Goal: Task Accomplishment & Management: Manage account settings

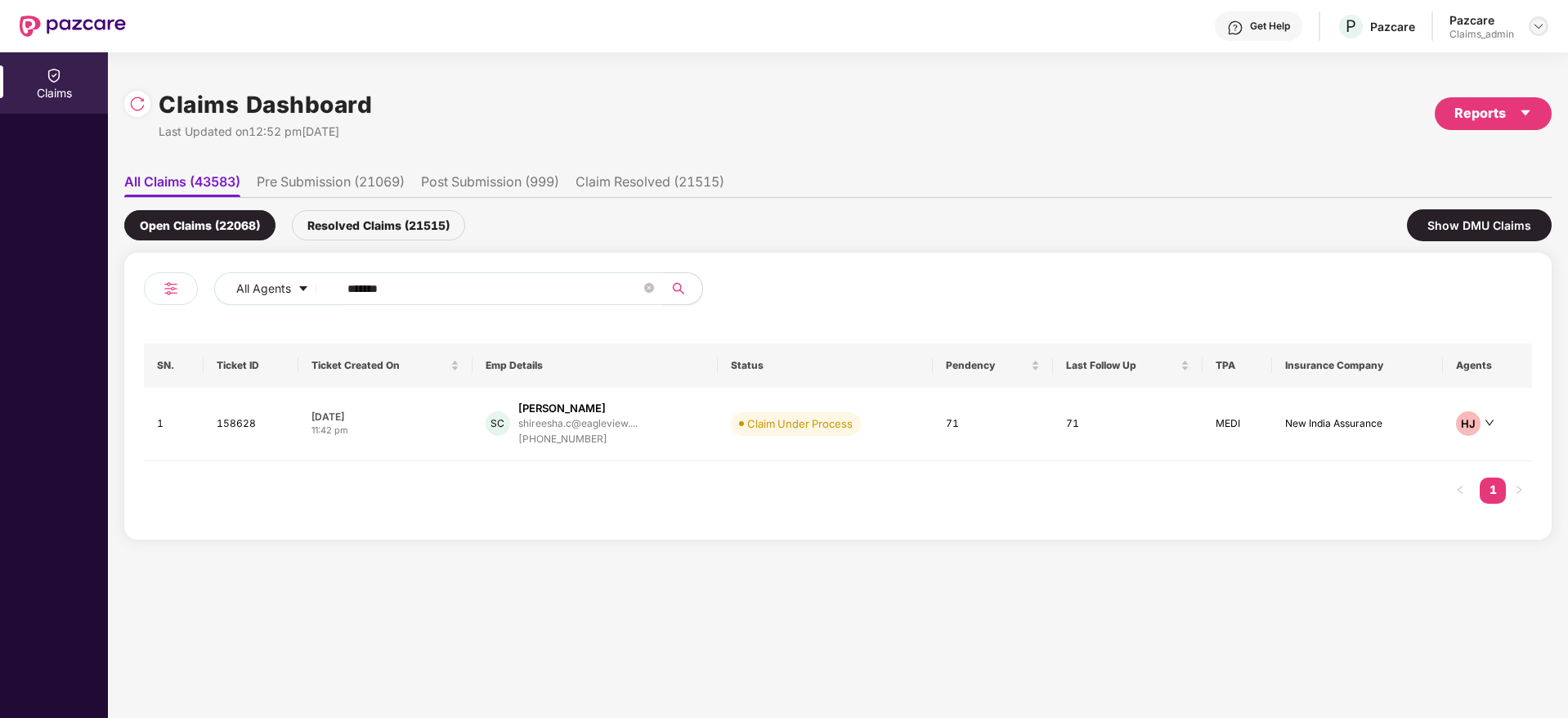
click at [1549, 24] on header "Get Help P Pazcare Pazcare Claims_admin" at bounding box center [784, 26] width 1568 height 52
click at [1543, 28] on img at bounding box center [1539, 26] width 13 height 13
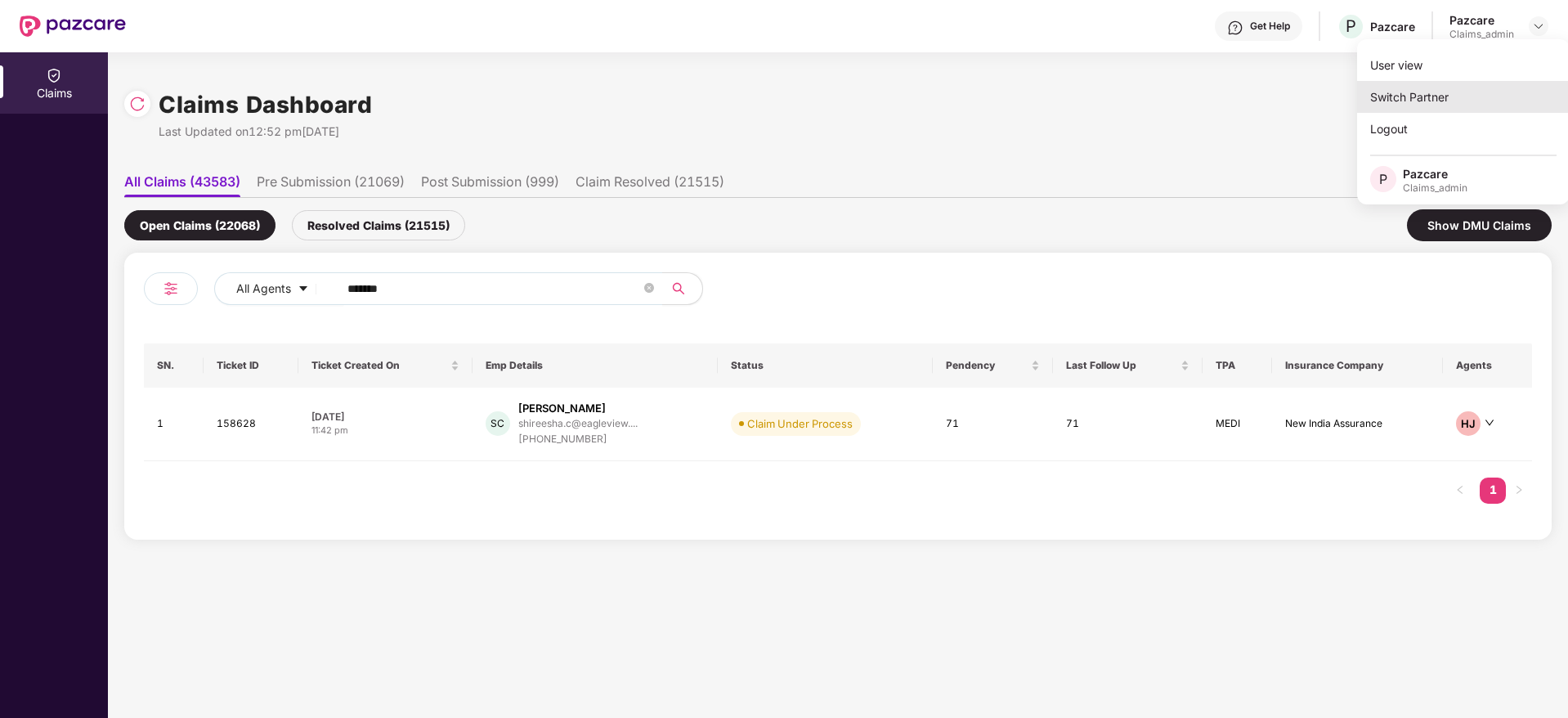
click at [1430, 93] on div "Switch Partner" at bounding box center [1463, 96] width 213 height 32
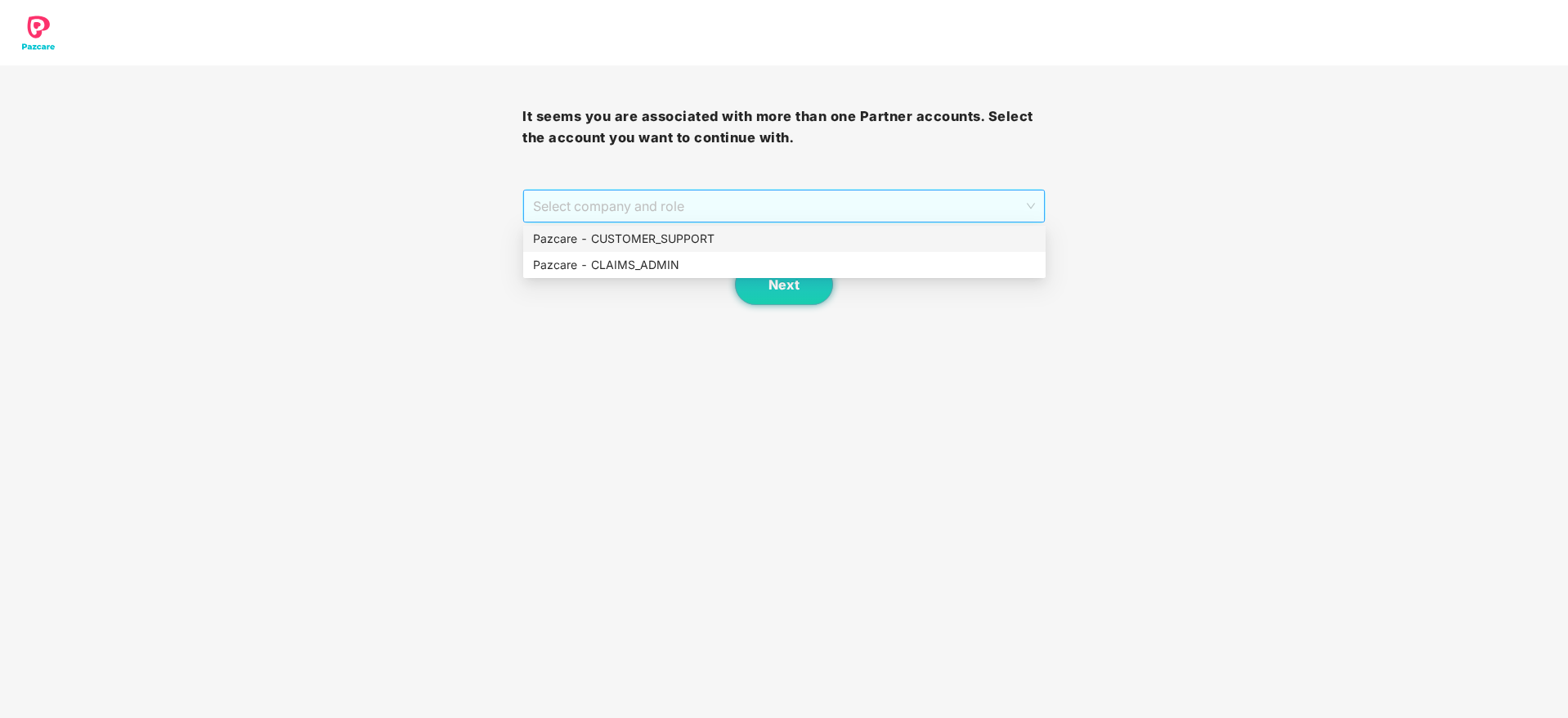
click at [625, 216] on span "Select company and role" at bounding box center [784, 206] width 501 height 31
click at [655, 237] on div "Pazcare - CUSTOMER_SUPPORT" at bounding box center [784, 239] width 502 height 18
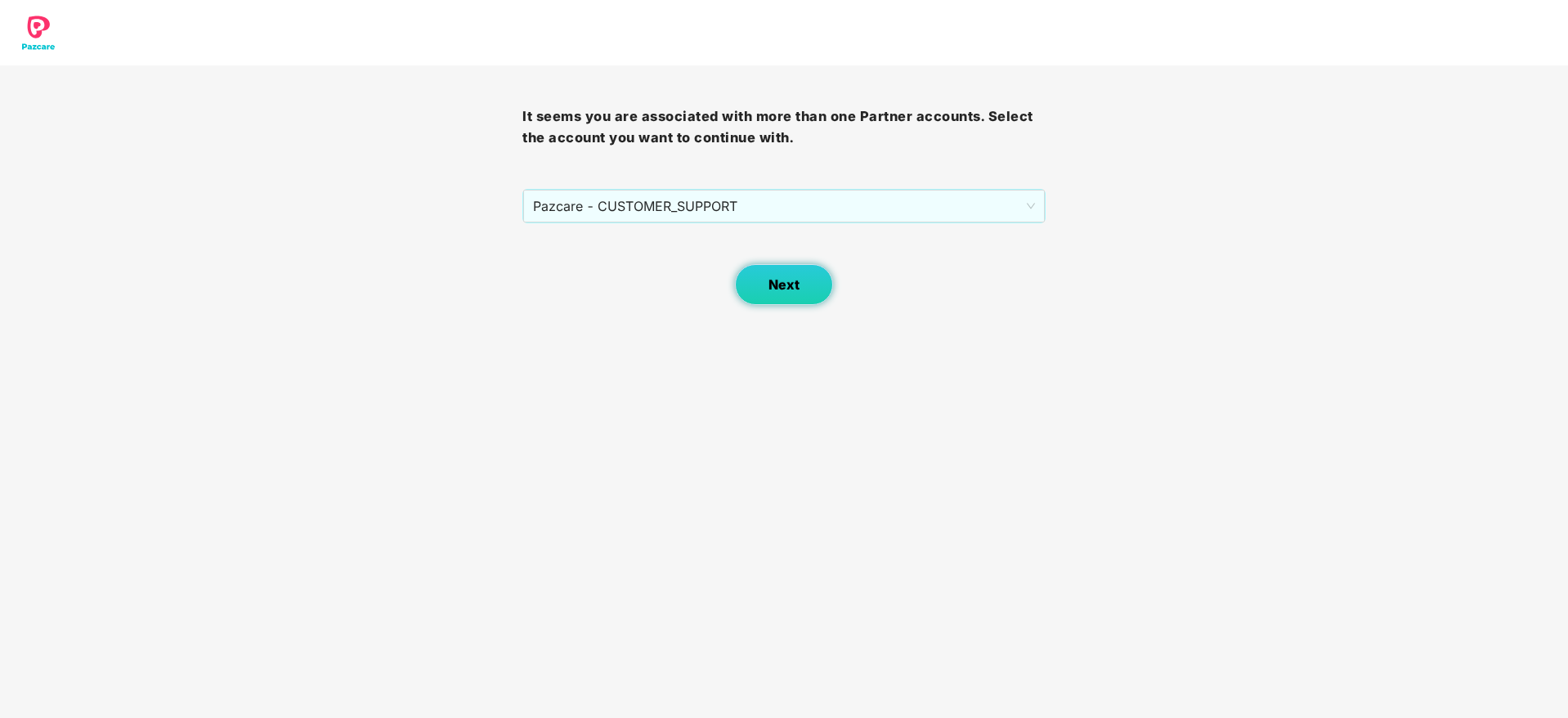
click at [816, 302] on button "Next" at bounding box center [784, 284] width 98 height 40
click at [660, 211] on span "Select company and role" at bounding box center [784, 206] width 501 height 31
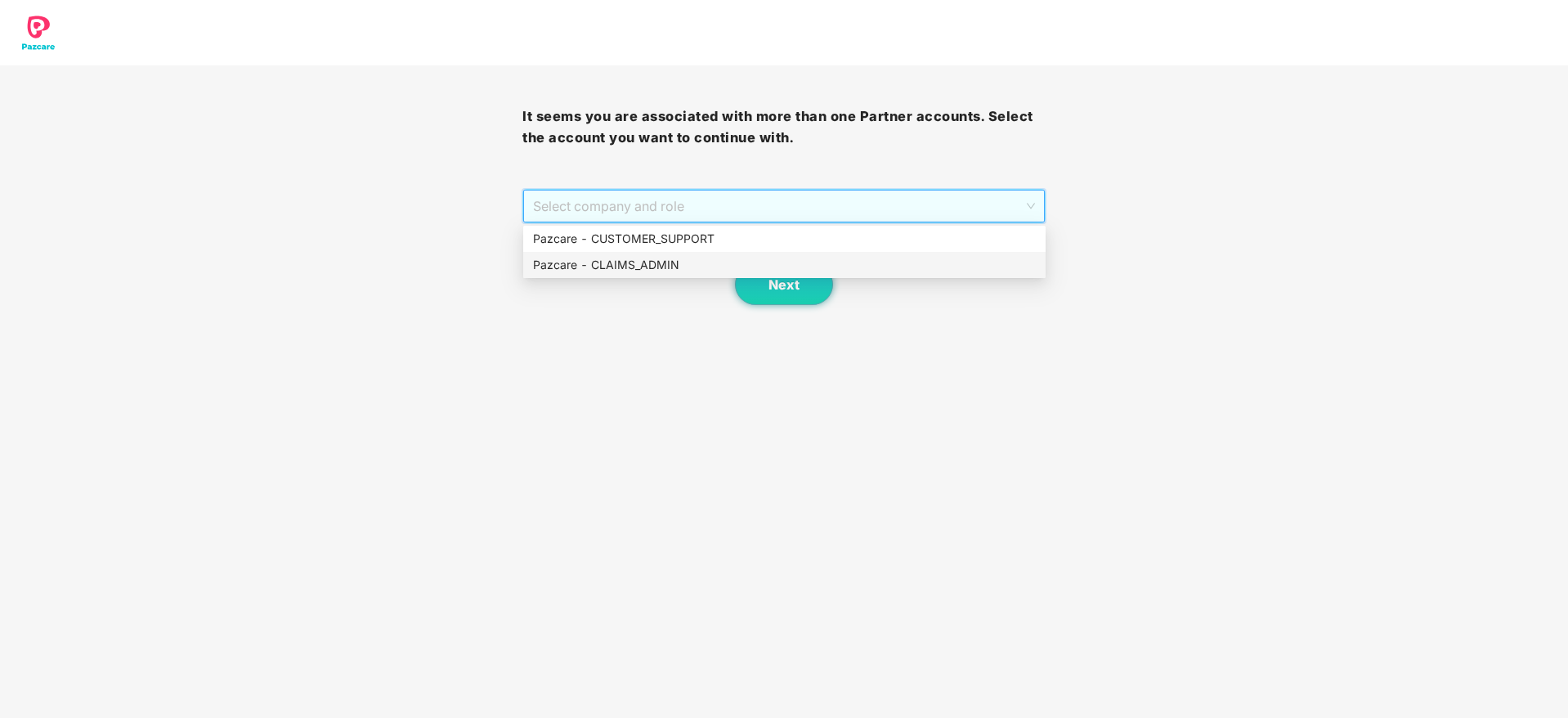
click at [670, 256] on div "Pazcare - CLAIMS_ADMIN" at bounding box center [784, 265] width 502 height 18
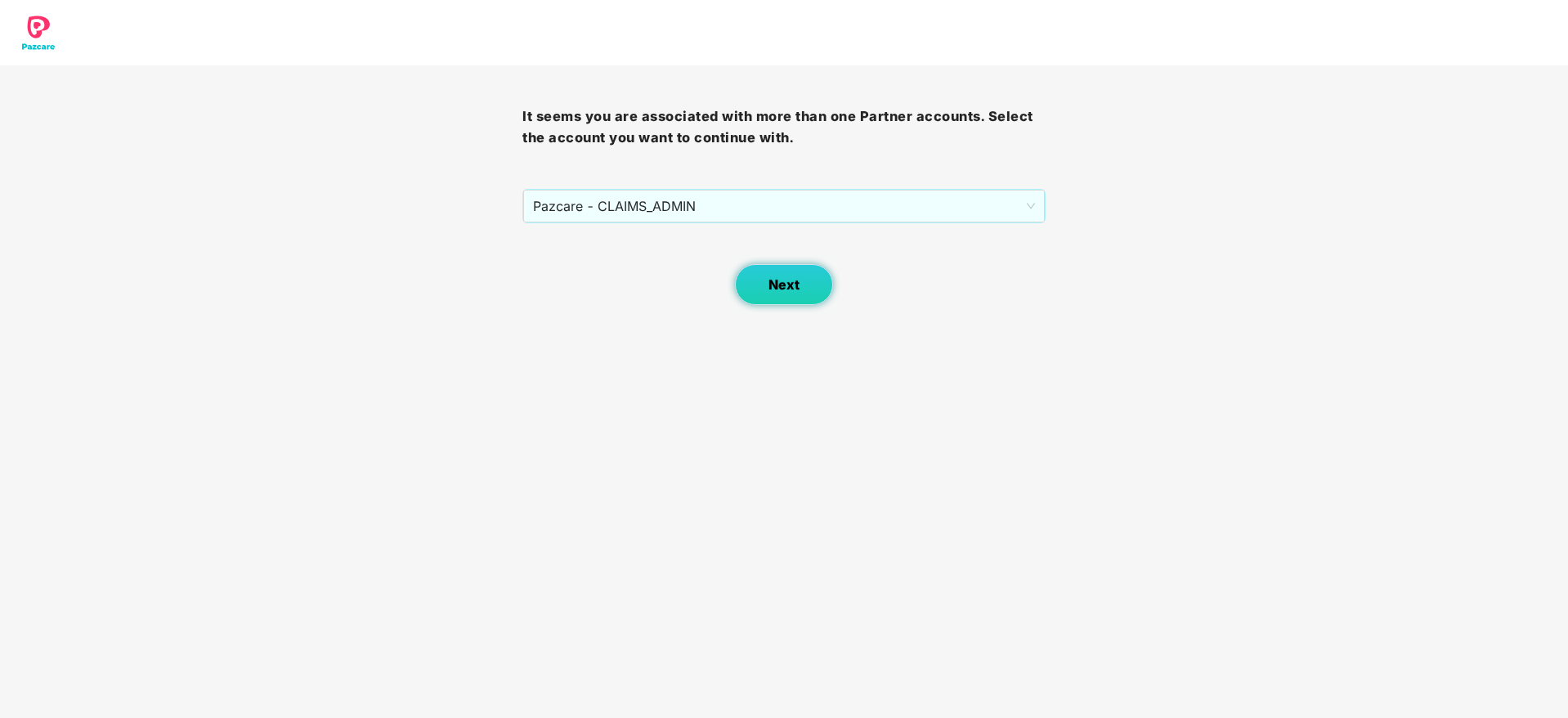
click at [815, 302] on button "Next" at bounding box center [784, 284] width 98 height 40
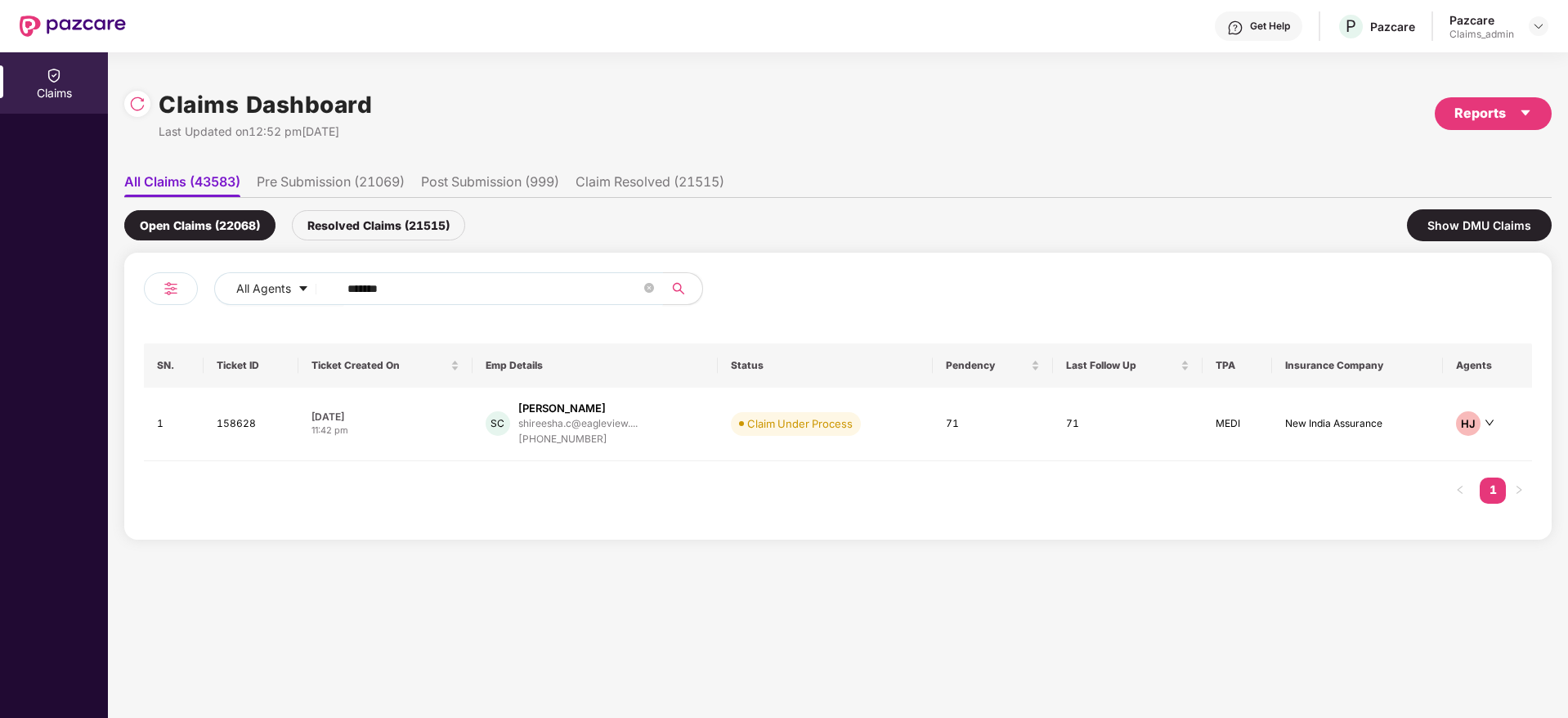
drag, startPoint x: 421, startPoint y: 292, endPoint x: 0, endPoint y: 388, distance: 431.8
click at [0, 388] on div "Claims Claims Dashboard Last Updated on 12:52 pm, 25 Sep 2025 Reports All Claim…" at bounding box center [784, 385] width 1568 height 666
paste input "text"
type input "******"
click at [687, 414] on div "AU Athmiya M U athmiya@smartcoin.co.i... +919482254586" at bounding box center [596, 423] width 220 height 46
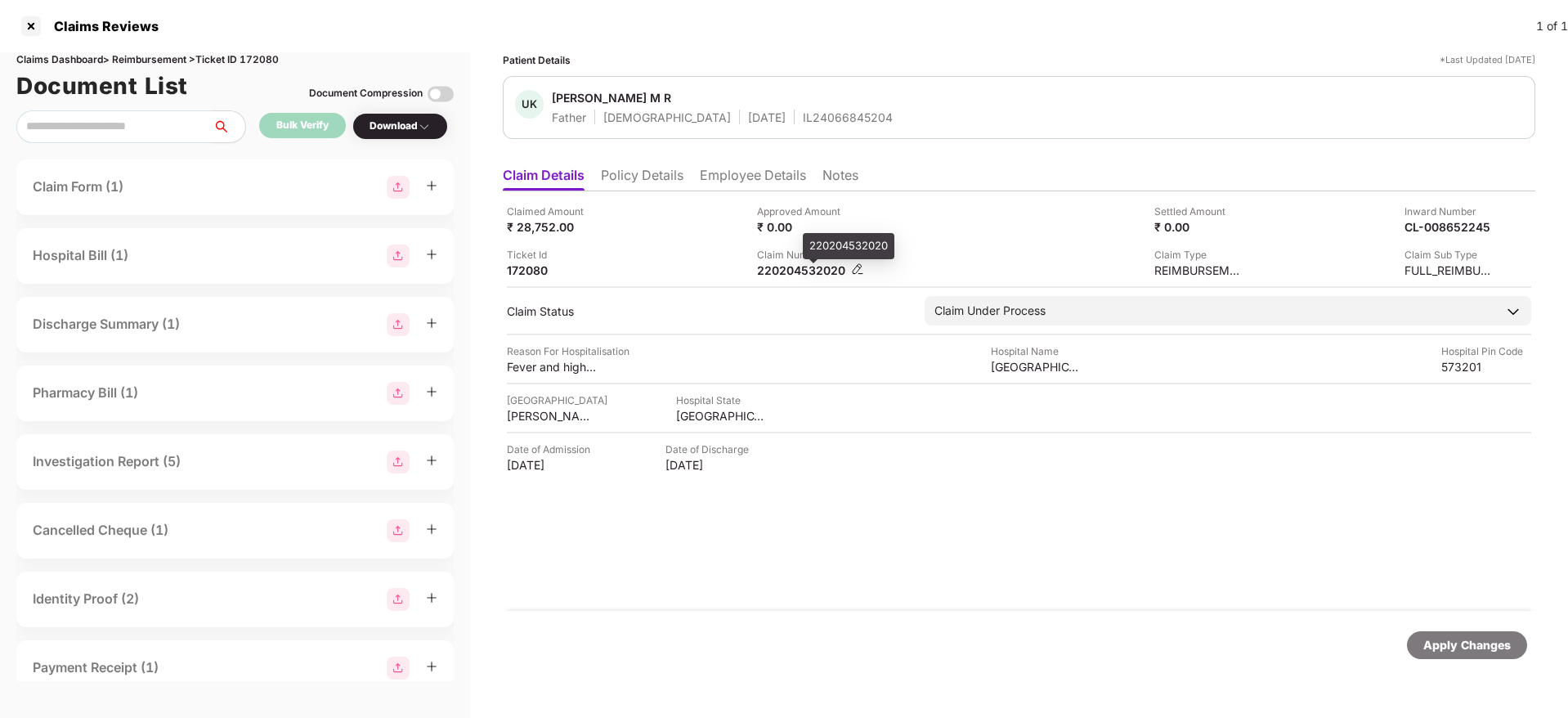
click at [796, 274] on div "220204532020" at bounding box center [802, 270] width 90 height 15
copy div
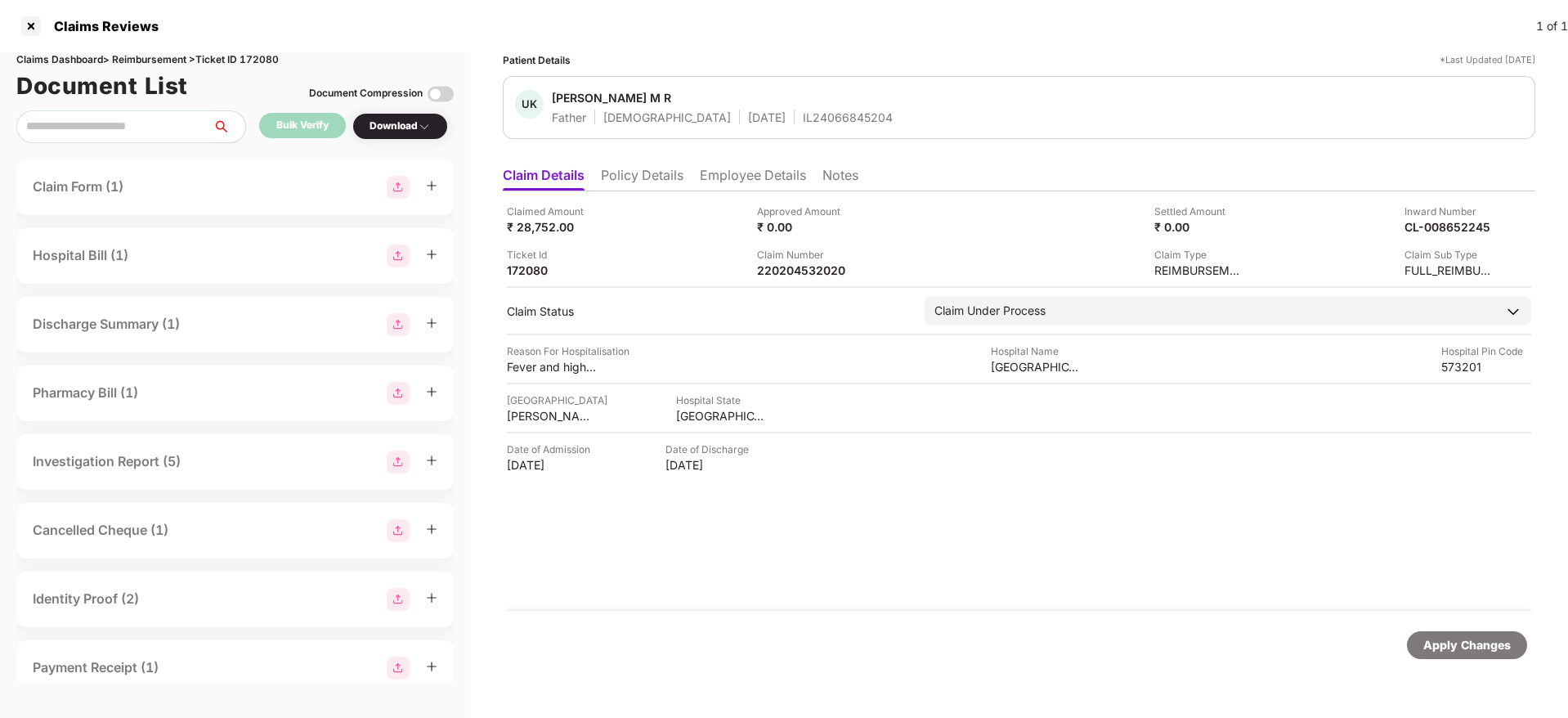
click at [719, 169] on li "Employee Details" at bounding box center [753, 178] width 106 height 24
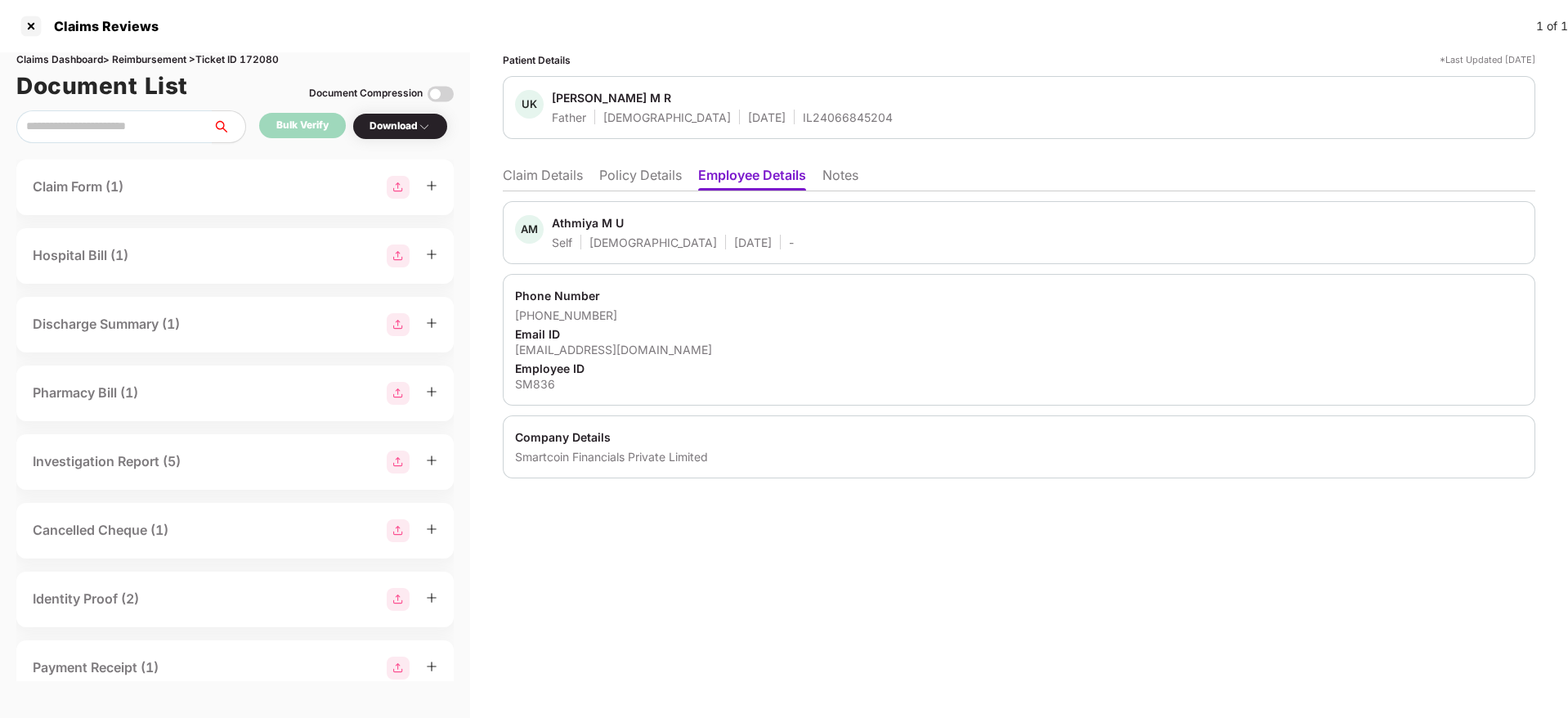
click at [546, 390] on div "SM836" at bounding box center [1018, 384] width 1008 height 15
copy div "SM836"
click at [803, 118] on div "IL24066845204" at bounding box center [847, 117] width 90 height 15
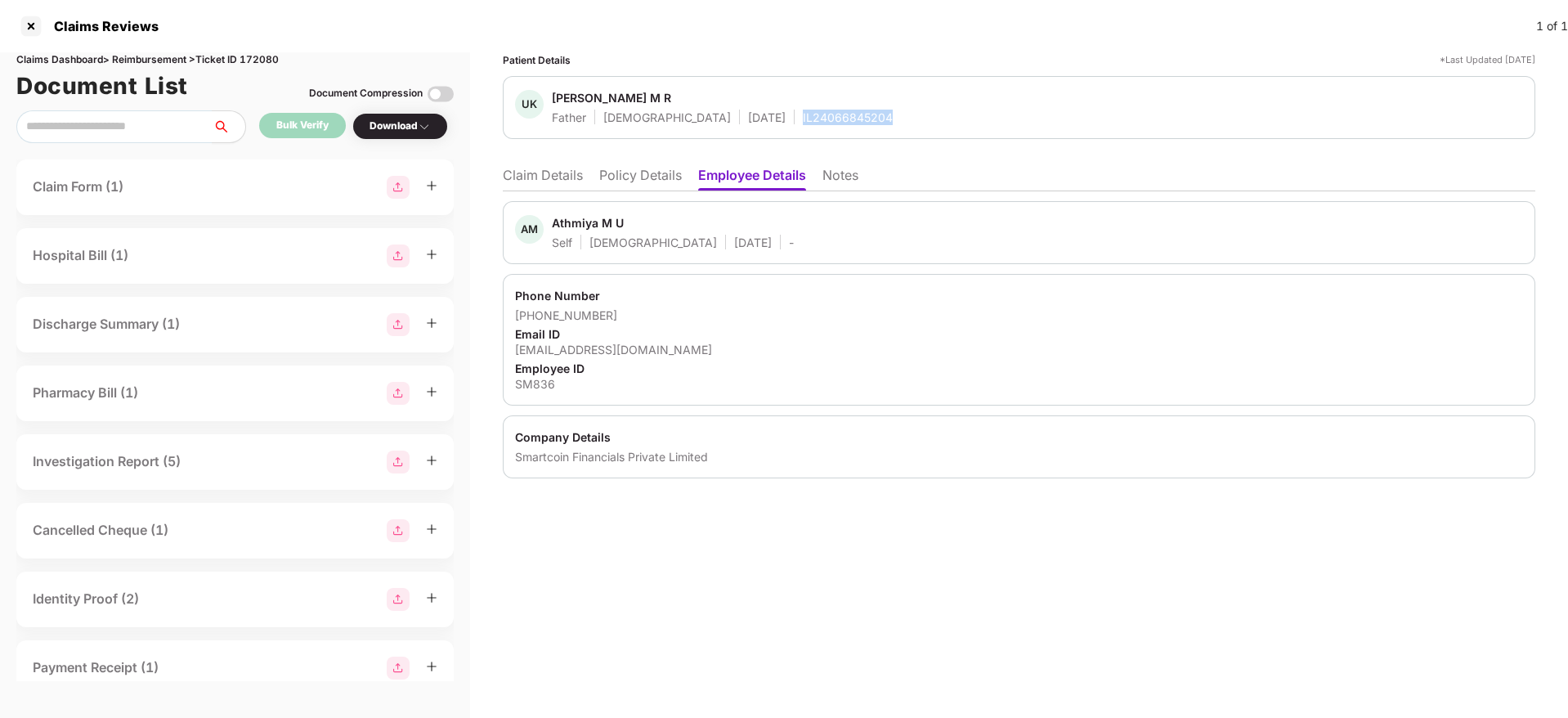
copy div "IL24066845204"
click at [562, 176] on li "Claim Details" at bounding box center [542, 178] width 80 height 24
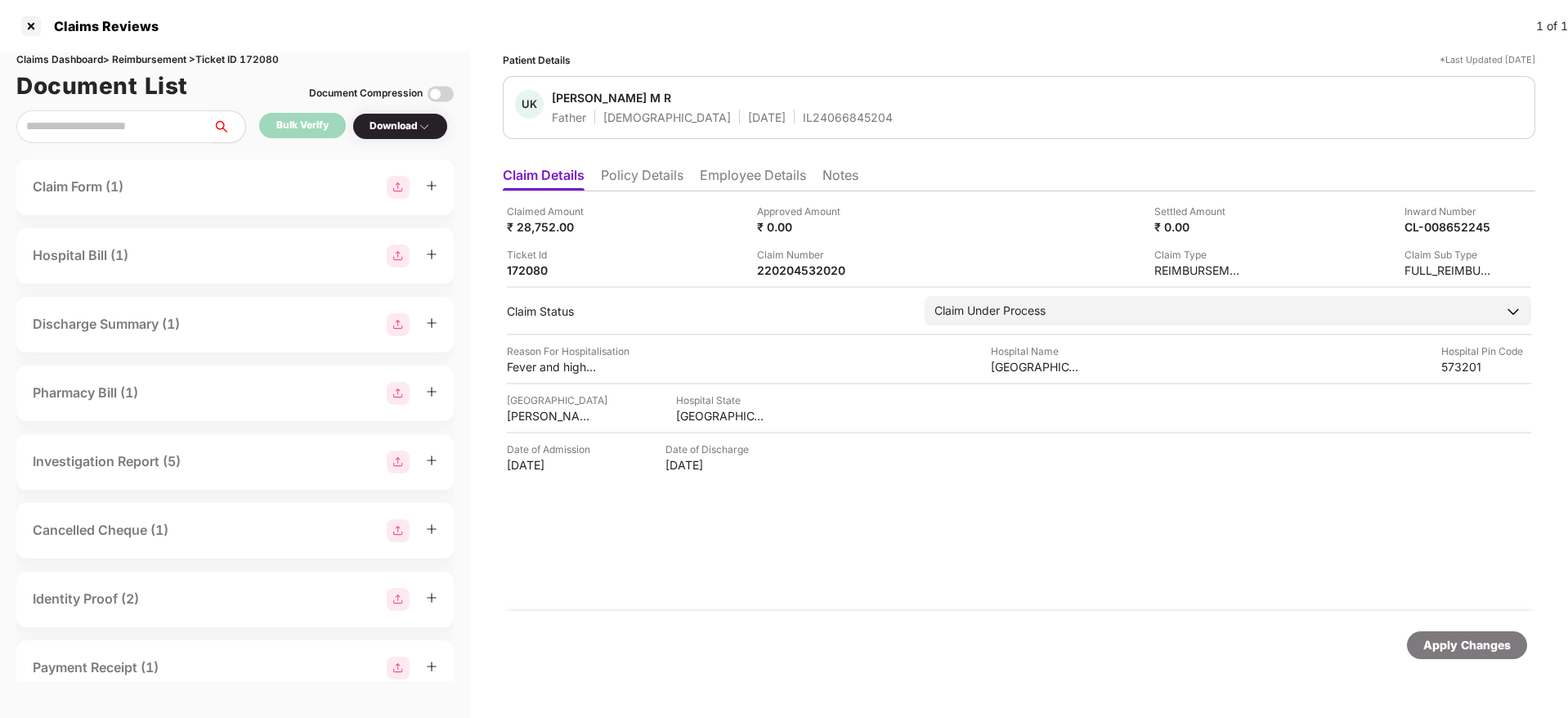
click at [663, 177] on li "Policy Details" at bounding box center [642, 178] width 83 height 24
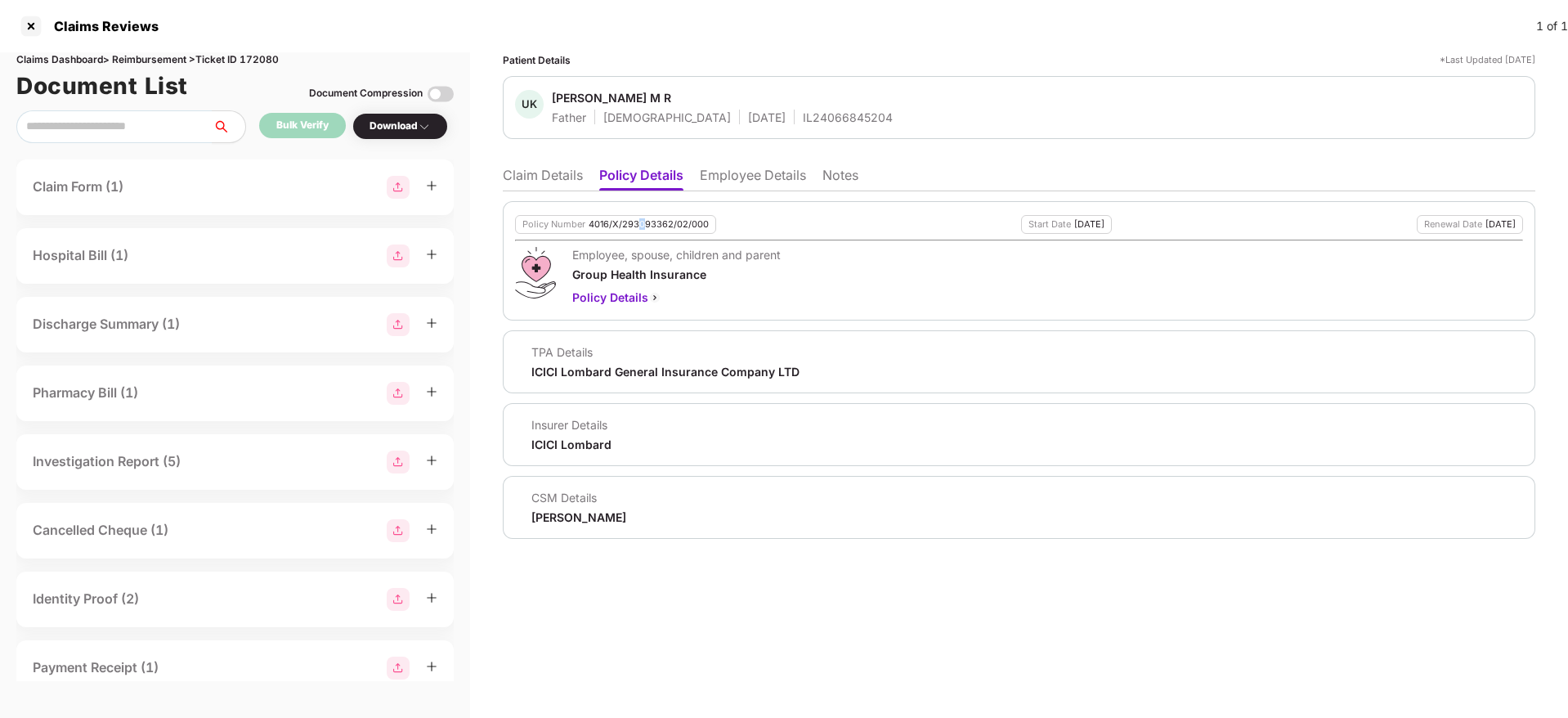
drag, startPoint x: 638, startPoint y: 214, endPoint x: 644, endPoint y: 225, distance: 12.5
click at [644, 225] on div "Policy Number 4016/X/293093362/02/000 Start Date 09 May 2025 Renewal Date 08 Ma…" at bounding box center [1018, 261] width 1033 height 119
click at [644, 225] on div "4016/X/293093362/02/000" at bounding box center [649, 224] width 120 height 11
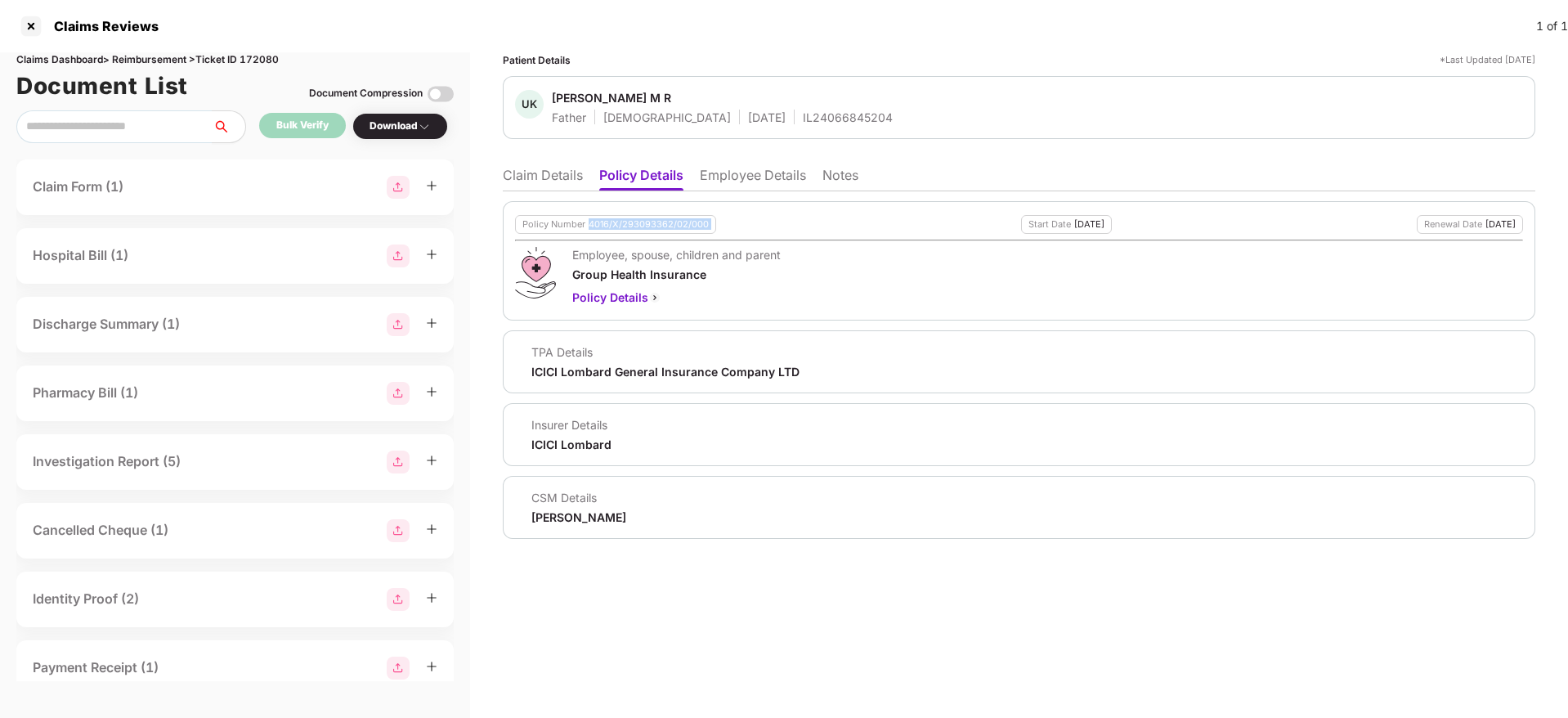
click at [644, 225] on div "4016/X/293093362/02/000" at bounding box center [649, 224] width 120 height 11
click at [536, 180] on li "Claim Details" at bounding box center [542, 178] width 80 height 24
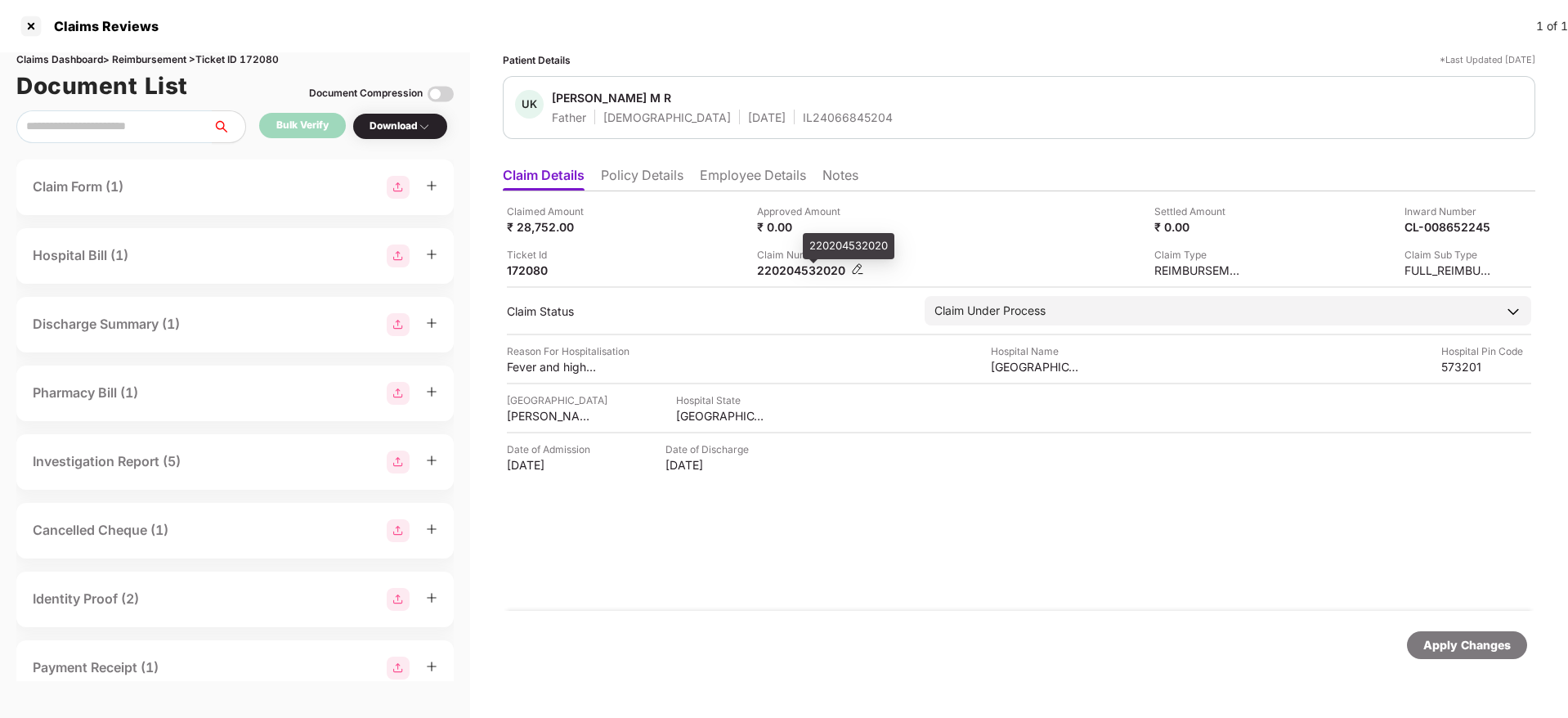
click at [788, 272] on div "220204532020" at bounding box center [802, 270] width 90 height 15
copy div "220204532020"
click at [805, 499] on div "Claimed Amount ₹ 22,346.00 Approved Amount ₹ 16,026.00 Settled Amount ₹ 0.00 In…" at bounding box center [1018, 401] width 1033 height 420
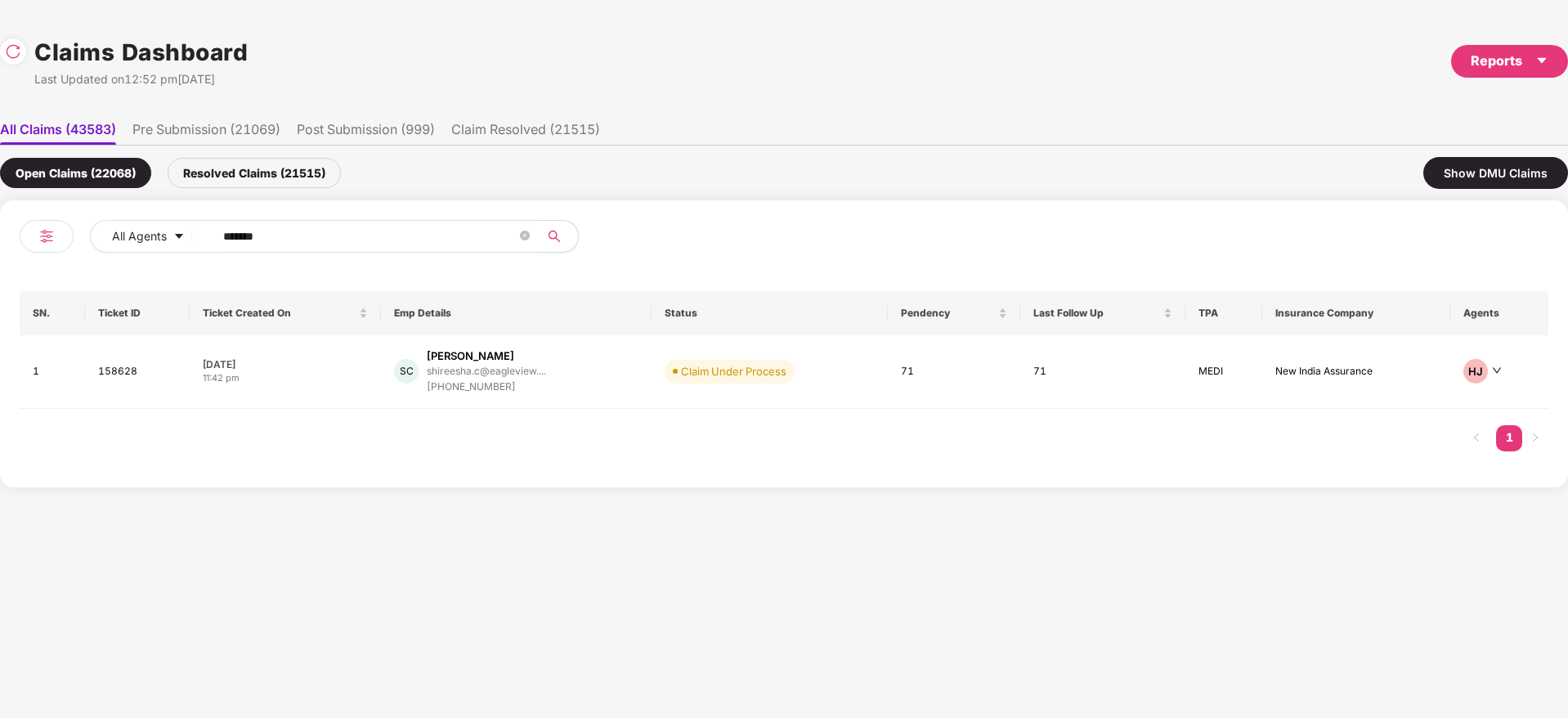
drag, startPoint x: 323, startPoint y: 244, endPoint x: 0, endPoint y: 303, distance: 328.3
click at [0, 303] on div "All Agents ****** SN. Ticket ID Ticket Created On Emp Details Status Pendency L…" at bounding box center [784, 344] width 1568 height 287
paste input "text"
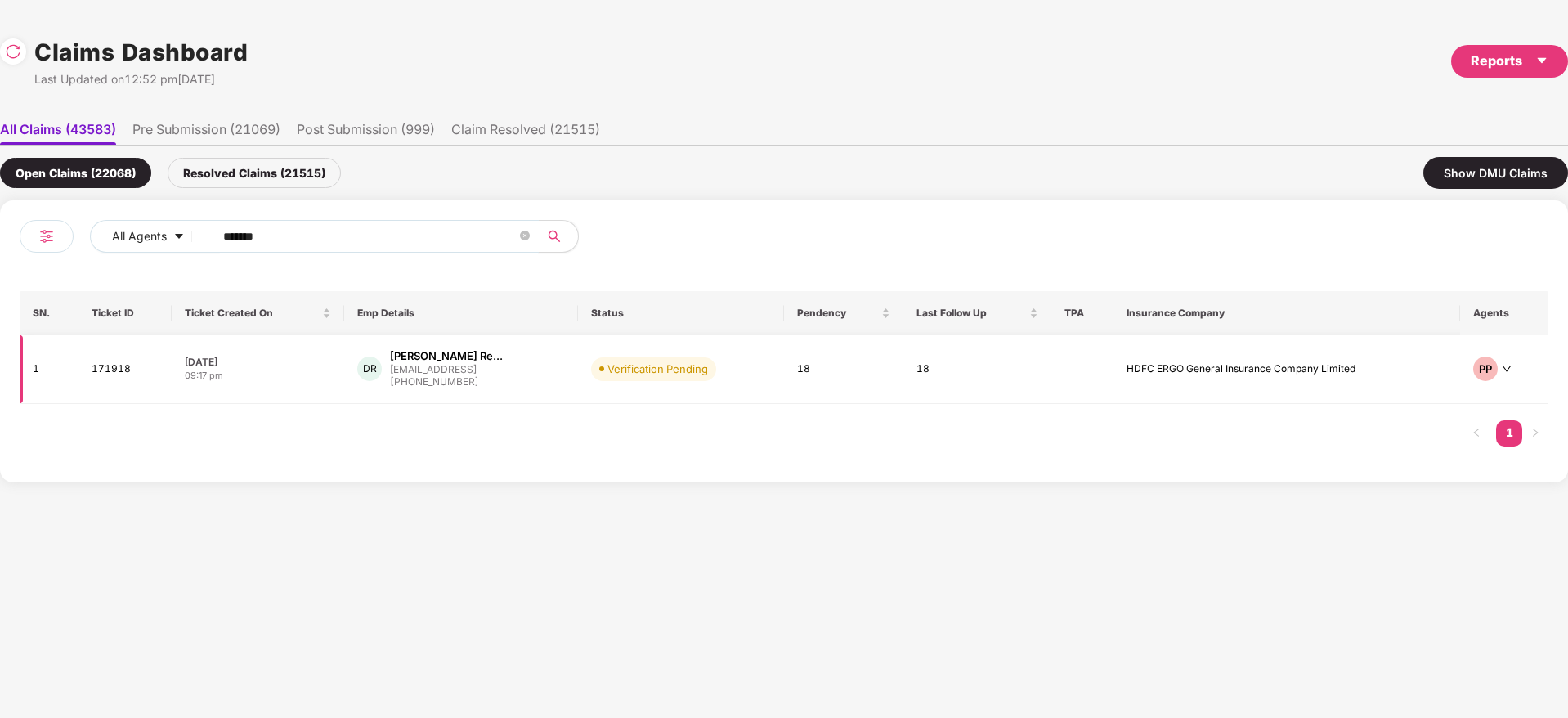
type input "******"
click at [537, 389] on div "DR Dudipala Vigneshwar Re... vreddy@eightfold.ai +919704213769" at bounding box center [461, 369] width 208 height 41
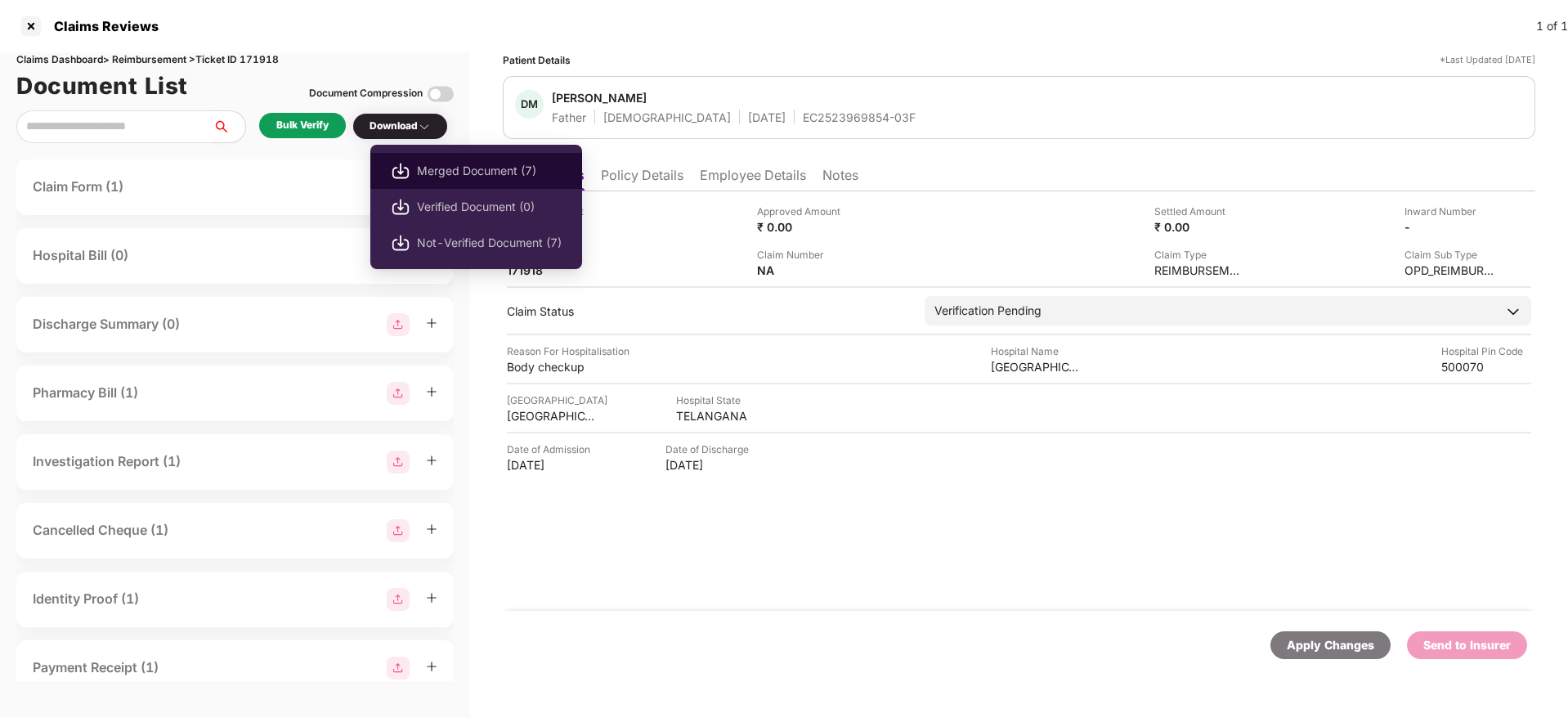
click at [487, 175] on span "Merged Document (7)" at bounding box center [489, 170] width 144 height 18
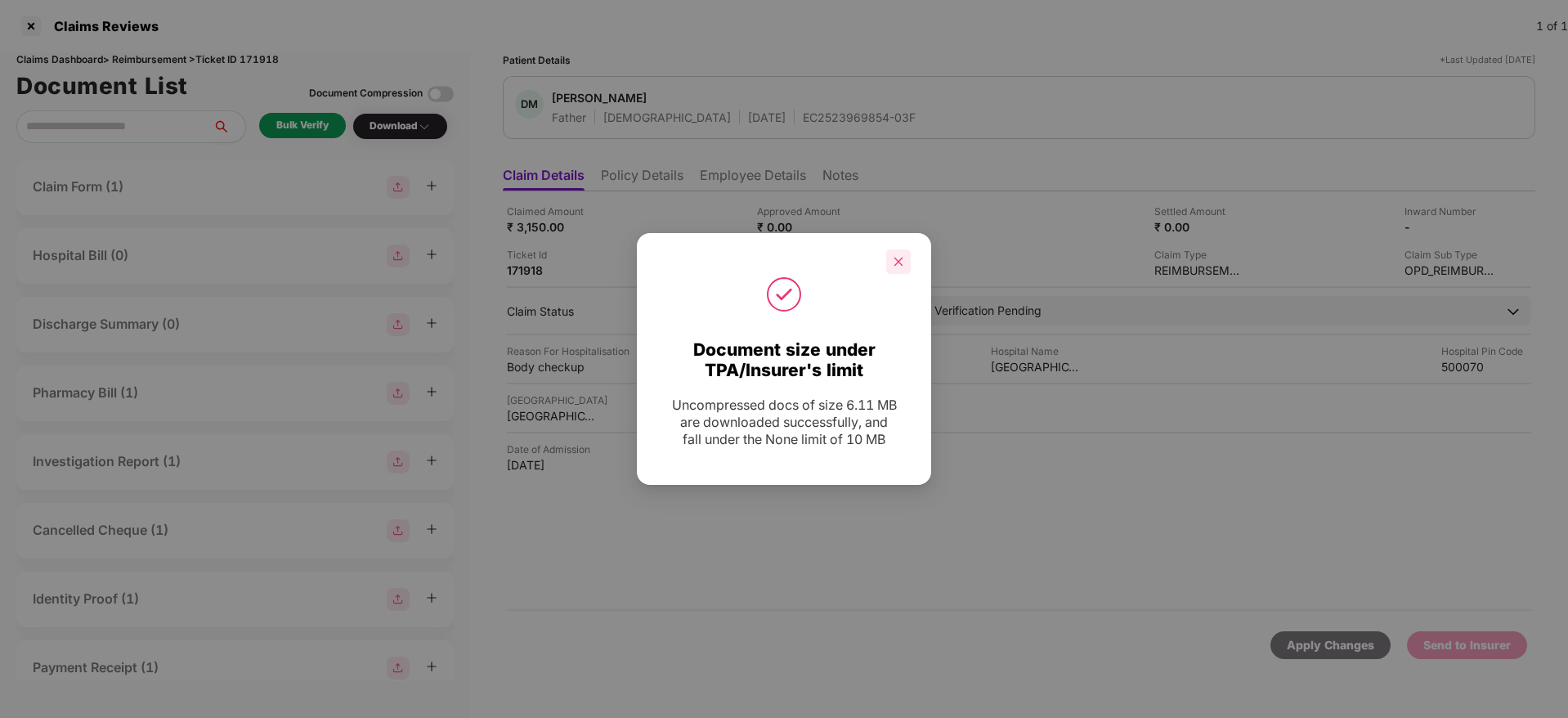
click at [889, 262] on div at bounding box center [898, 261] width 24 height 24
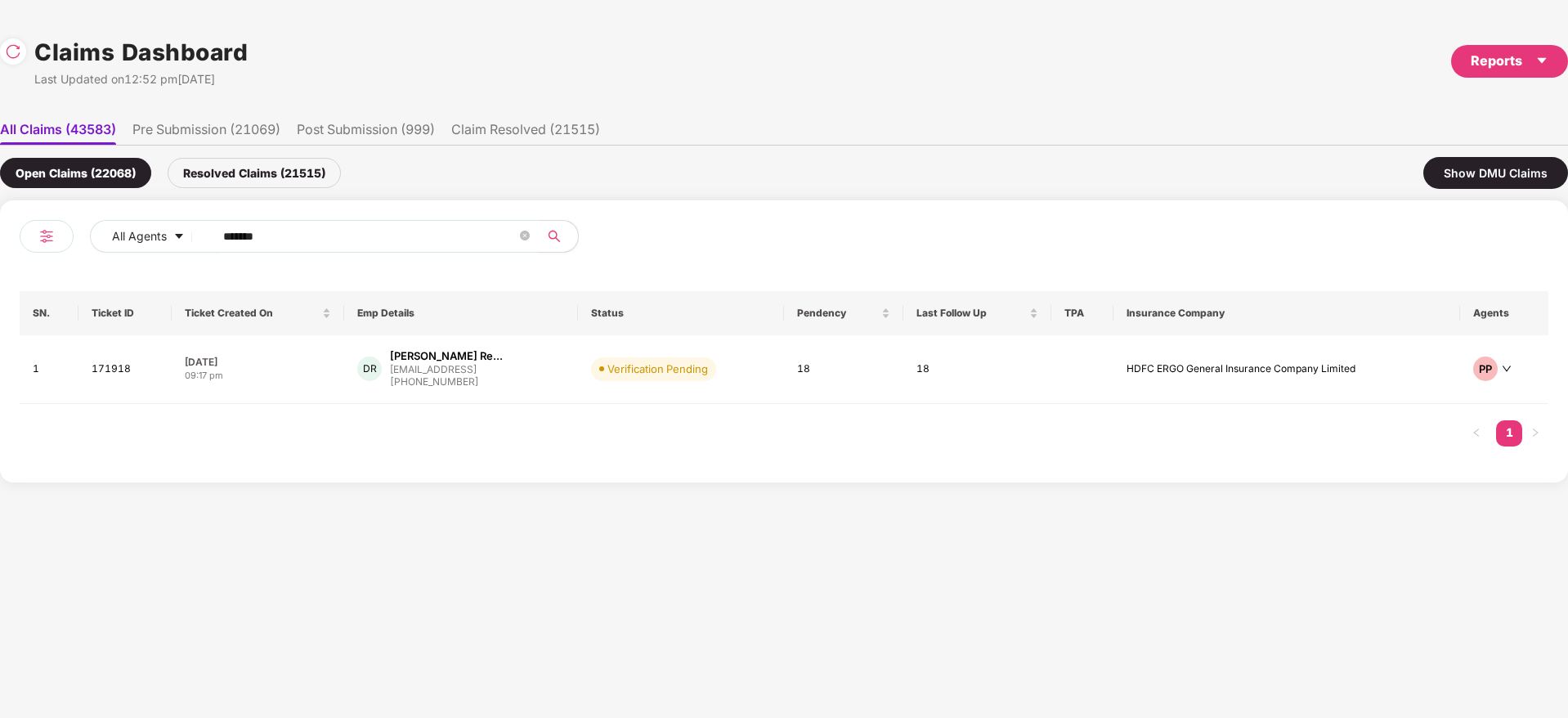
drag, startPoint x: 281, startPoint y: 241, endPoint x: 0, endPoint y: 450, distance: 350.2
click at [0, 450] on div "All Agents ****** SN. Ticket ID Ticket Created On Emp Details Status Pendency L…" at bounding box center [784, 341] width 1568 height 282
paste input "text"
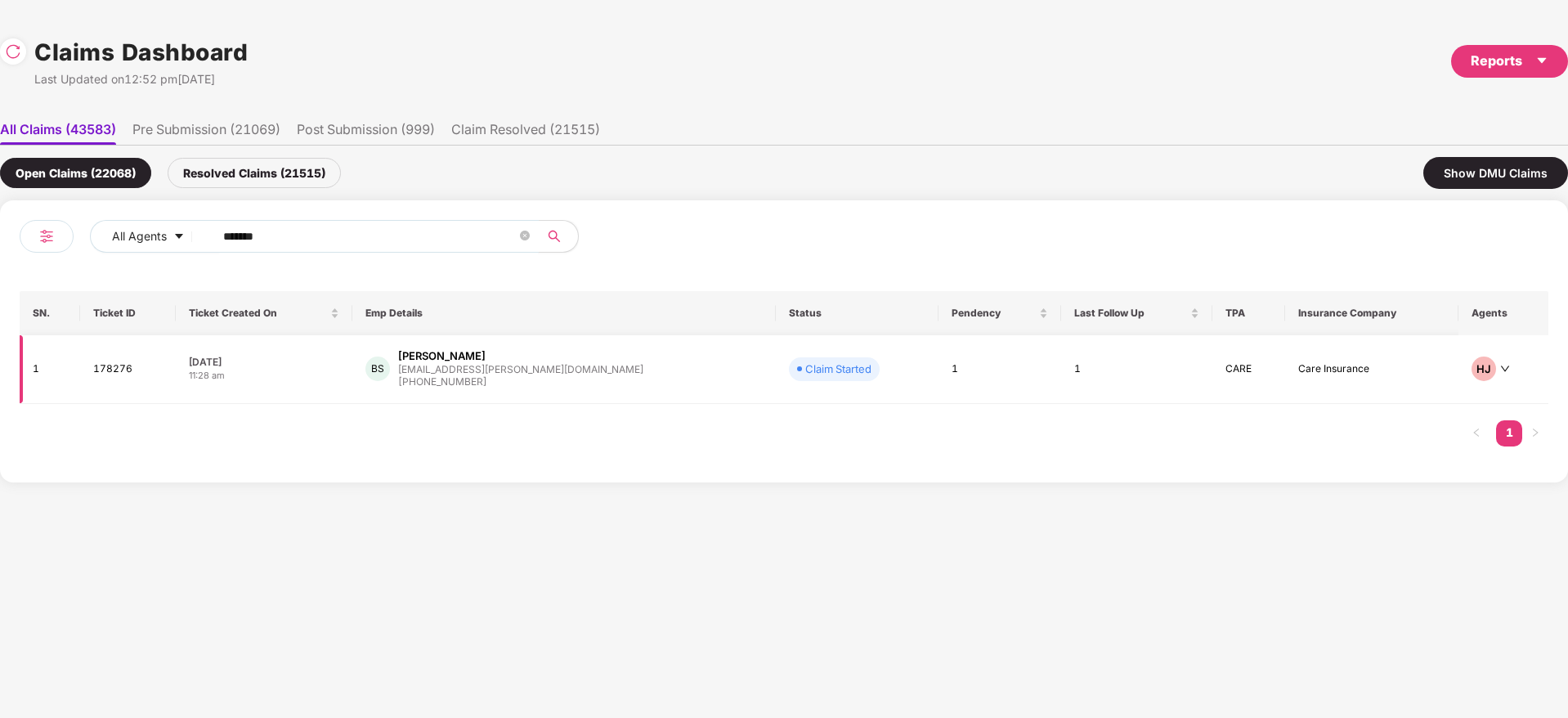
type input "******"
click at [622, 369] on div "BS Baikunth Nath Shukla baikunth@jagriti.org +919140311143" at bounding box center [564, 369] width 398 height 41
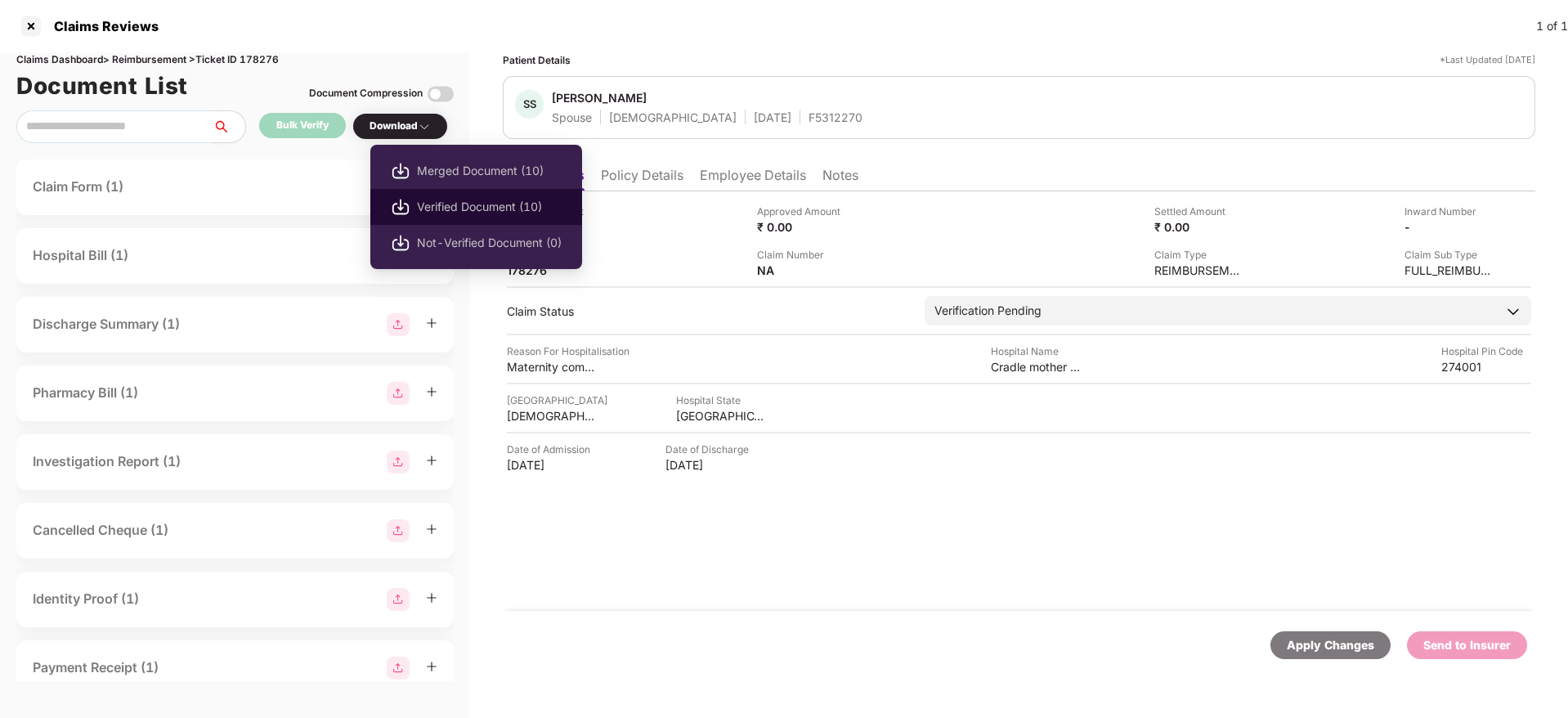
click at [484, 214] on span "Verified Document (10)" at bounding box center [489, 207] width 144 height 18
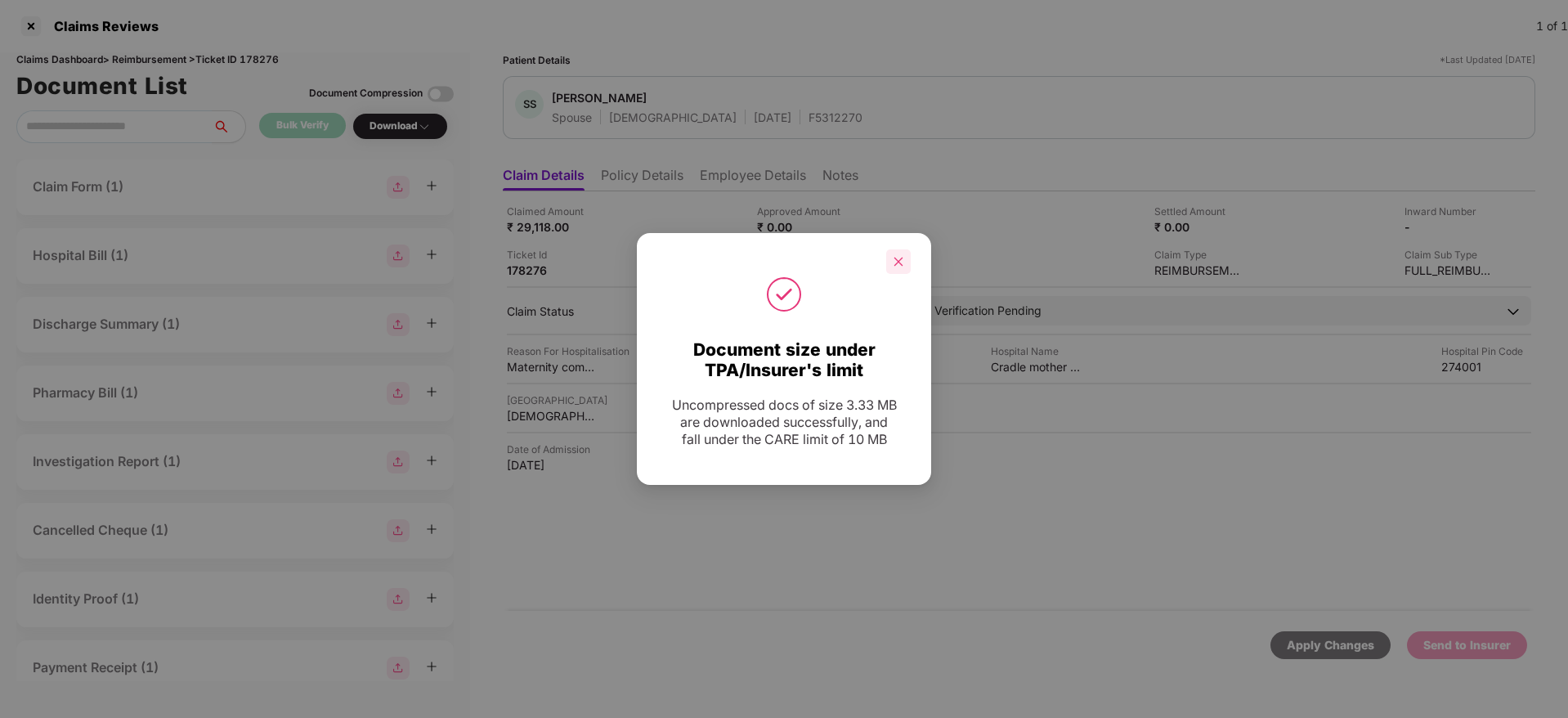
click at [905, 265] on div at bounding box center [898, 261] width 24 height 24
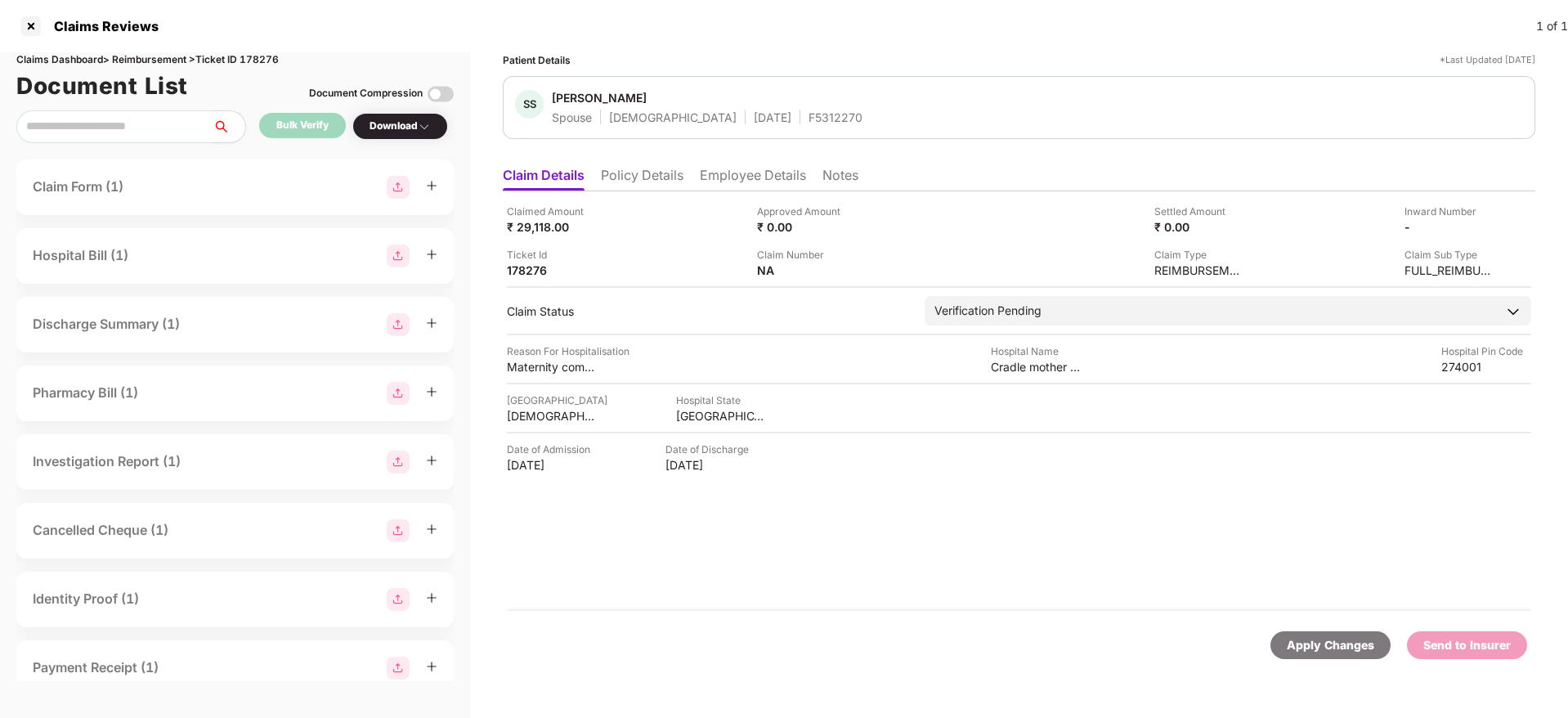
click at [644, 176] on li "Policy Details" at bounding box center [642, 178] width 83 height 24
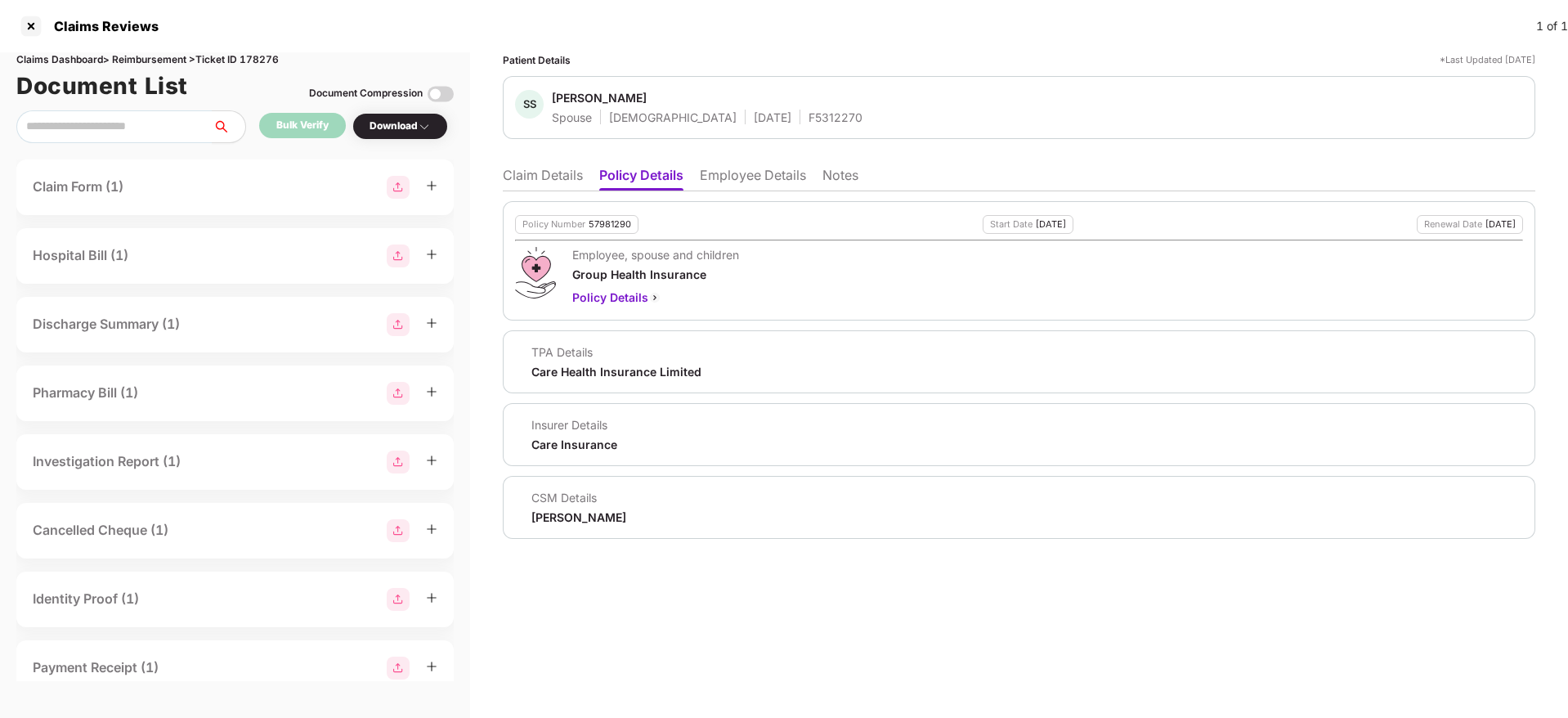
click at [619, 225] on div "57981290" at bounding box center [610, 224] width 42 height 11
copy div "57981290"
click at [809, 113] on div "F5312270" at bounding box center [835, 117] width 54 height 15
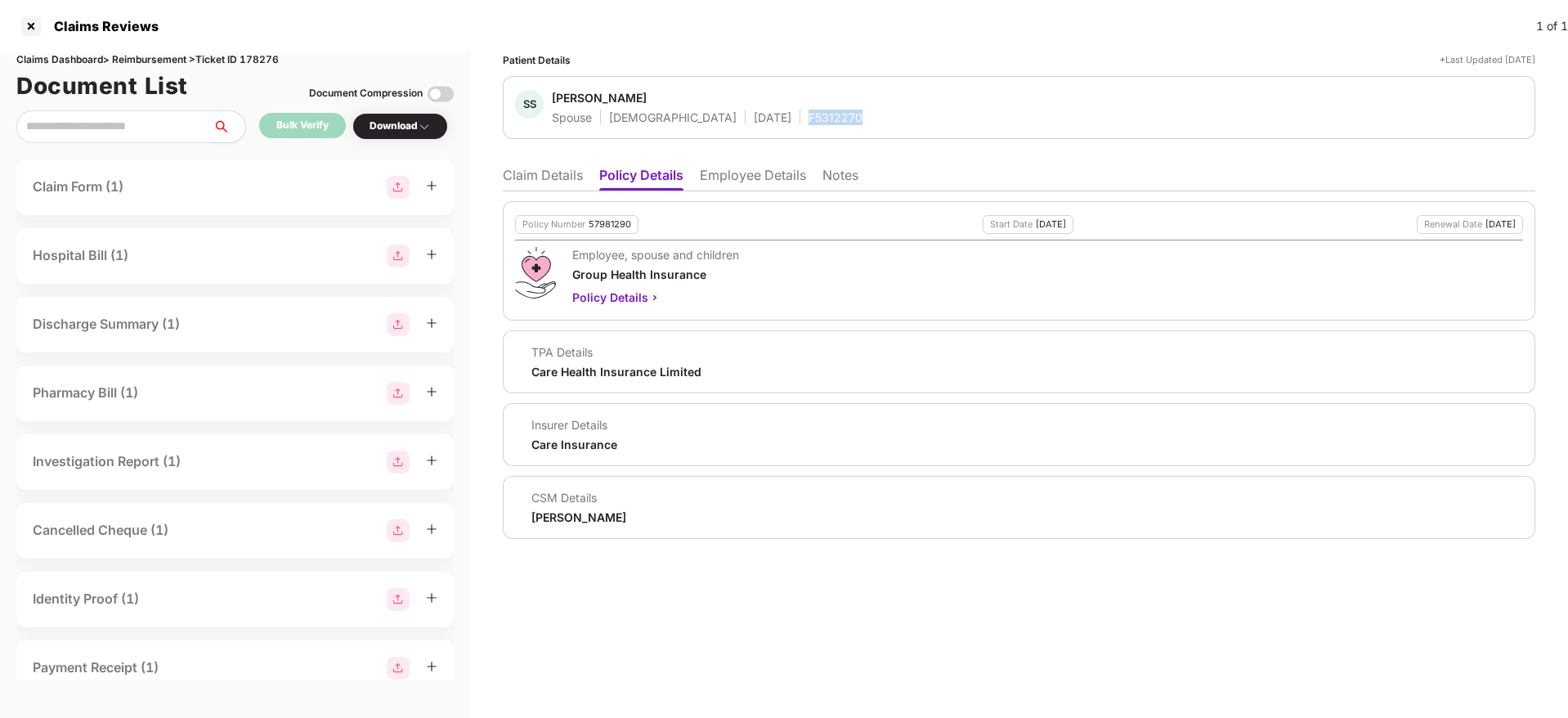
copy div "F5312270"
click at [558, 184] on li "Claim Details" at bounding box center [542, 178] width 80 height 24
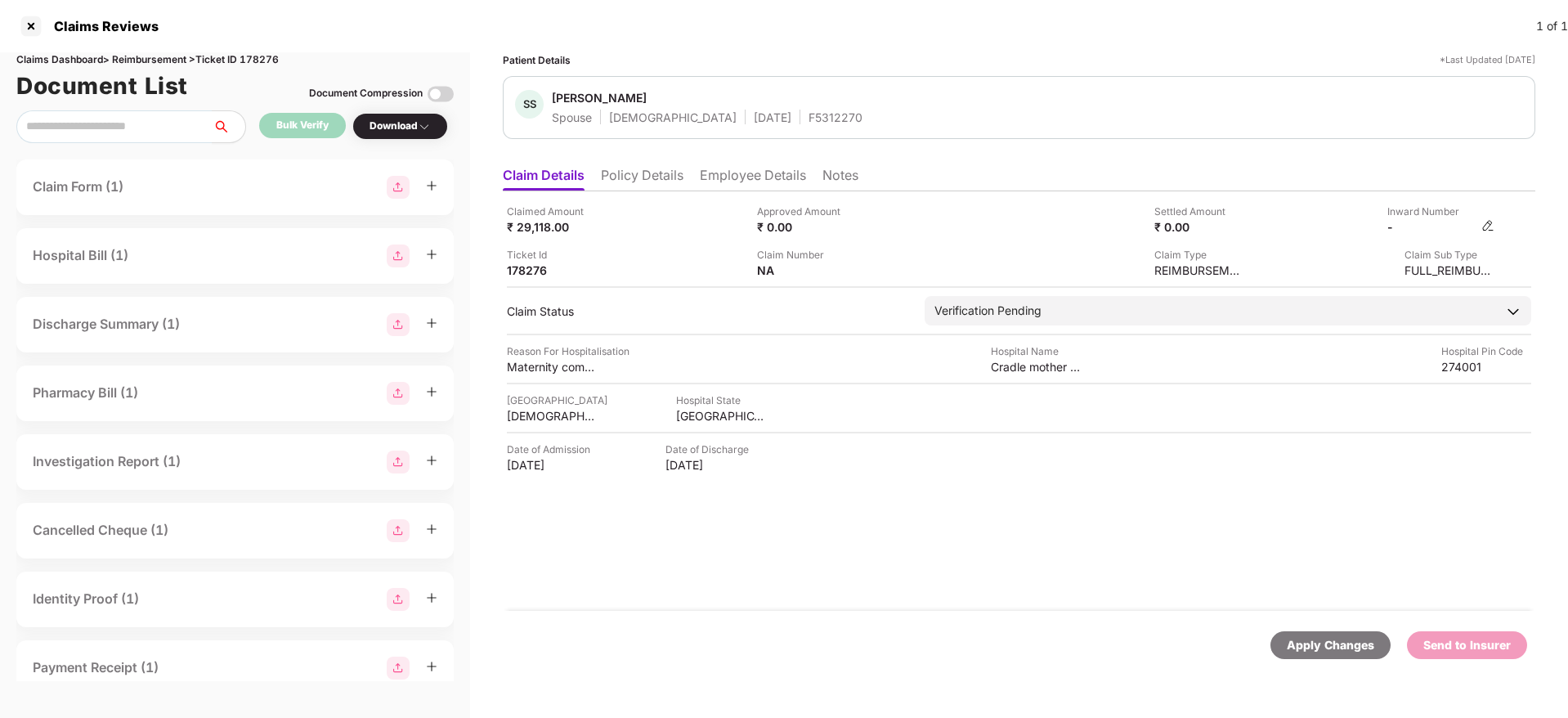
click at [1492, 225] on img at bounding box center [1488, 226] width 13 height 13
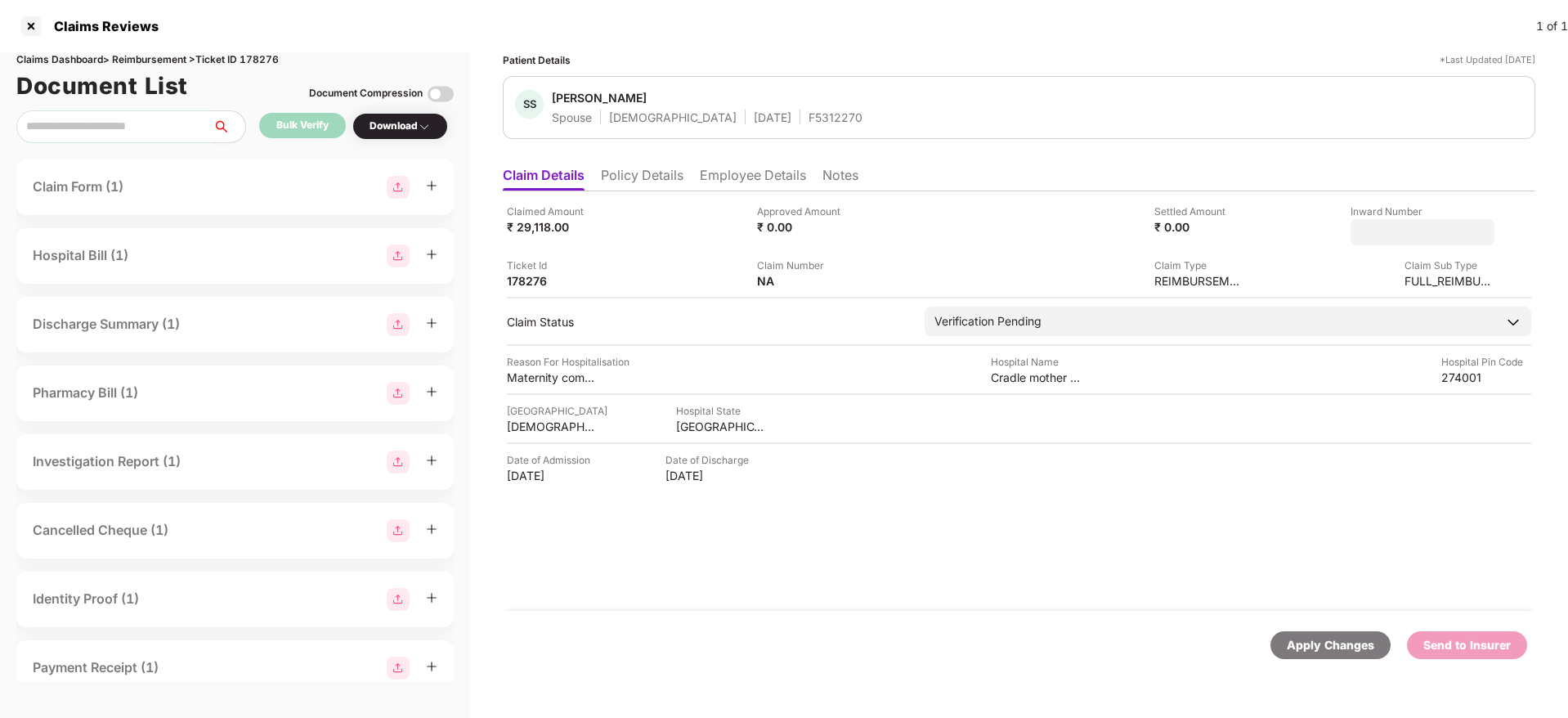
type input "**********"
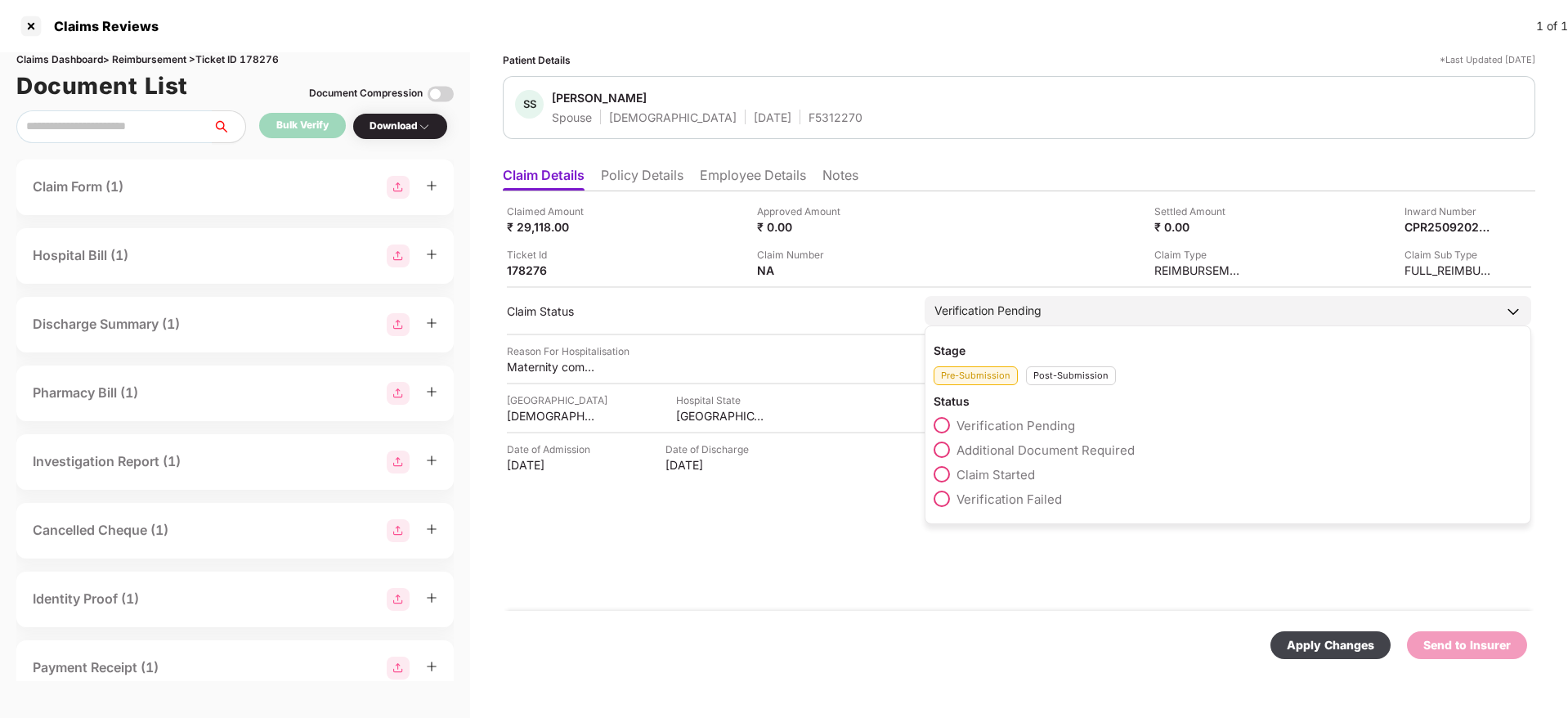
click at [1067, 386] on div "Stage Pre-Submission Post-Submission Status Verification Pending Additional Doc…" at bounding box center [1228, 424] width 606 height 198
click at [1060, 377] on div "Post-Submission" at bounding box center [1070, 376] width 90 height 19
click at [1040, 448] on span "Claim Under Process" at bounding box center [1018, 450] width 123 height 15
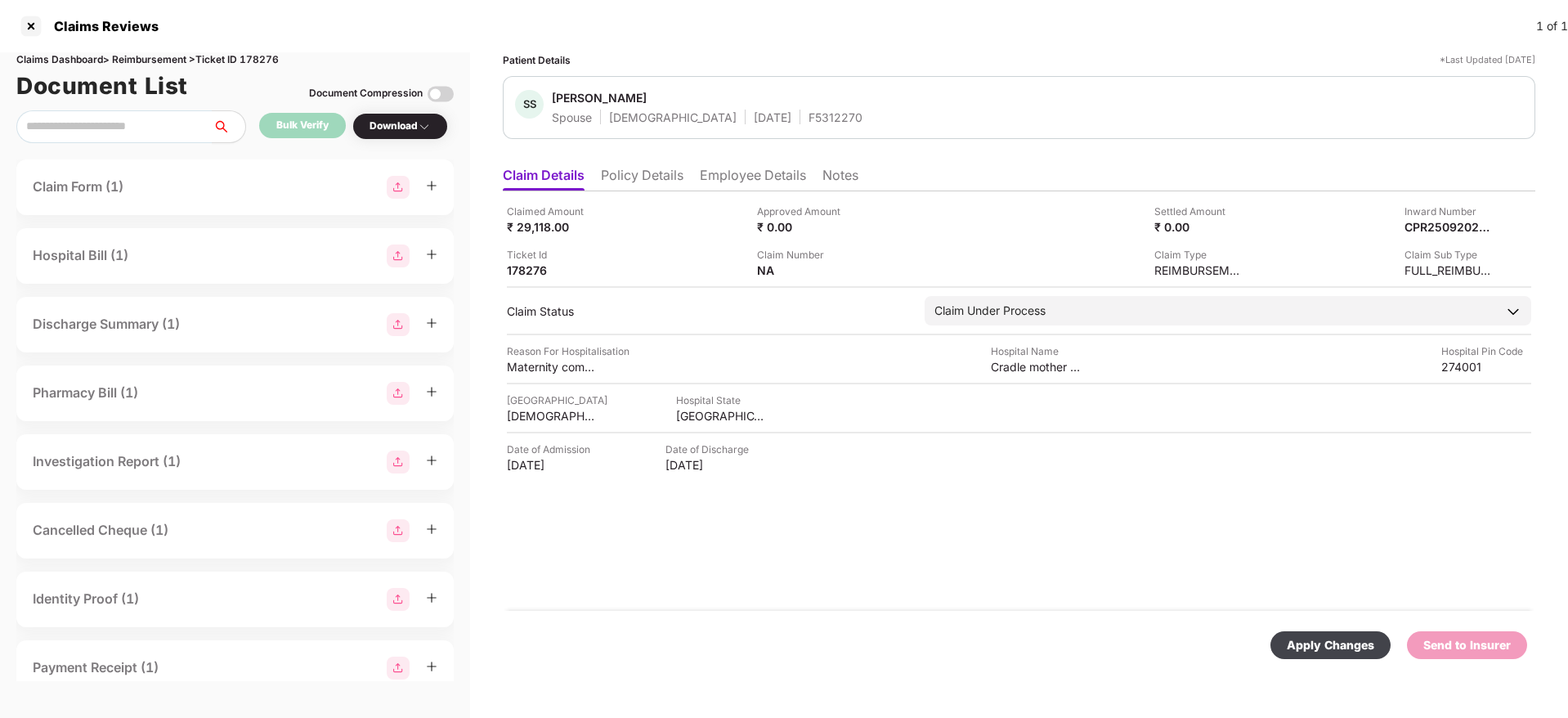
click at [1369, 645] on div "Apply Changes" at bounding box center [1330, 645] width 88 height 18
click at [527, 271] on div "178276" at bounding box center [552, 270] width 90 height 15
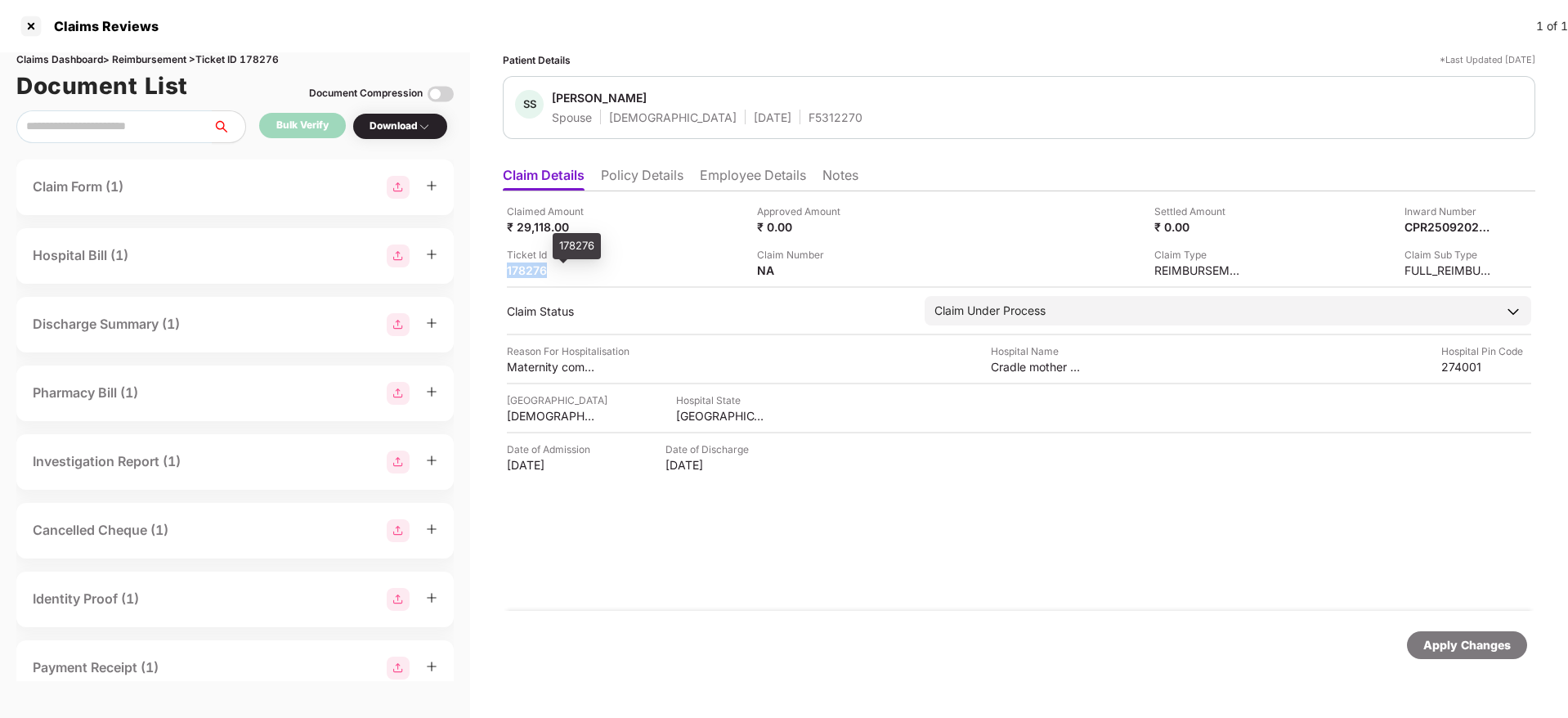
click at [527, 271] on div "178276" at bounding box center [552, 270] width 90 height 15
copy div "178276"
click at [1417, 229] on div "CPR2509202500995" at bounding box center [1432, 227] width 90 height 15
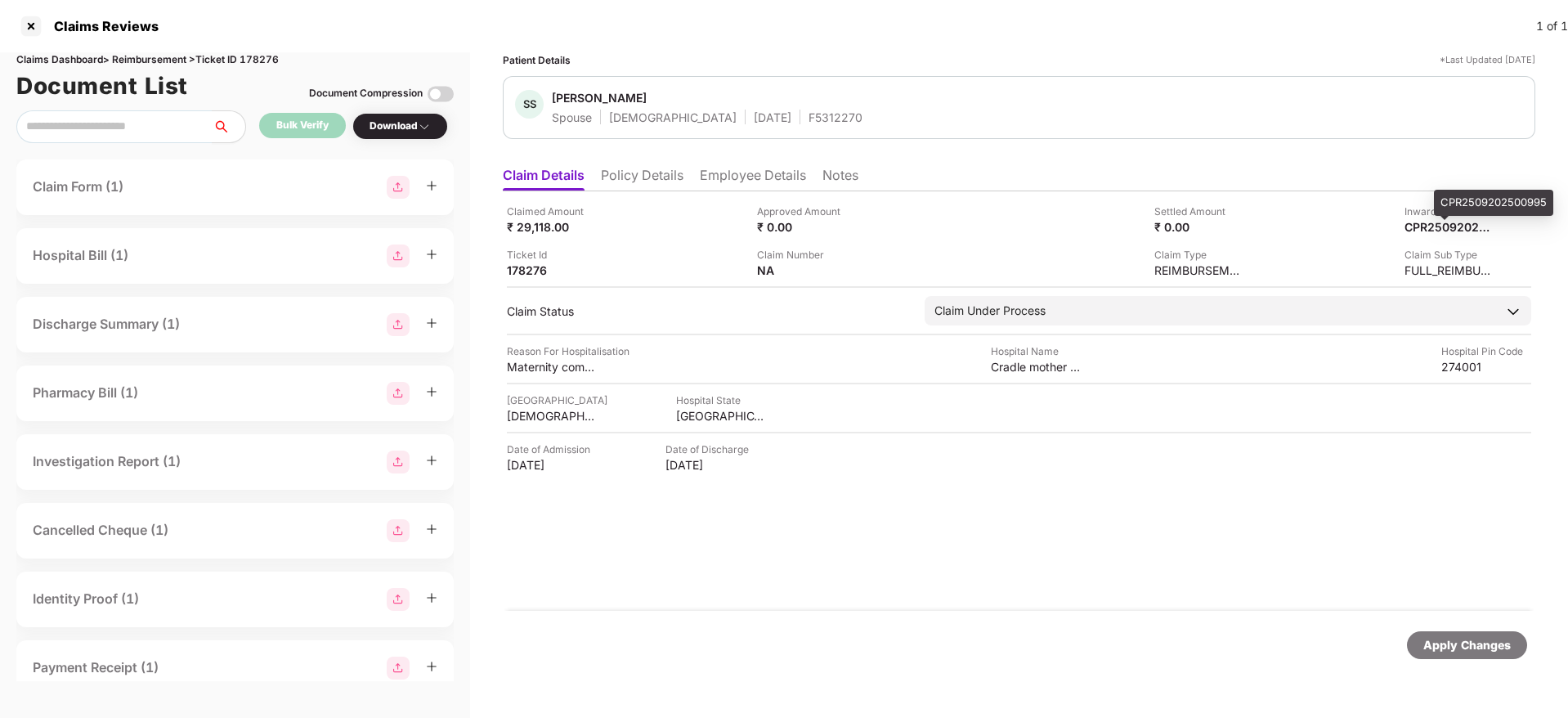
copy div
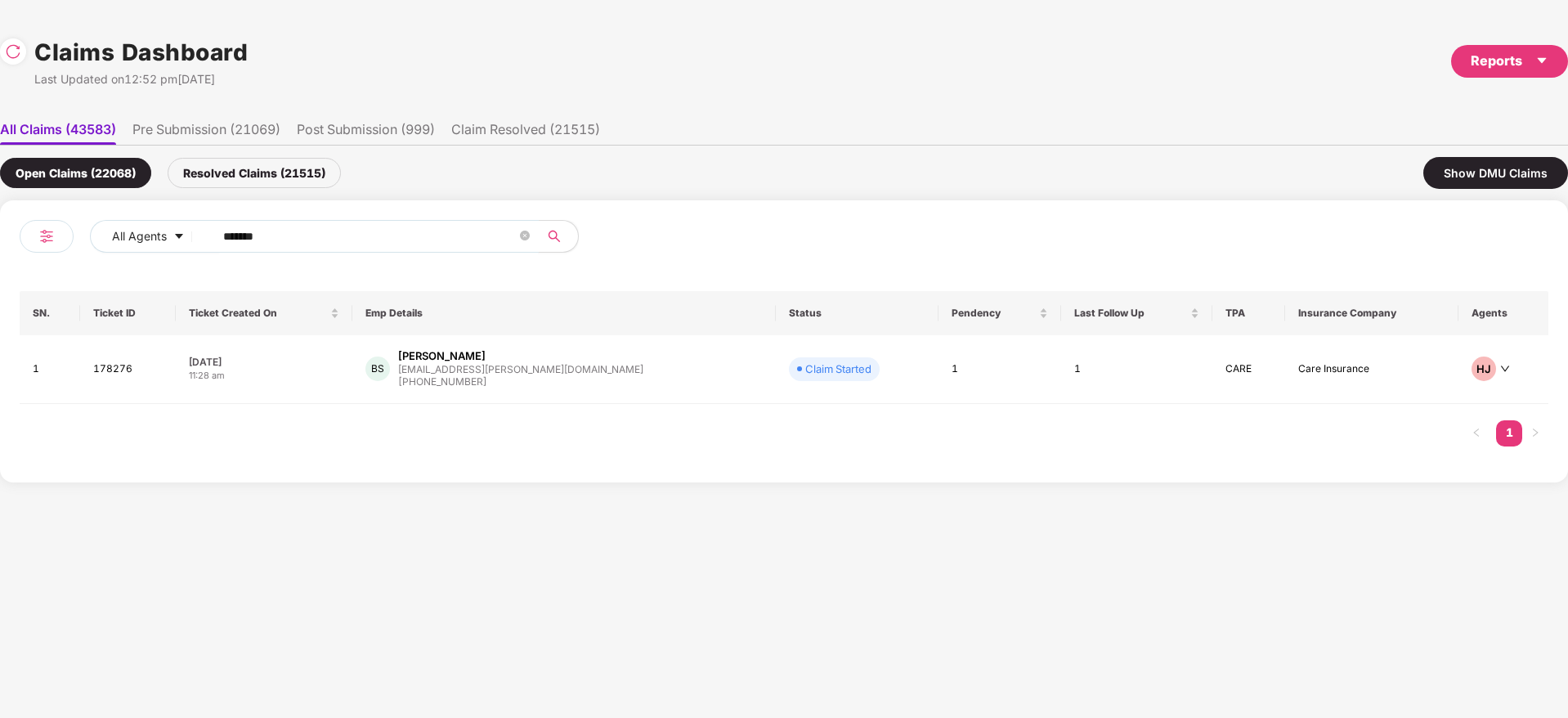
drag, startPoint x: 178, startPoint y: 232, endPoint x: 128, endPoint y: 253, distance: 54.2
click at [12, 252] on div "All Agents ****** SN. Ticket ID Ticket Created On Emp Details Status Pendency L…" at bounding box center [784, 341] width 1568 height 282
paste input "text"
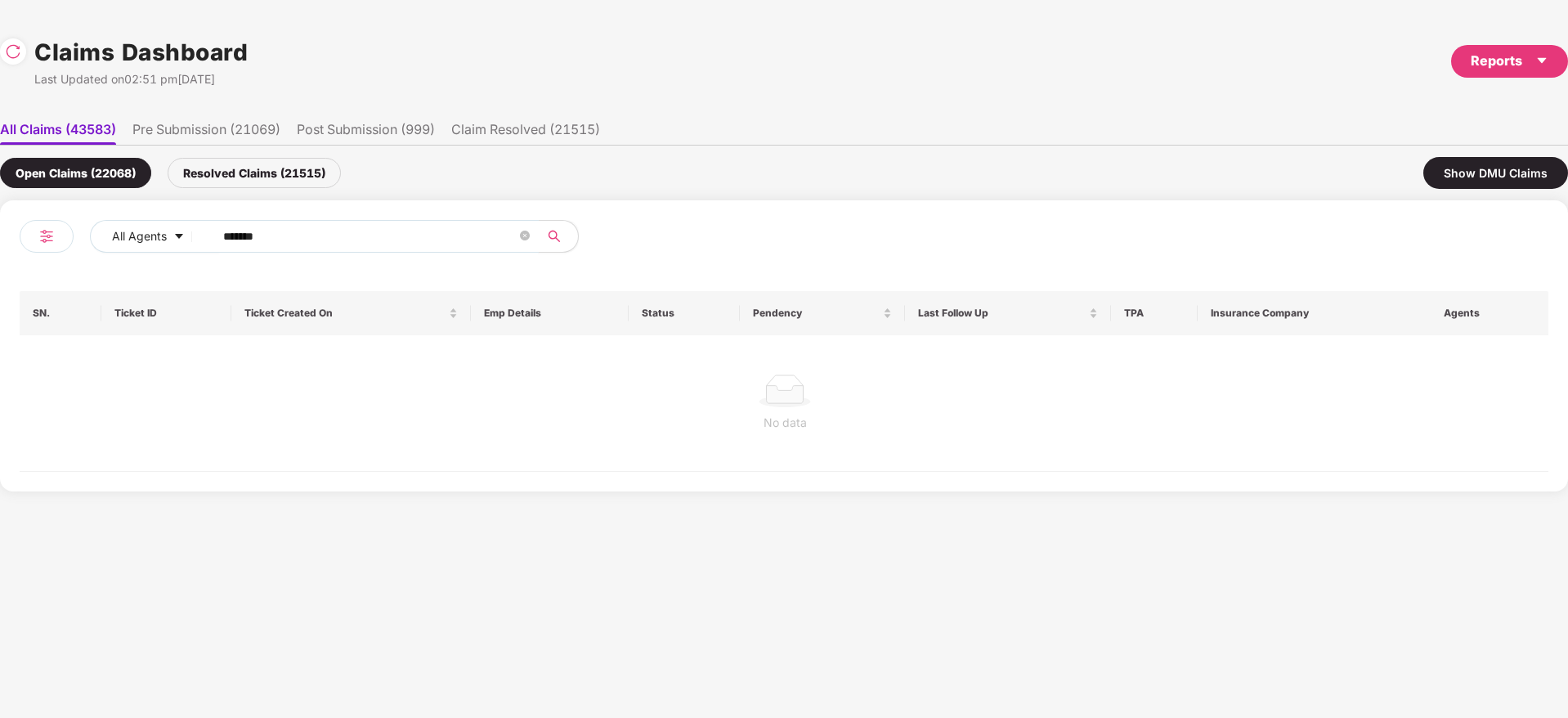
click at [300, 181] on div "Resolved Claims (21515)" at bounding box center [254, 172] width 173 height 30
click at [118, 166] on div "Open Claims (22068)" at bounding box center [75, 172] width 151 height 30
click at [321, 235] on input "******" at bounding box center [370, 236] width 294 height 24
click at [10, 41] on div at bounding box center [13, 51] width 26 height 26
drag, startPoint x: 334, startPoint y: 227, endPoint x: 4, endPoint y: 261, distance: 331.7
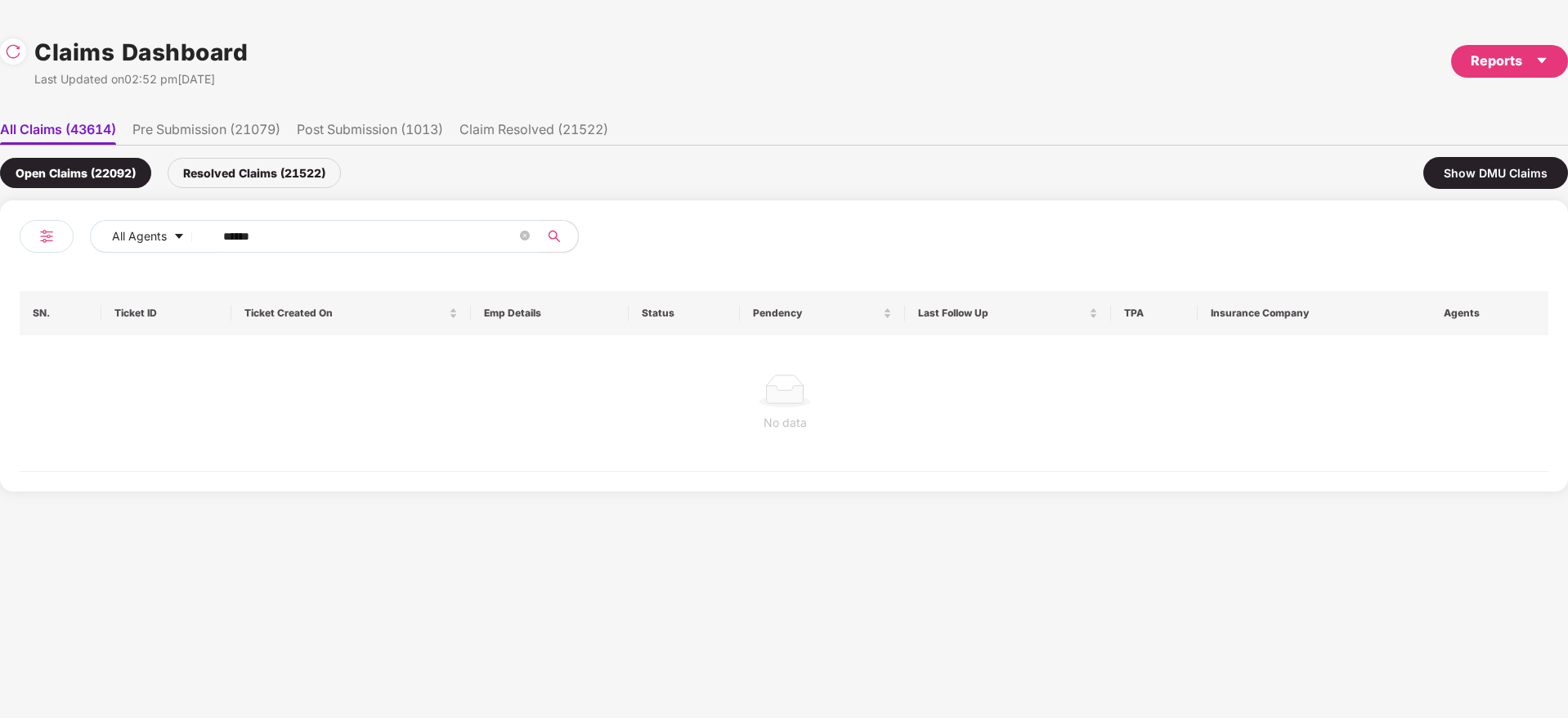
click at [3, 261] on div "All Agents ****** SN. Ticket ID Ticket Created On Emp Details Status Pendency L…" at bounding box center [784, 346] width 1568 height 291
paste input "text"
drag, startPoint x: 310, startPoint y: 247, endPoint x: 0, endPoint y: 223, distance: 310.9
click at [0, 223] on div "All Agents ****** SN. Ticket ID Ticket Created On Emp Details Status Pendency L…" at bounding box center [784, 346] width 1568 height 291
paste input "text"
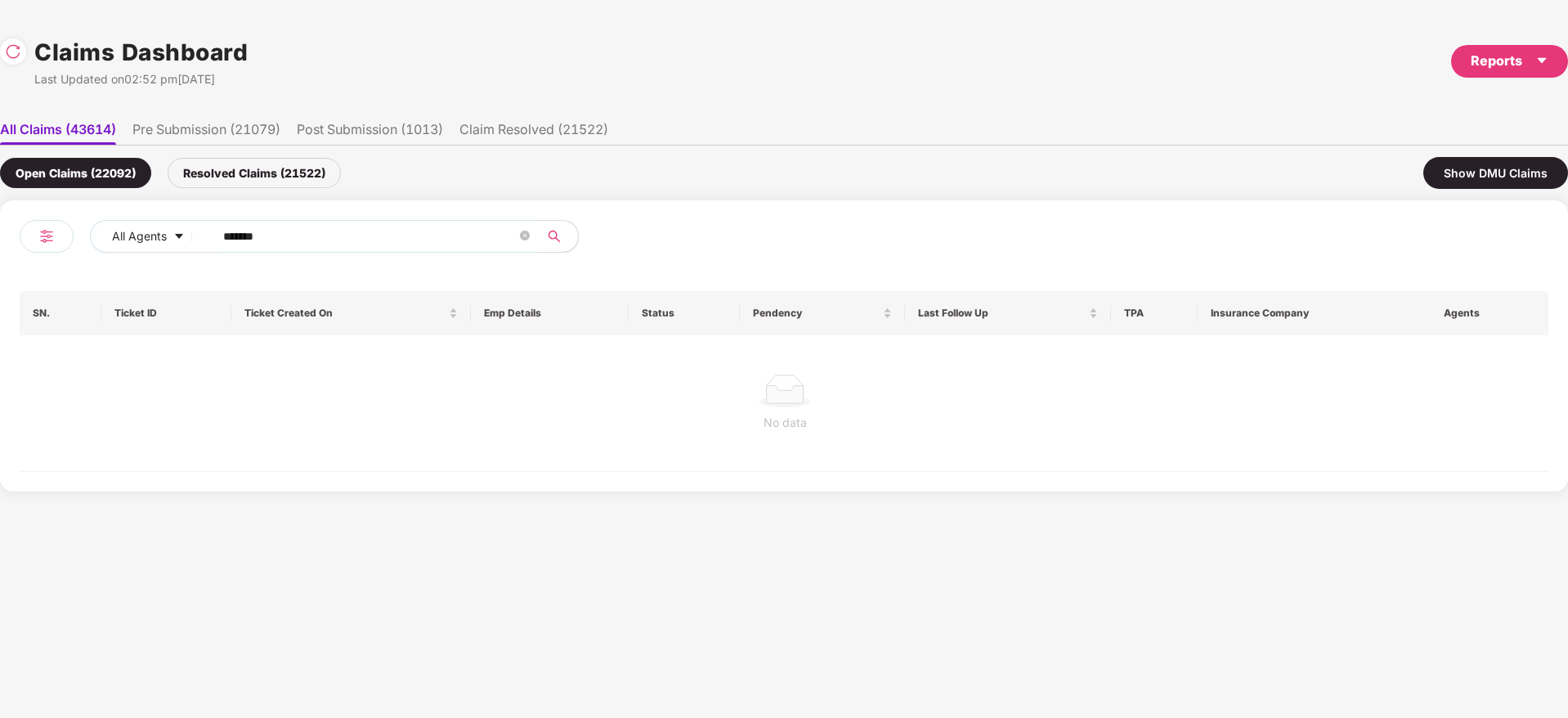
type input "******"
click at [258, 155] on div "Open Claims (22092) Resolved Claims (21522) Show DMU Claims" at bounding box center [784, 172] width 1568 height 55
click at [206, 175] on div "Resolved Claims (21522)" at bounding box center [254, 172] width 173 height 30
click at [90, 167] on div "Open Claims (22092)" at bounding box center [75, 172] width 151 height 30
click at [12, 58] on img at bounding box center [13, 51] width 16 height 16
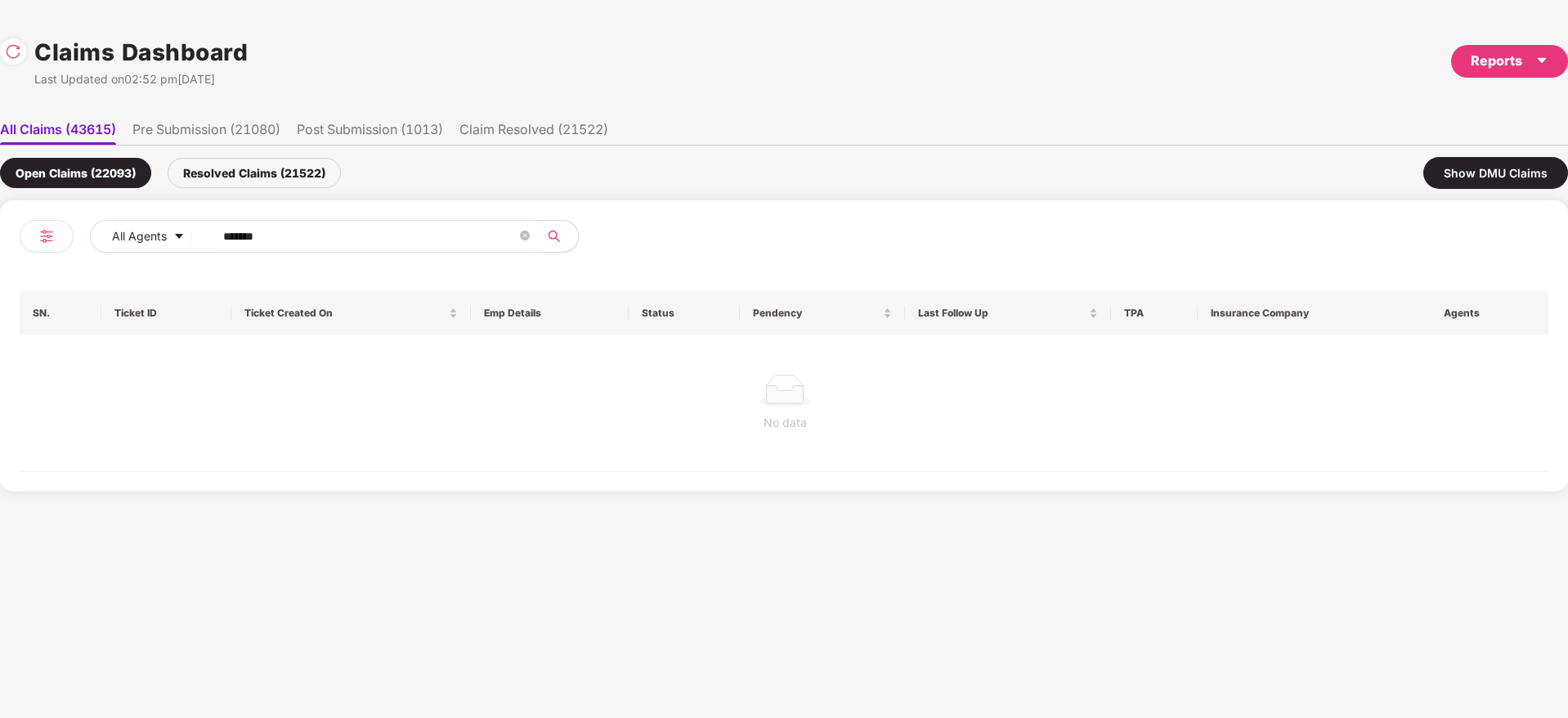
click at [205, 133] on li "Pre Submission (21080)" at bounding box center [207, 133] width 148 height 24
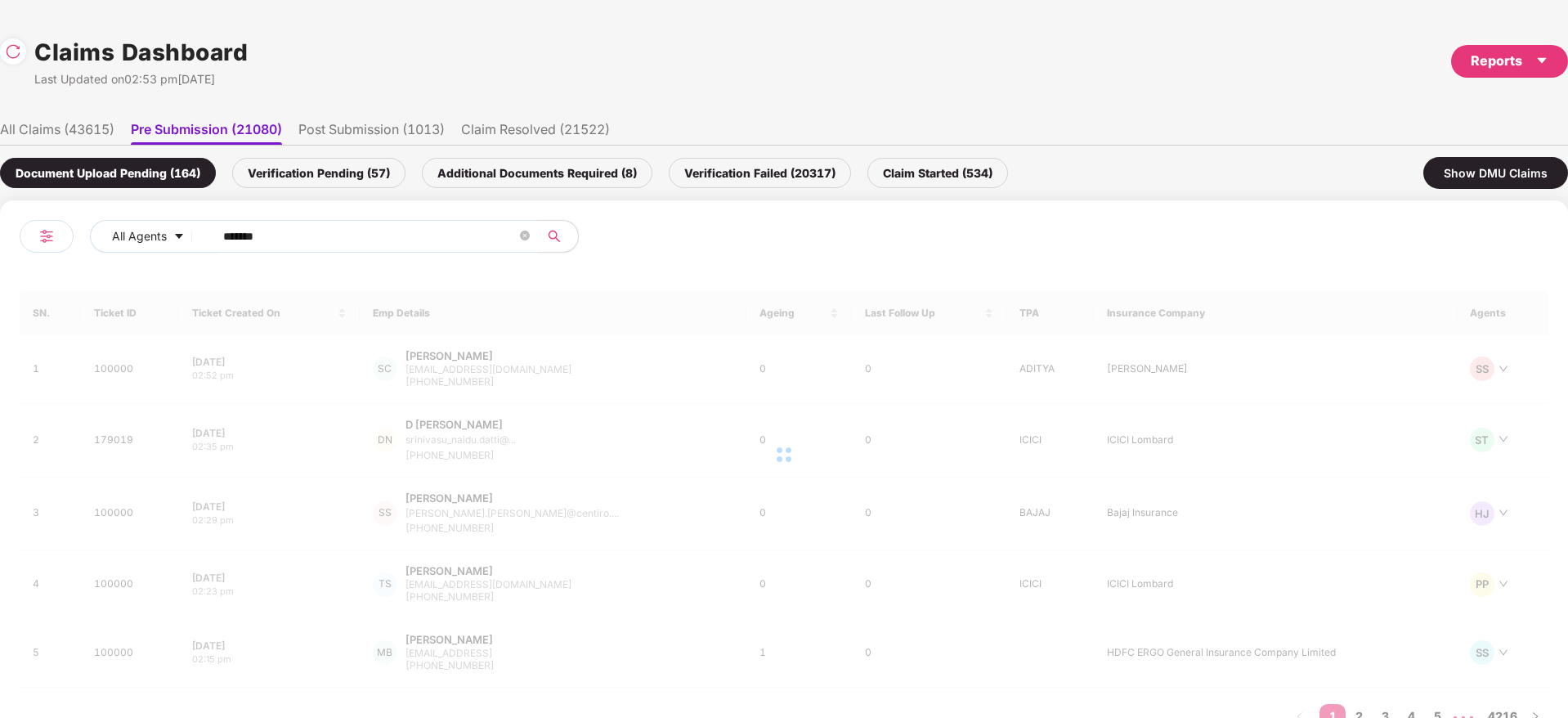
click at [77, 131] on li "All Claims (43615)" at bounding box center [57, 133] width 115 height 24
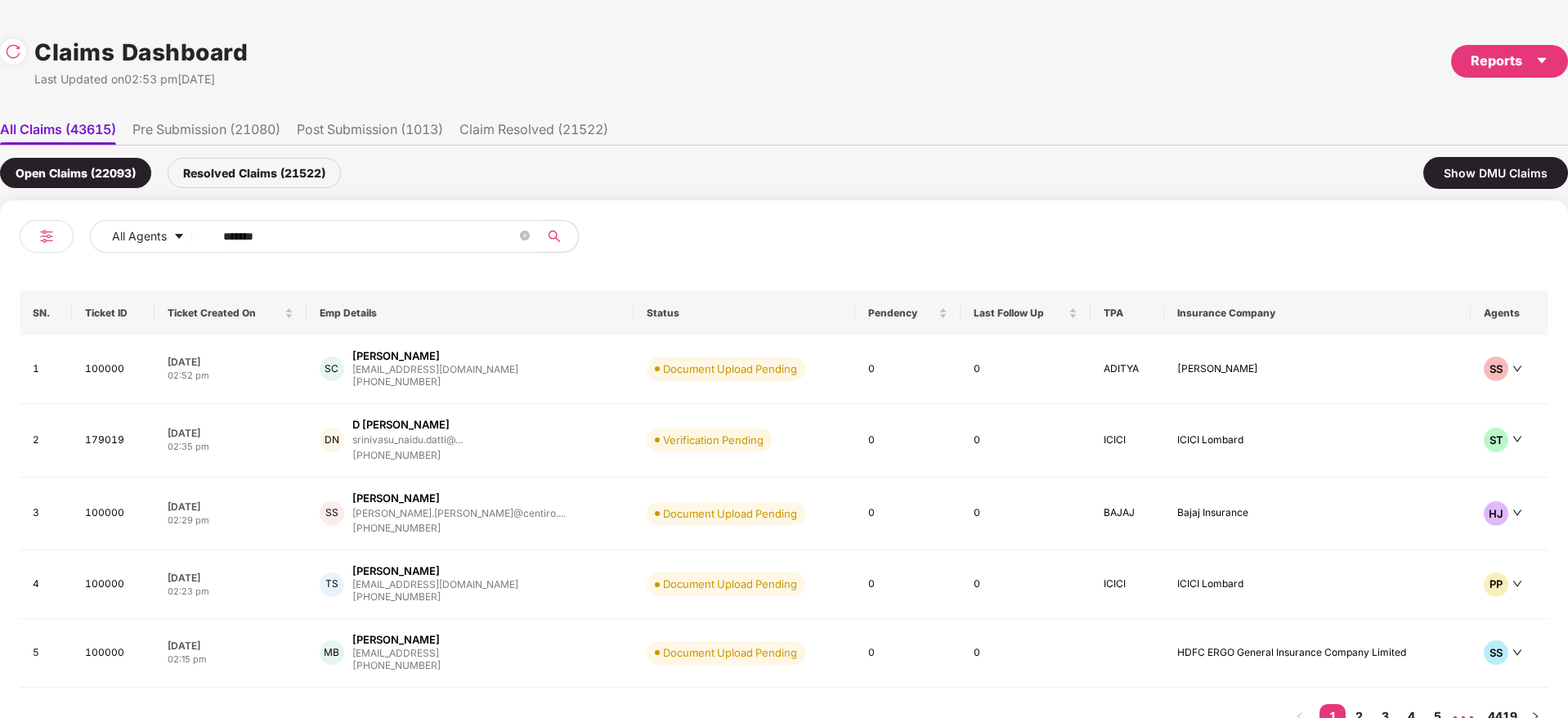
click at [318, 256] on div "All Agents ******" at bounding box center [401, 244] width 764 height 46
click at [317, 239] on input "******" at bounding box center [370, 236] width 294 height 24
click at [327, 235] on input "******" at bounding box center [370, 236] width 294 height 24
drag, startPoint x: 371, startPoint y: 231, endPoint x: 15, endPoint y: 209, distance: 356.7
click at [15, 208] on div "All Agents ****** SN. Ticket ID Ticket Created On Emp Details Status Pendency L…" at bounding box center [784, 483] width 1568 height 566
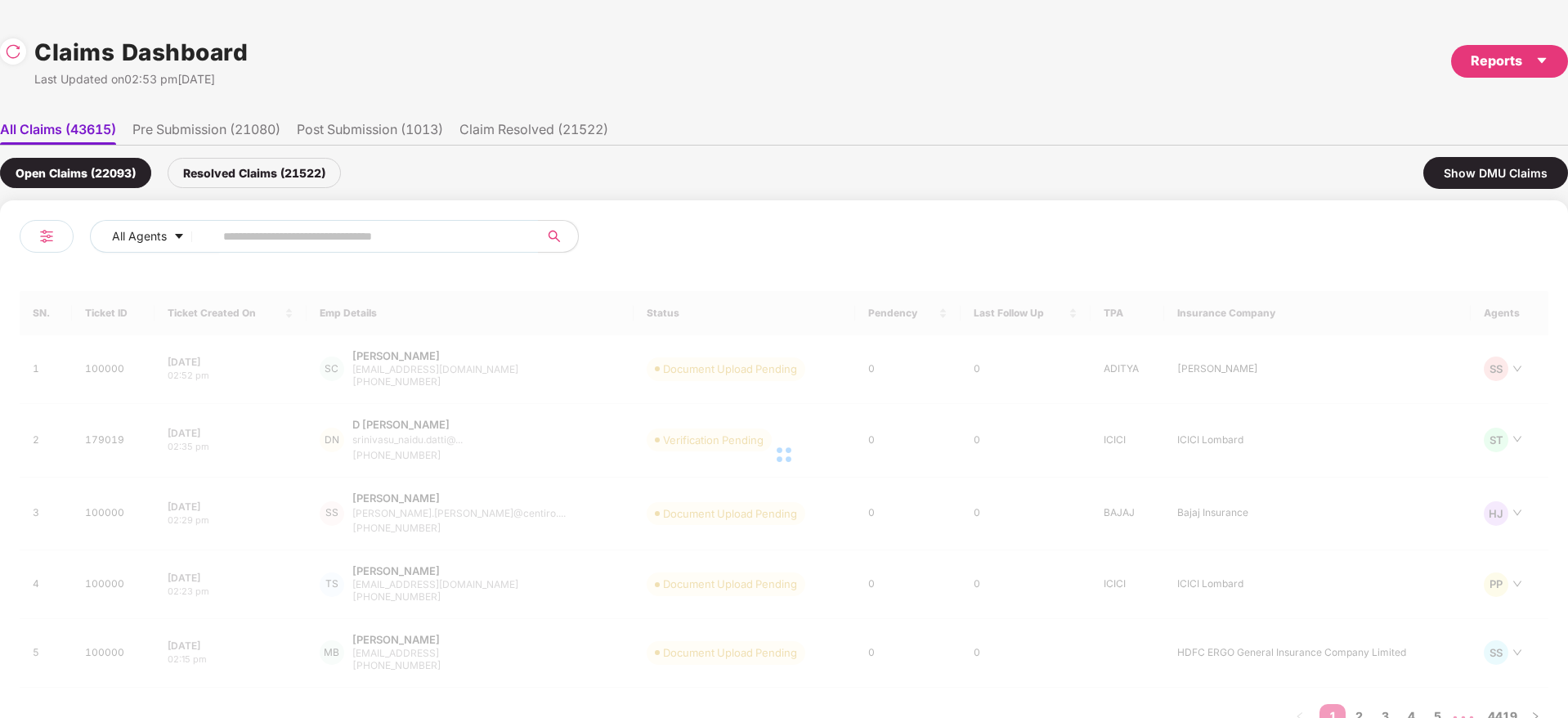
click at [268, 174] on div "Resolved Claims (21522)" at bounding box center [254, 172] width 173 height 30
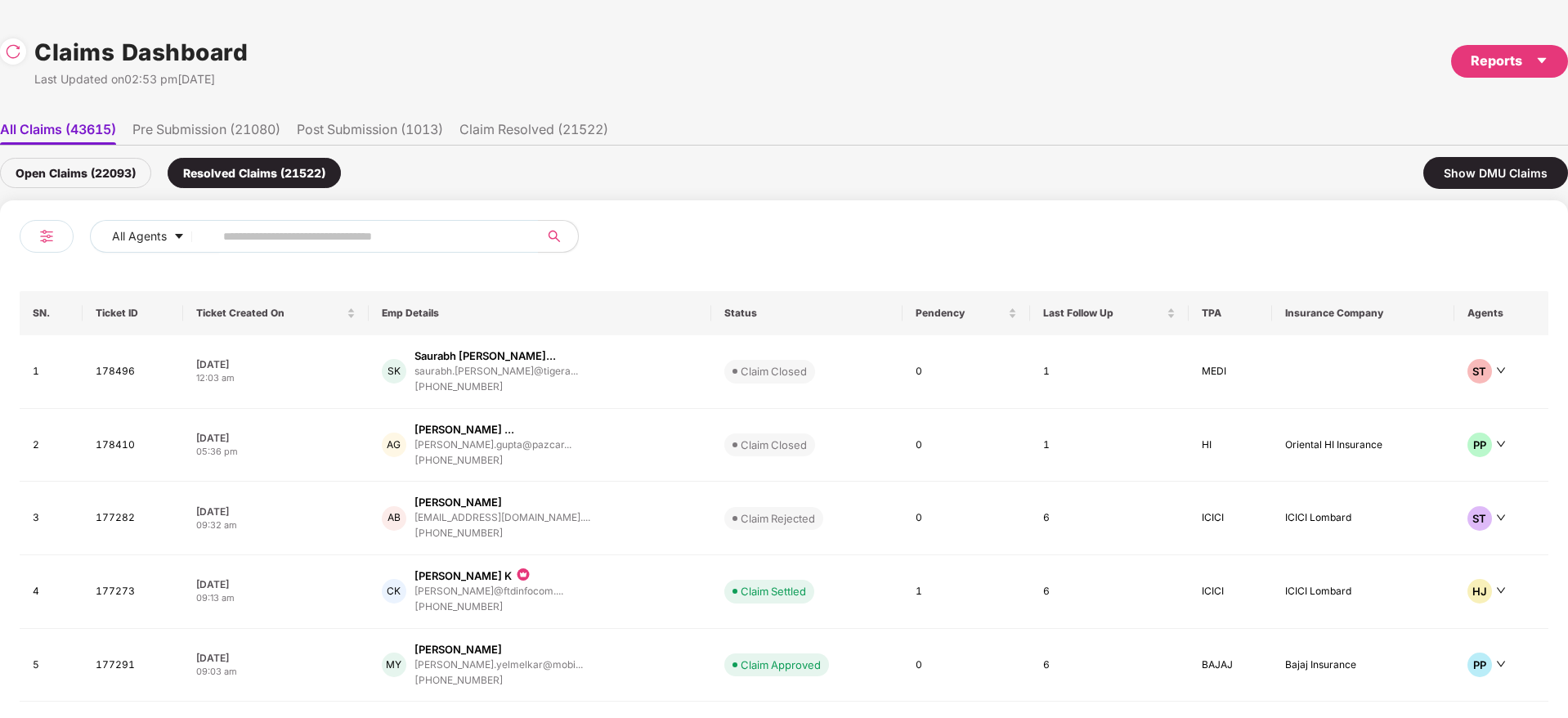
click at [99, 182] on div "Open Claims (22093)" at bounding box center [75, 172] width 151 height 30
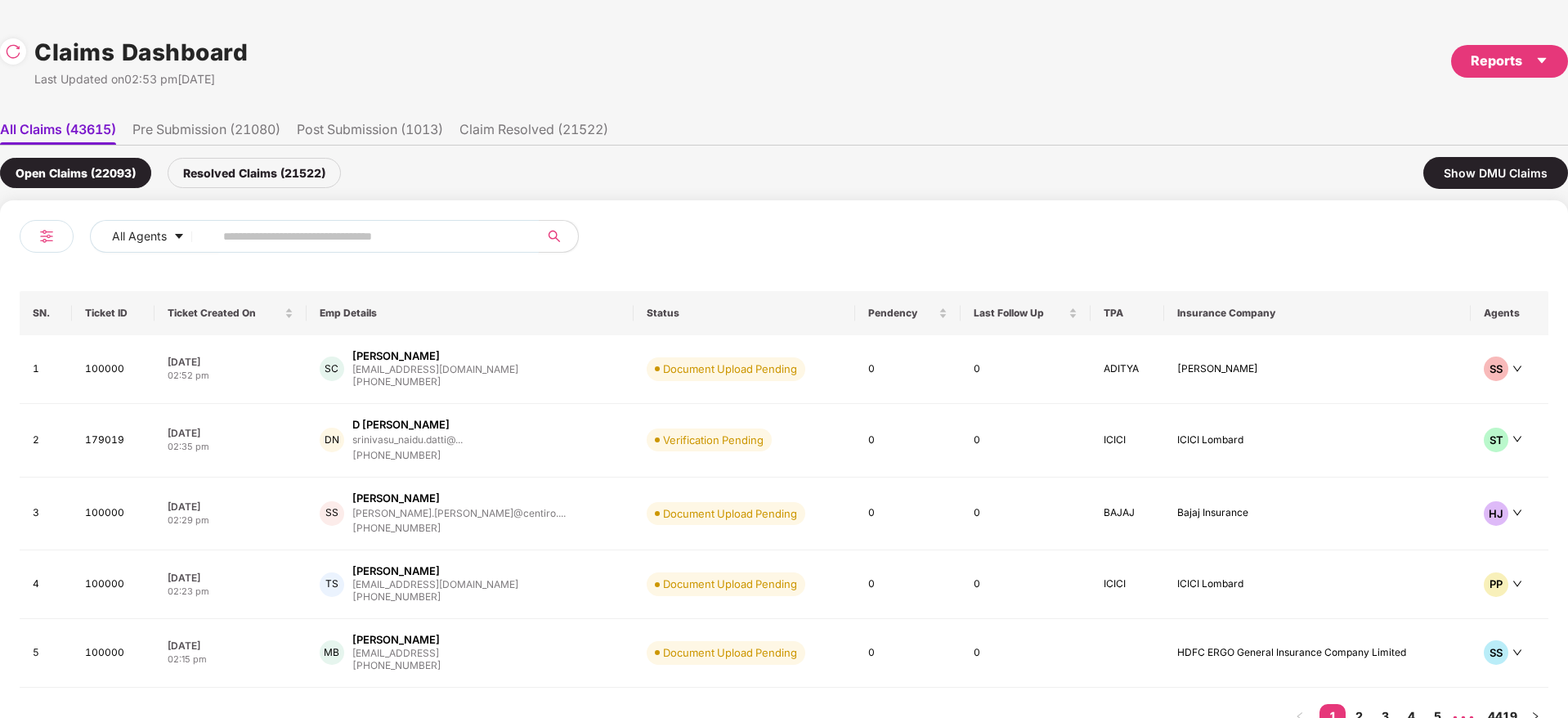
click at [255, 226] on input "text" at bounding box center [370, 236] width 294 height 24
paste input "******"
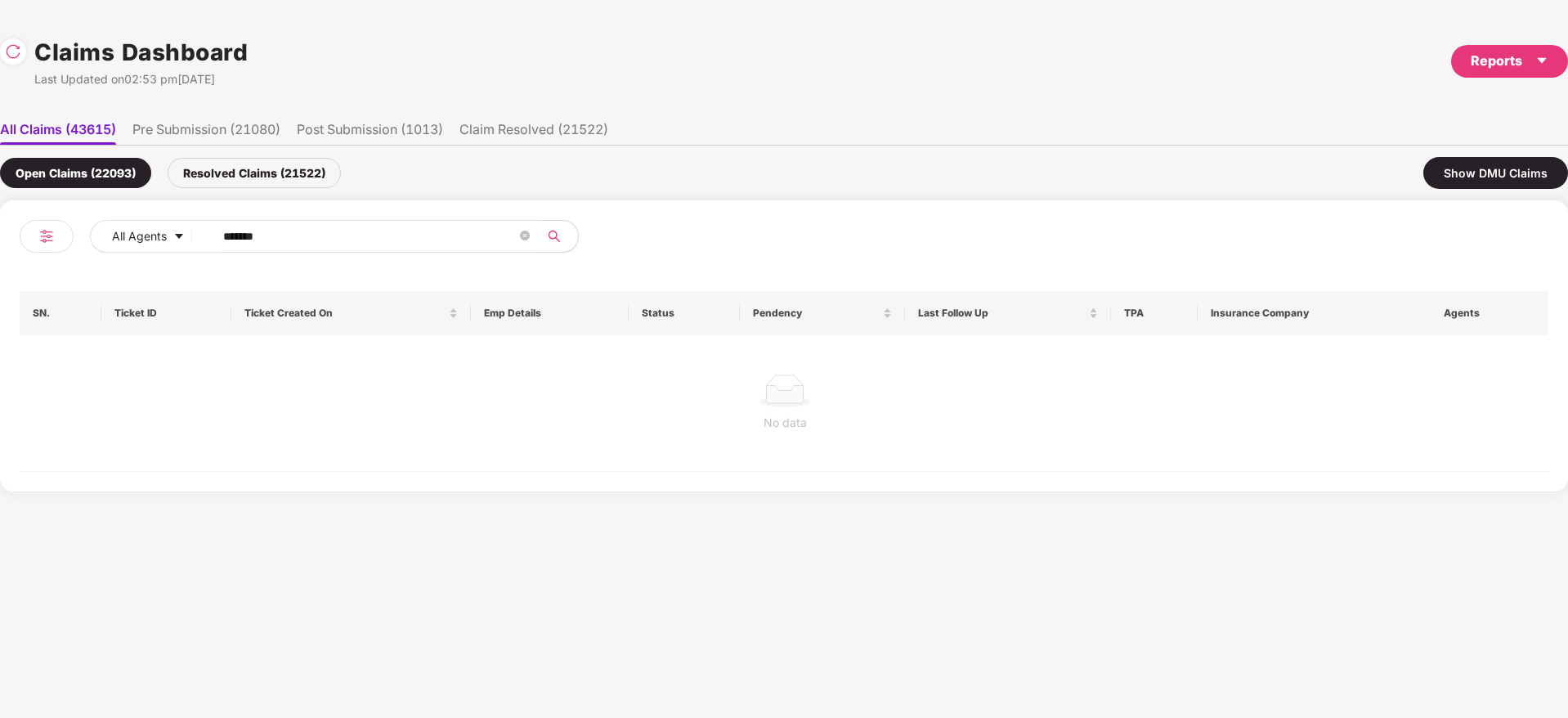
type input "******"
click at [249, 176] on div "Resolved Claims (21522)" at bounding box center [254, 172] width 173 height 30
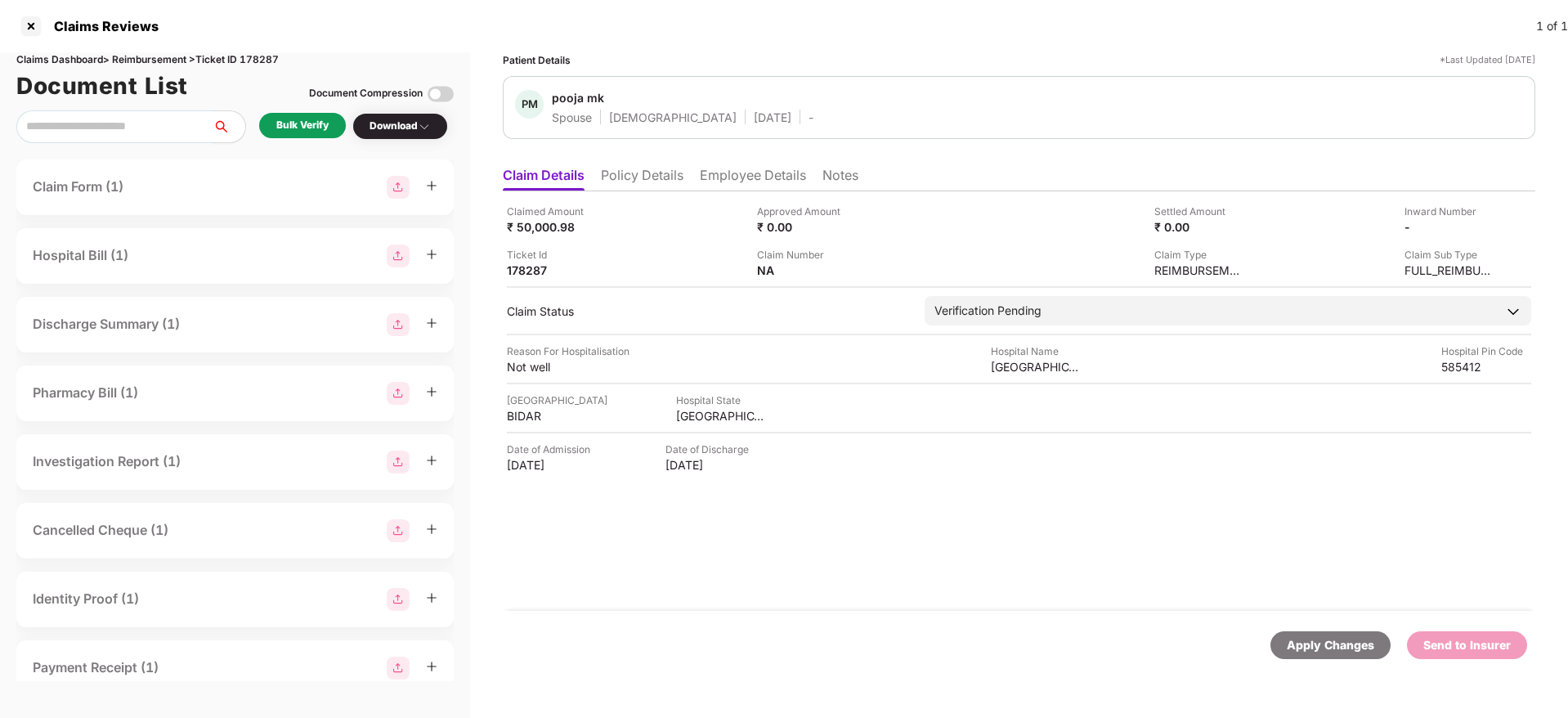
click at [651, 171] on li "Policy Details" at bounding box center [642, 178] width 83 height 24
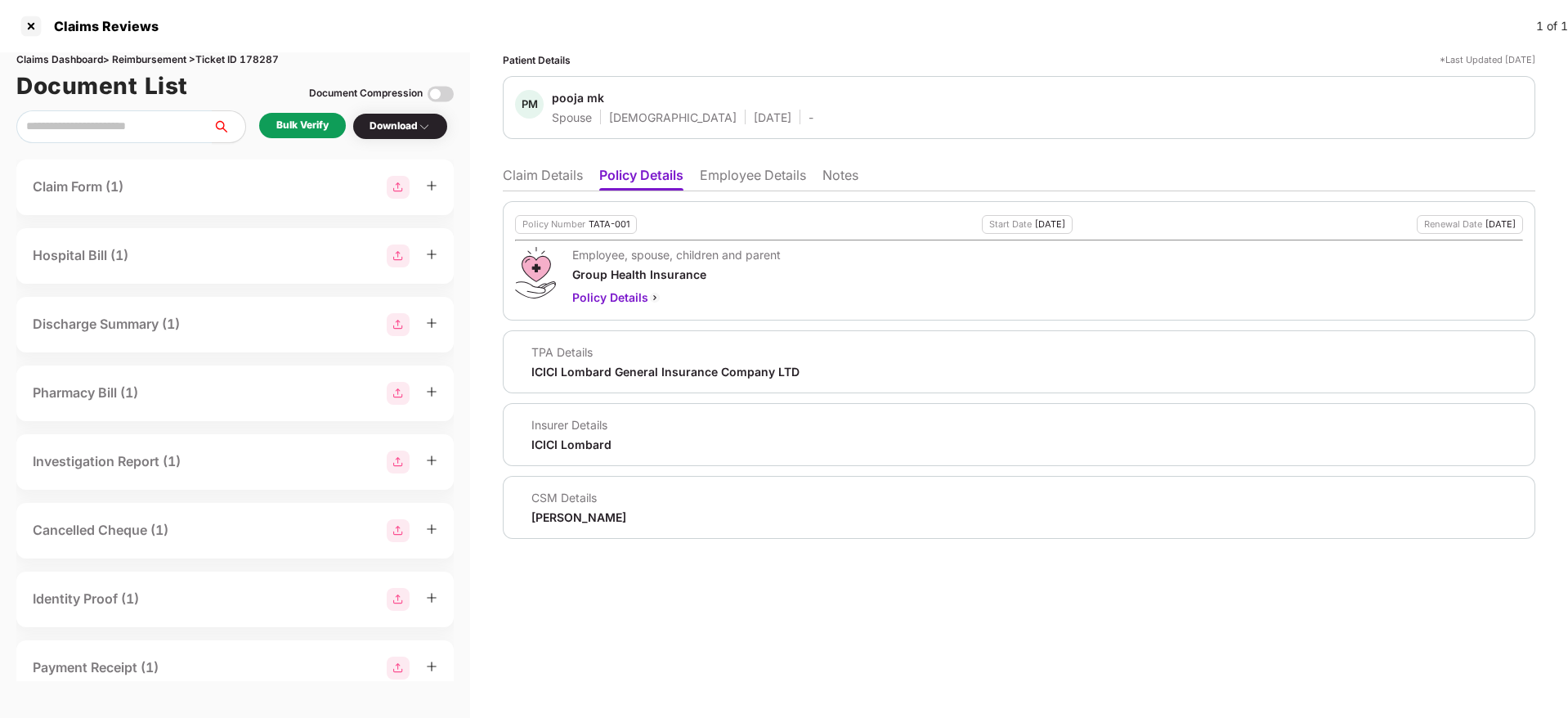
click at [313, 134] on div "Bulk Verify" at bounding box center [302, 125] width 87 height 25
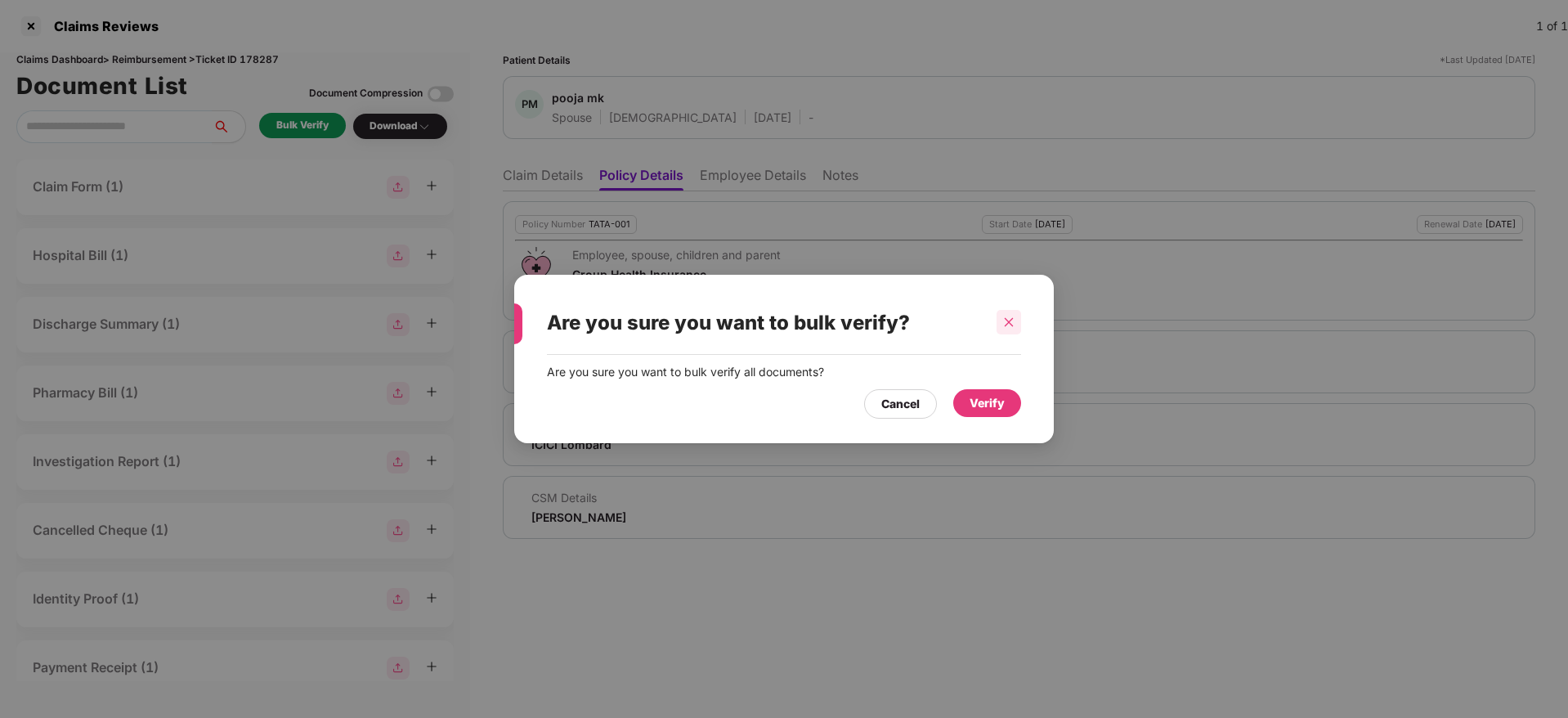
click at [1010, 317] on icon "close" at bounding box center [1009, 322] width 12 height 12
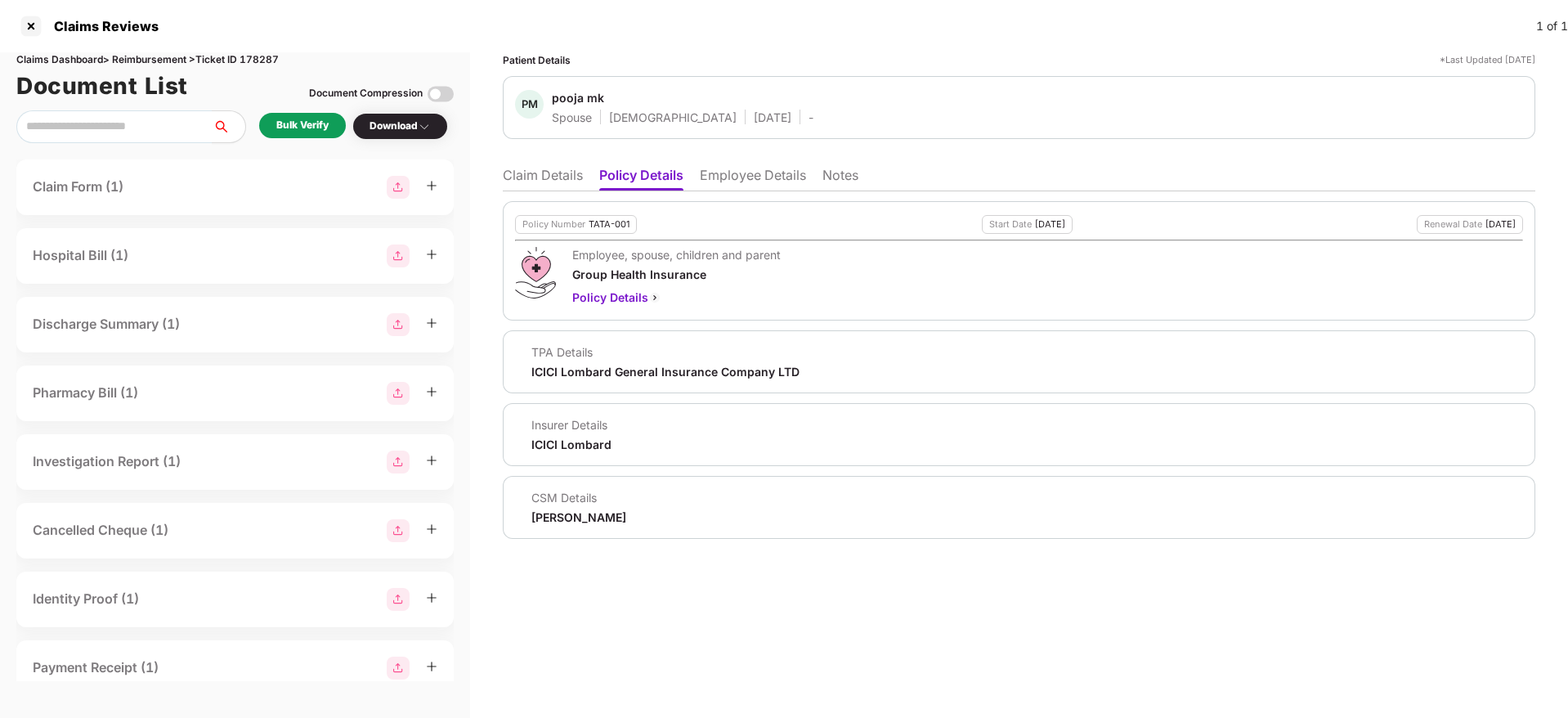
click at [565, 178] on li "Claim Details" at bounding box center [542, 178] width 80 height 24
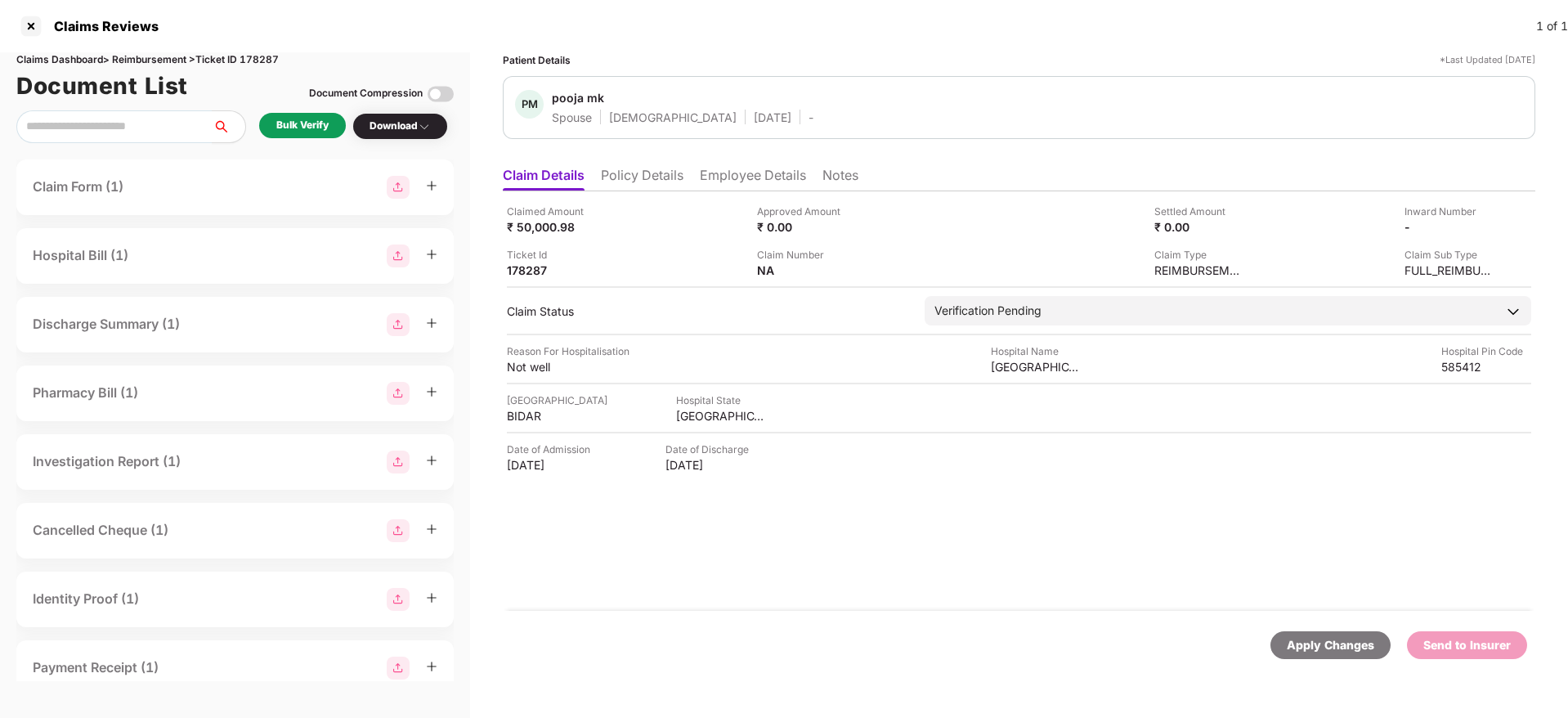
click at [716, 174] on li "Employee Details" at bounding box center [753, 178] width 106 height 24
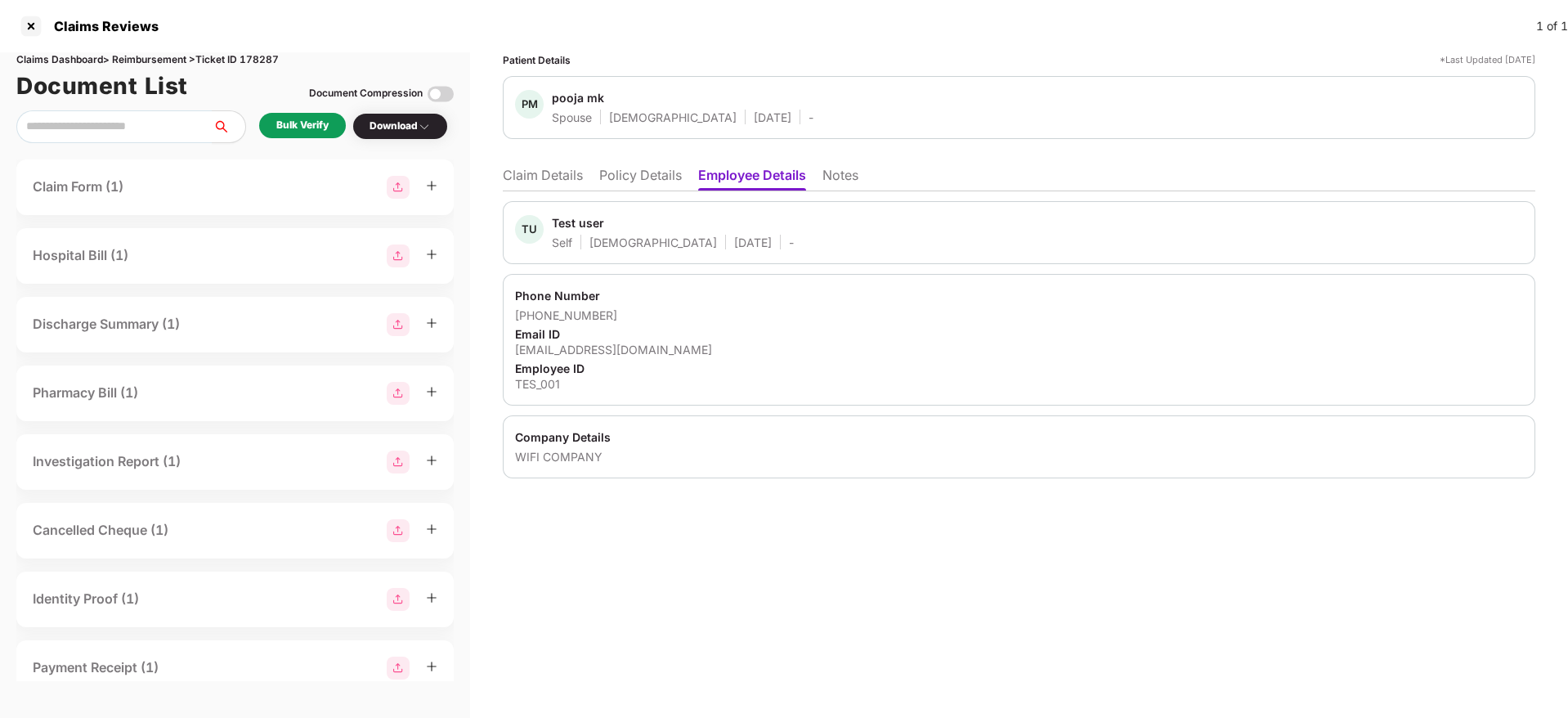
click at [752, 549] on div "Patient Details *Last Updated 23 Sep 2025 PM pooja mk Spouse Female 10 Sept 200…" at bounding box center [1018, 385] width 1098 height 666
click at [562, 178] on li "Claim Details" at bounding box center [542, 178] width 80 height 24
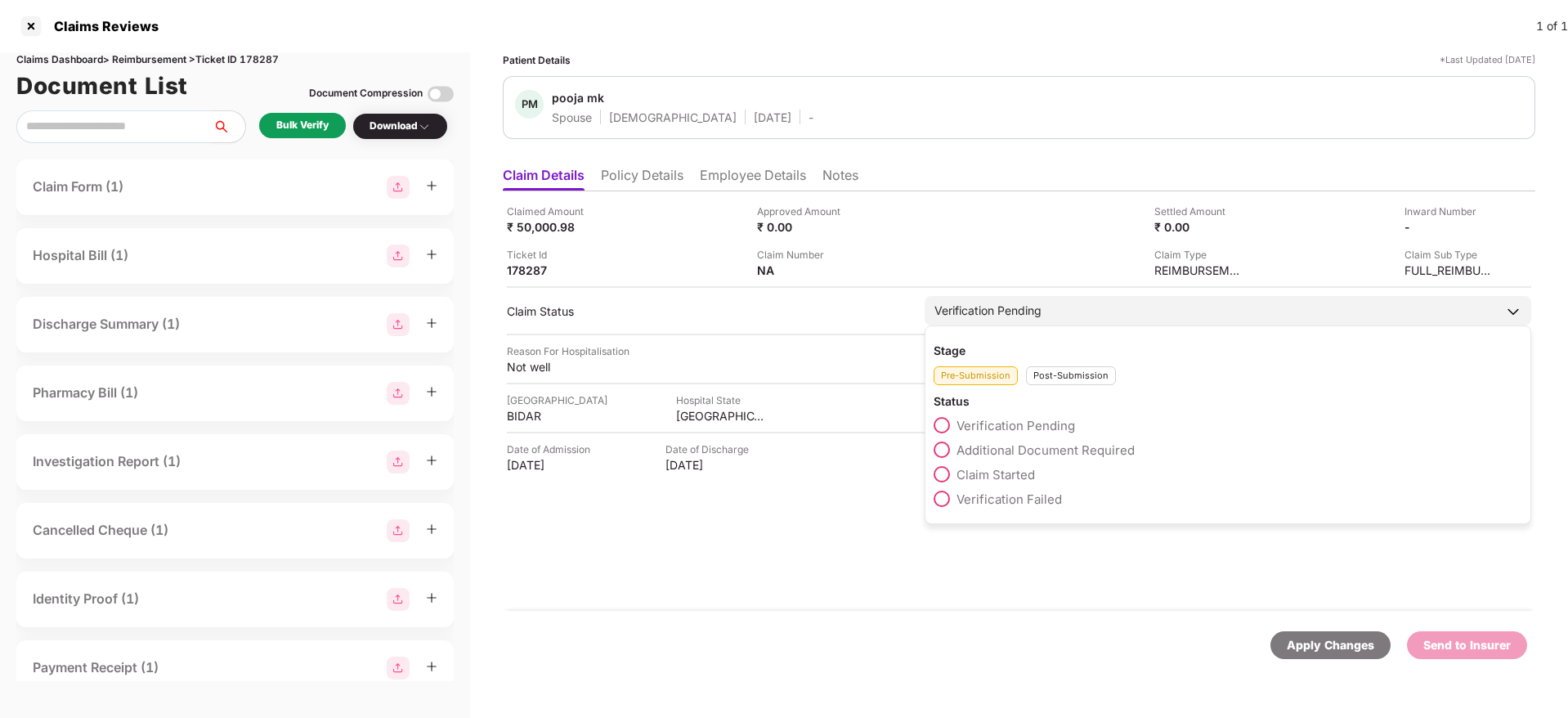
click at [1063, 376] on div "Post-Submission" at bounding box center [1070, 376] width 90 height 19
click at [998, 551] on span "Claim Closed" at bounding box center [995, 549] width 77 height 15
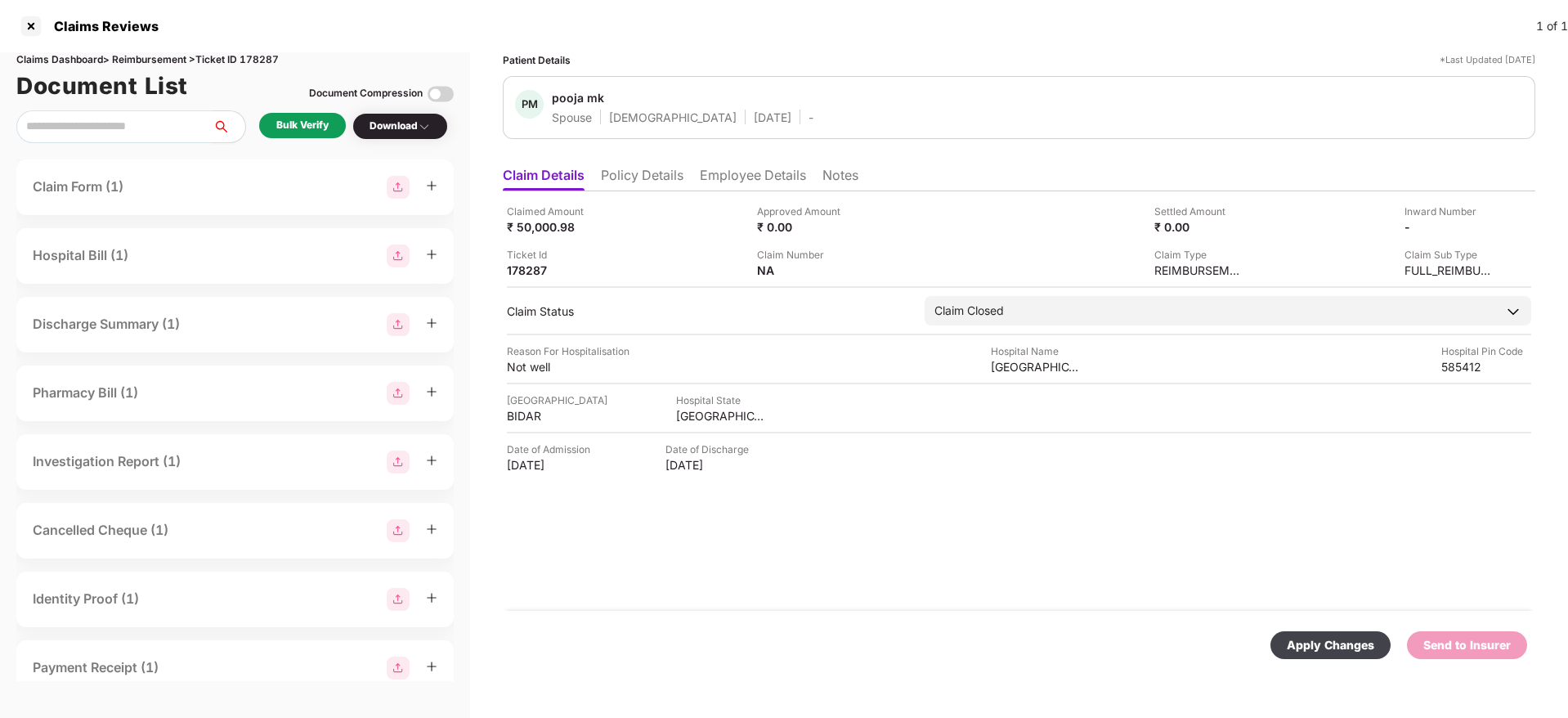
click at [1334, 646] on div "Apply Changes" at bounding box center [1330, 645] width 88 height 18
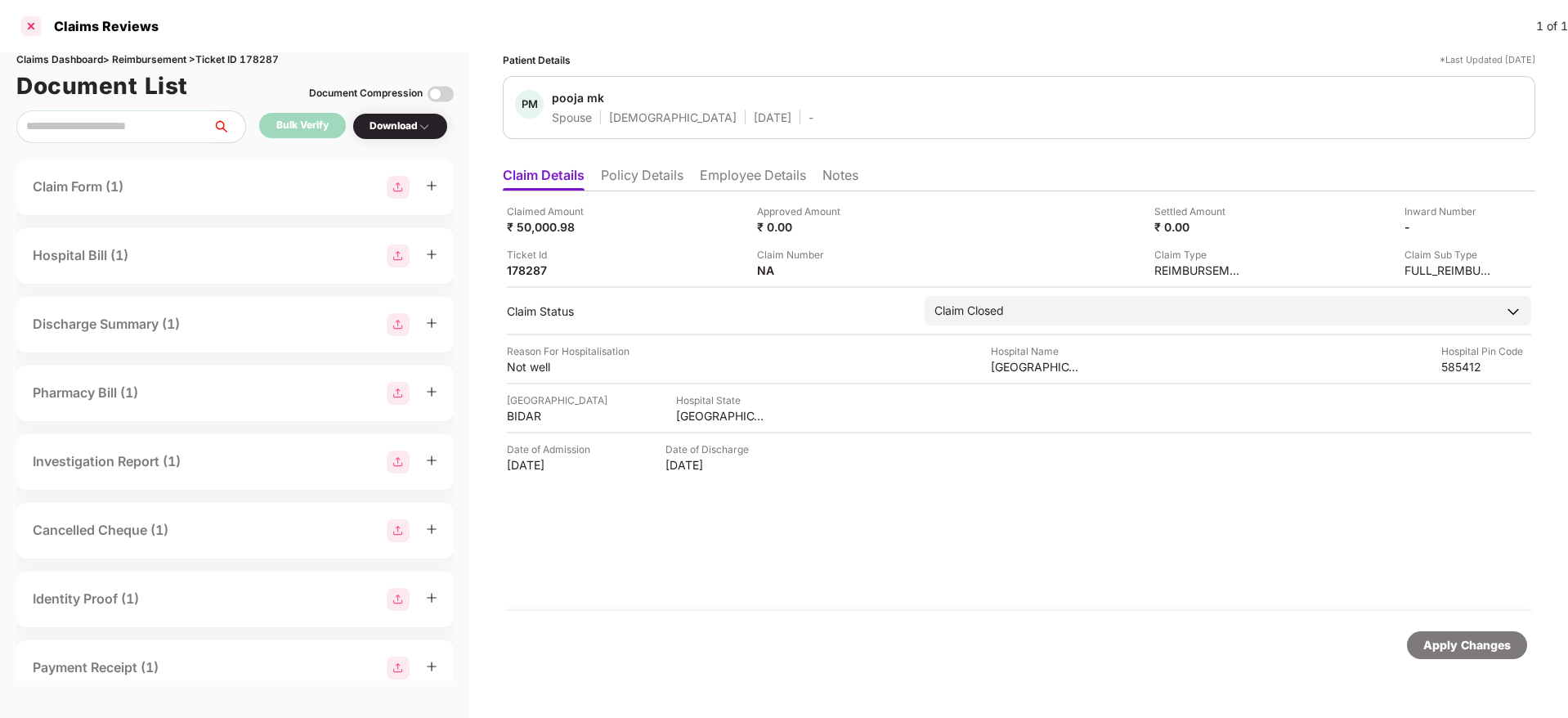
click at [36, 20] on div at bounding box center [31, 26] width 26 height 26
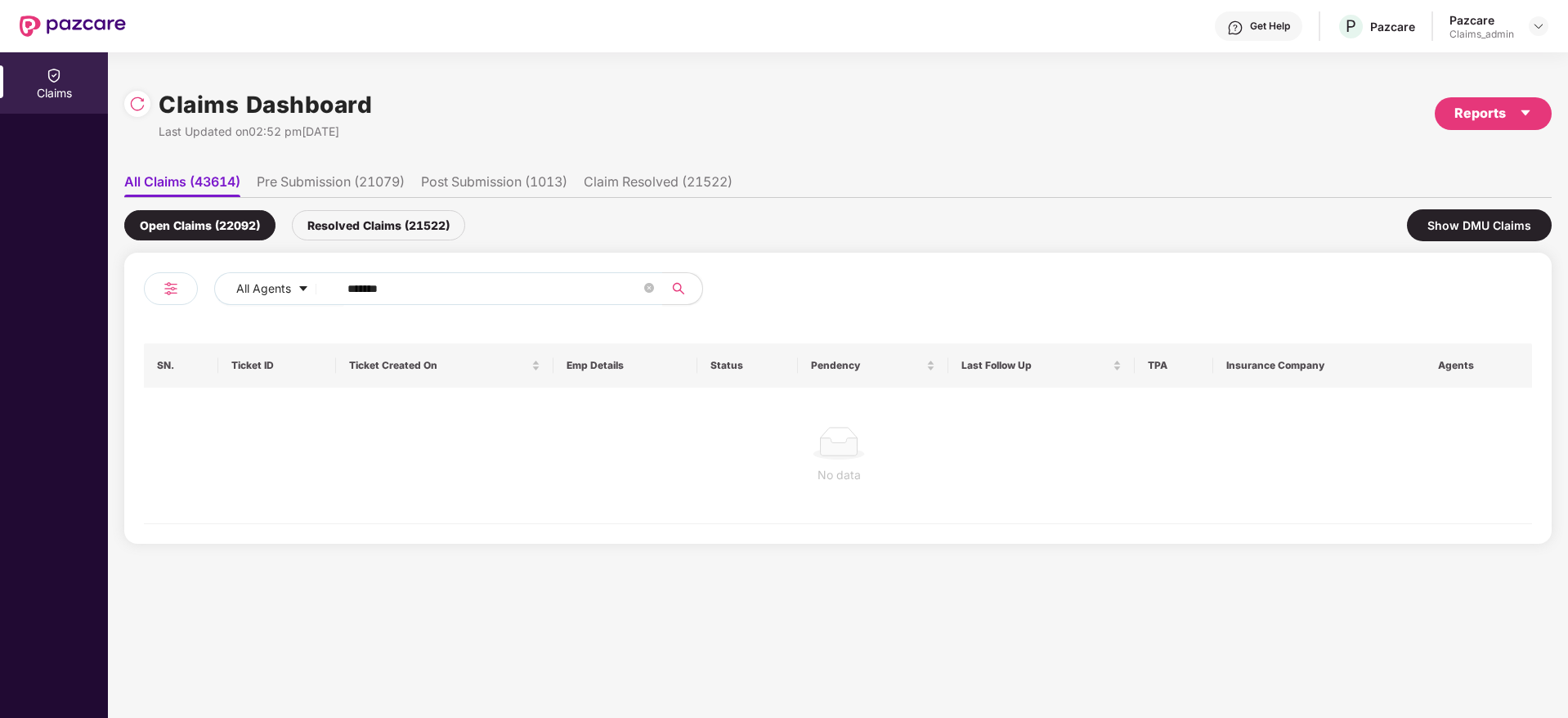
drag, startPoint x: 435, startPoint y: 294, endPoint x: 124, endPoint y: 372, distance: 320.6
click at [172, 357] on div "All Agents ****** SN. Ticket ID Ticket Created On Emp Details Status Pendency L…" at bounding box center [838, 398] width 1388 height 252
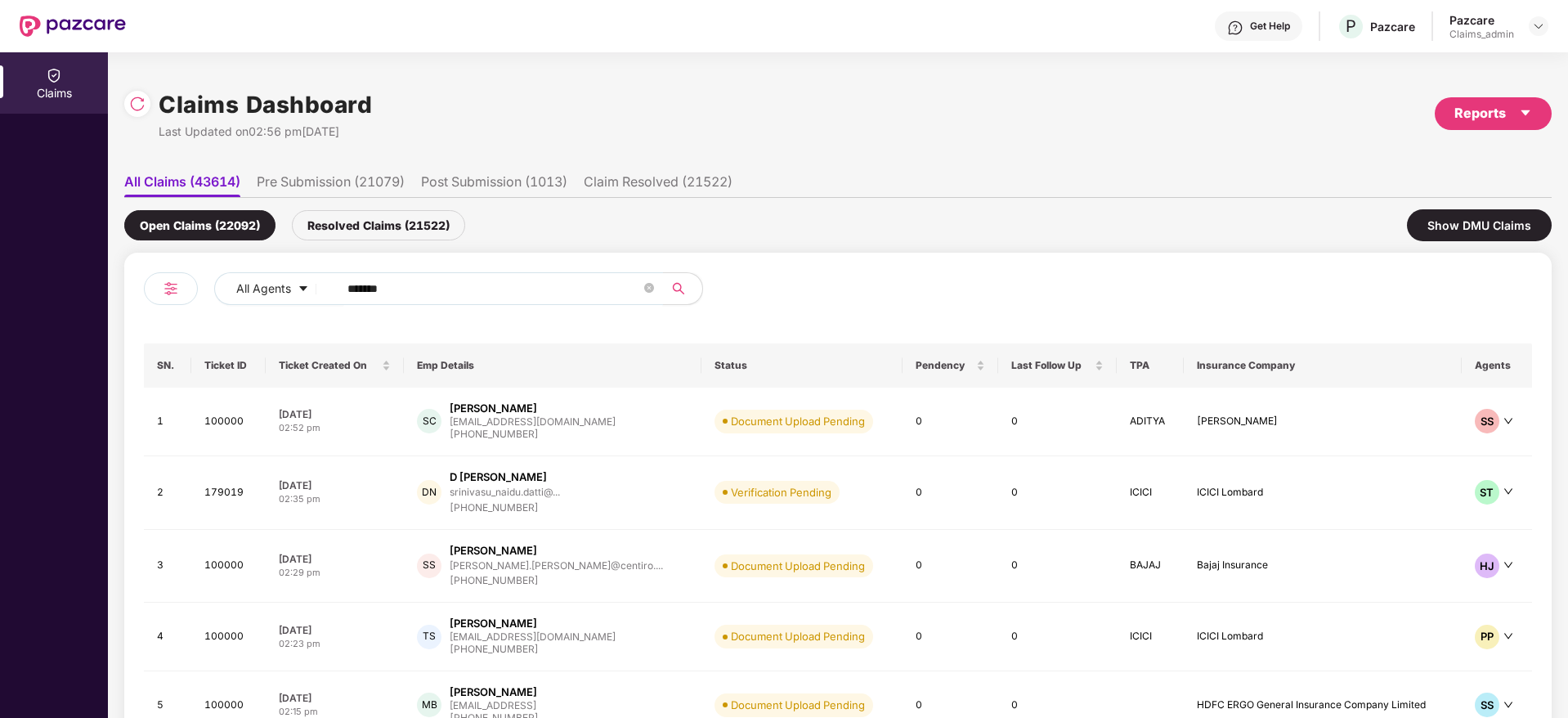
paste input "text"
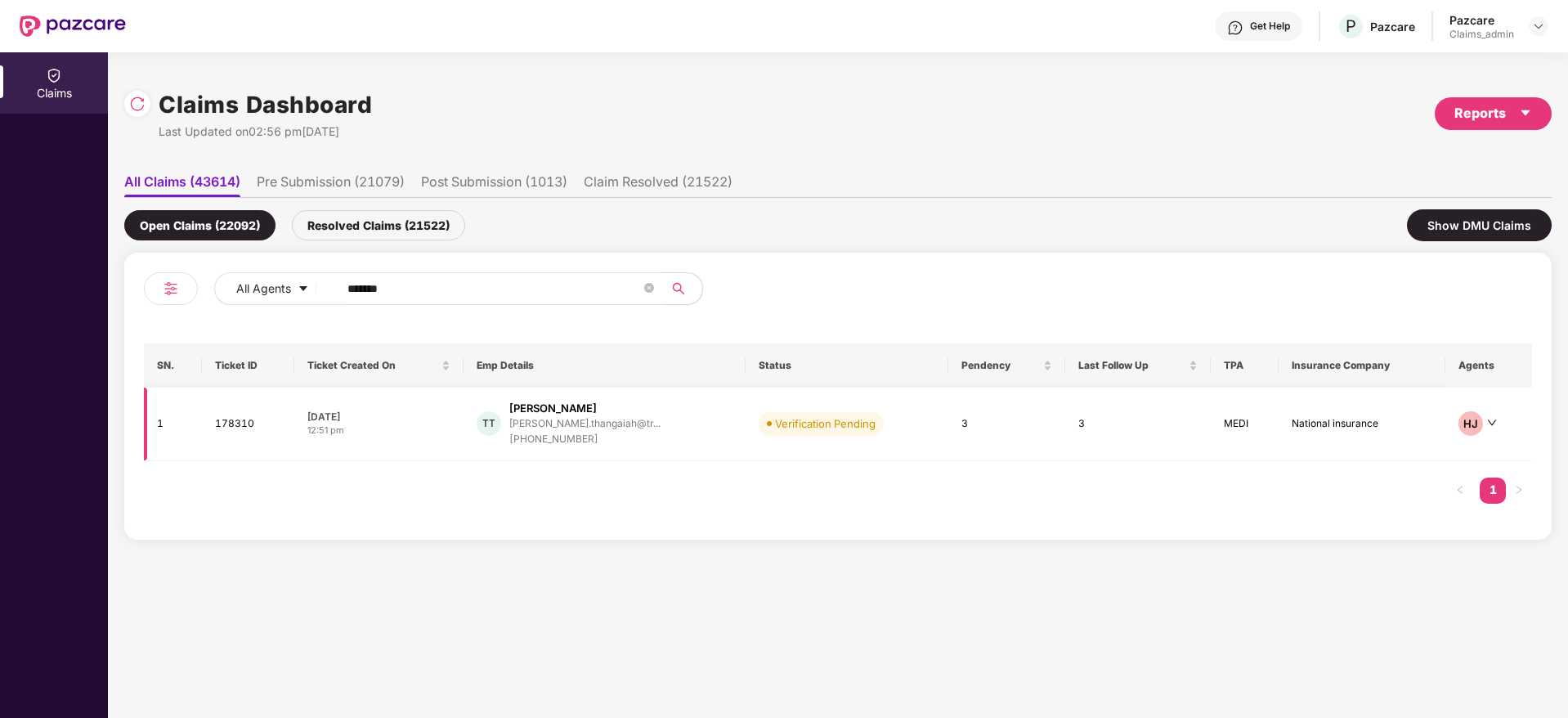
type input "******"
click at [696, 432] on div "TT Thangaraj Thangaiah thangaraj.thangaiah@tr... +919945631529" at bounding box center [604, 423] width 255 height 46
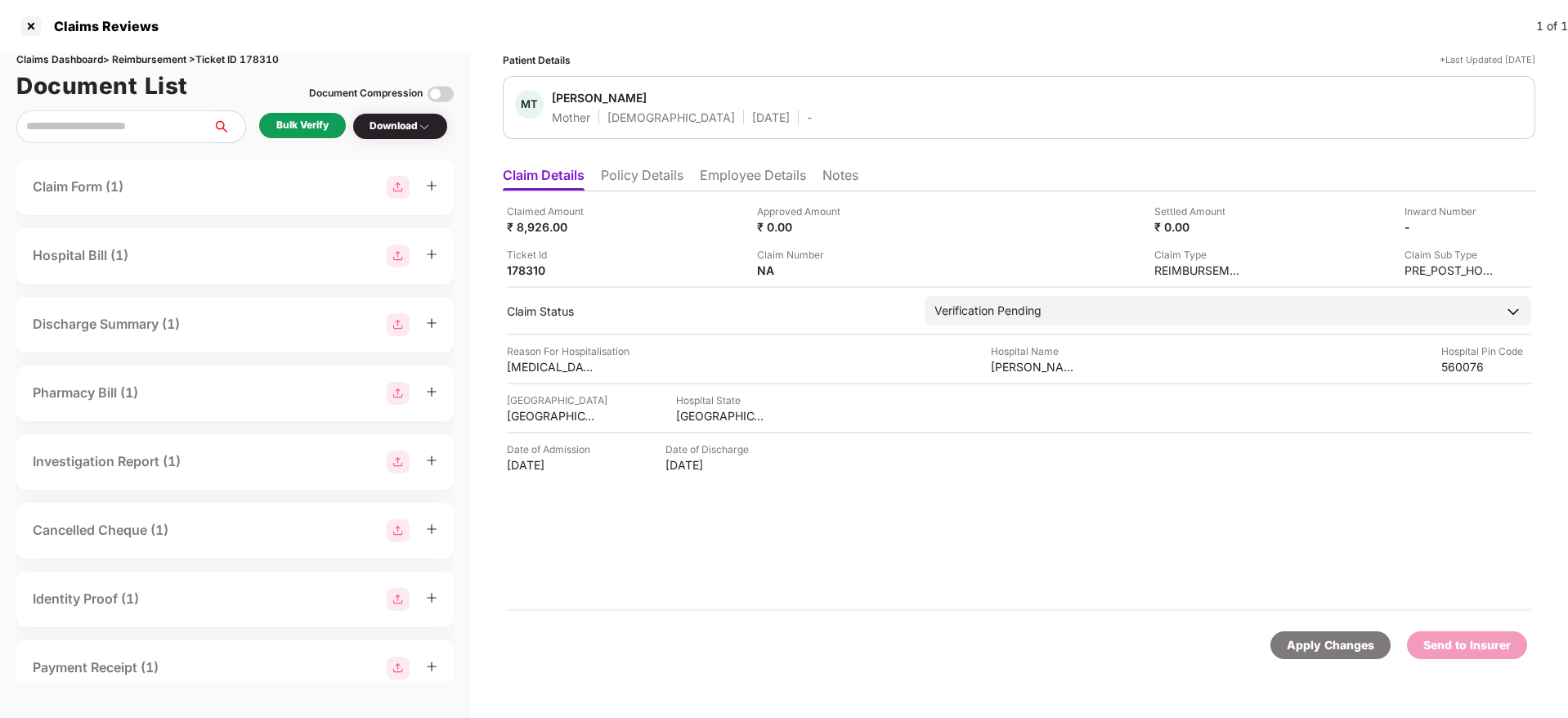
click at [297, 118] on div "Bulk Verify" at bounding box center [302, 125] width 52 height 15
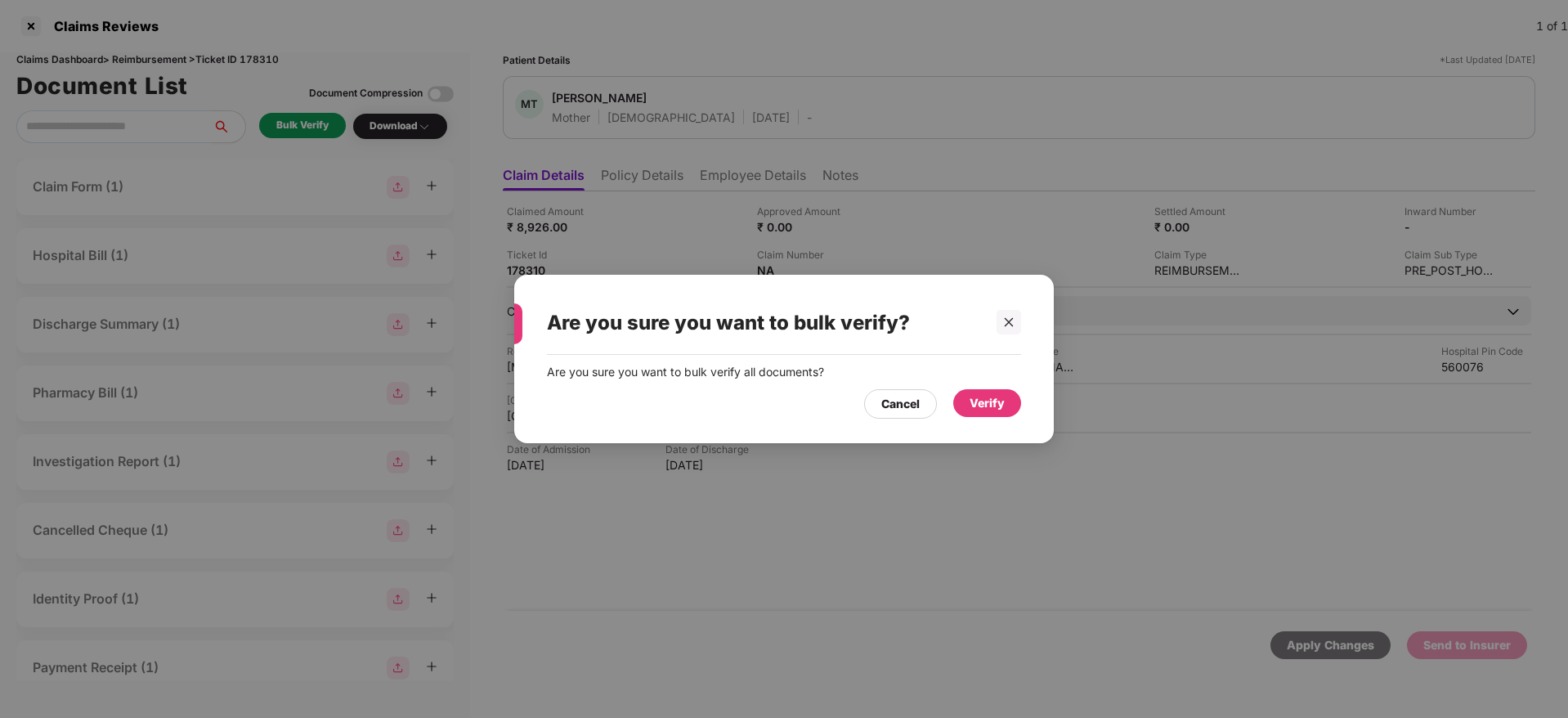
click at [1009, 409] on div "Verify" at bounding box center [988, 402] width 68 height 28
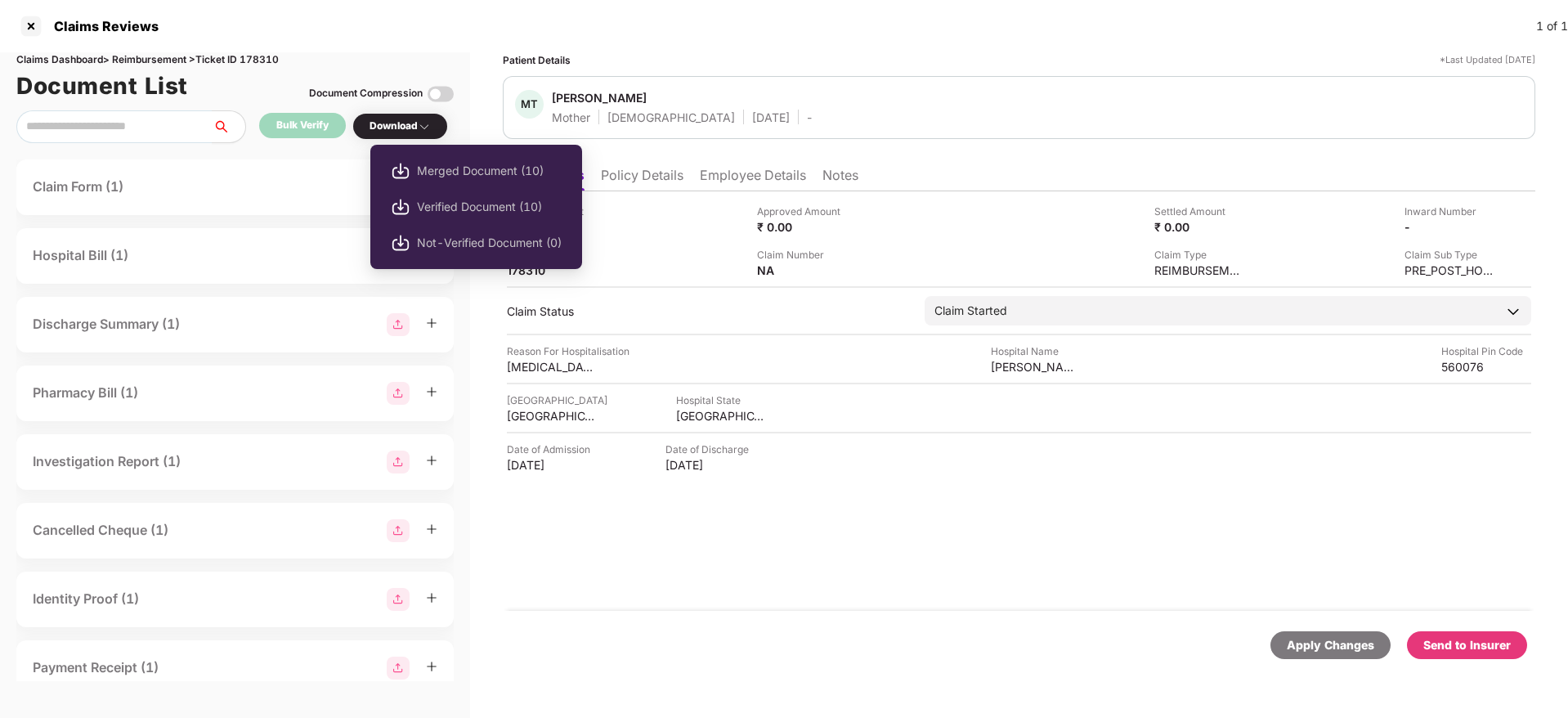
click at [405, 134] on div "Download" at bounding box center [399, 126] width 95 height 27
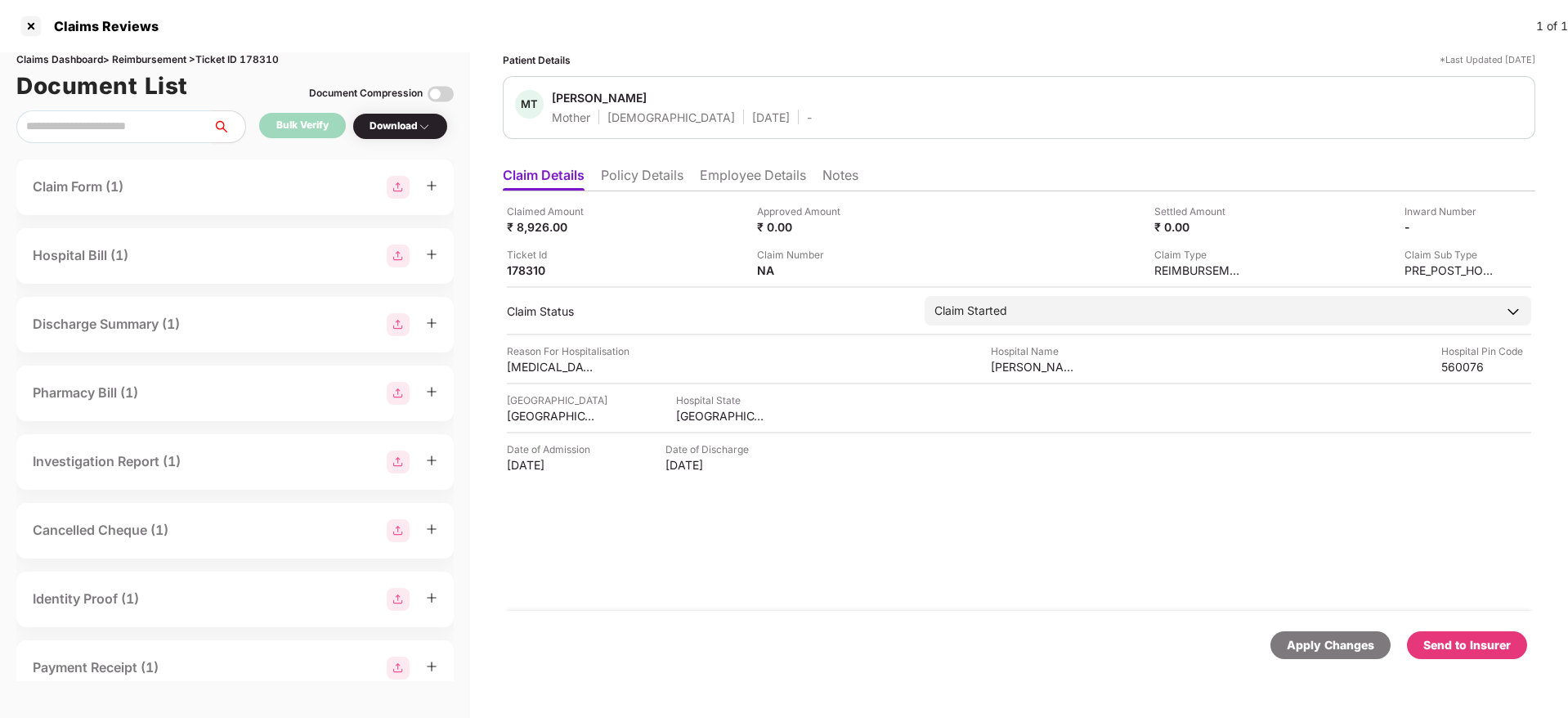
click at [835, 579] on div "Claimed Amount ₹ 8,926.00 Approved Amount ₹ 0.00 Settled Amount ₹ 0.00 Inward N…" at bounding box center [1018, 401] width 1033 height 420
click at [662, 177] on li "Policy Details" at bounding box center [642, 178] width 83 height 24
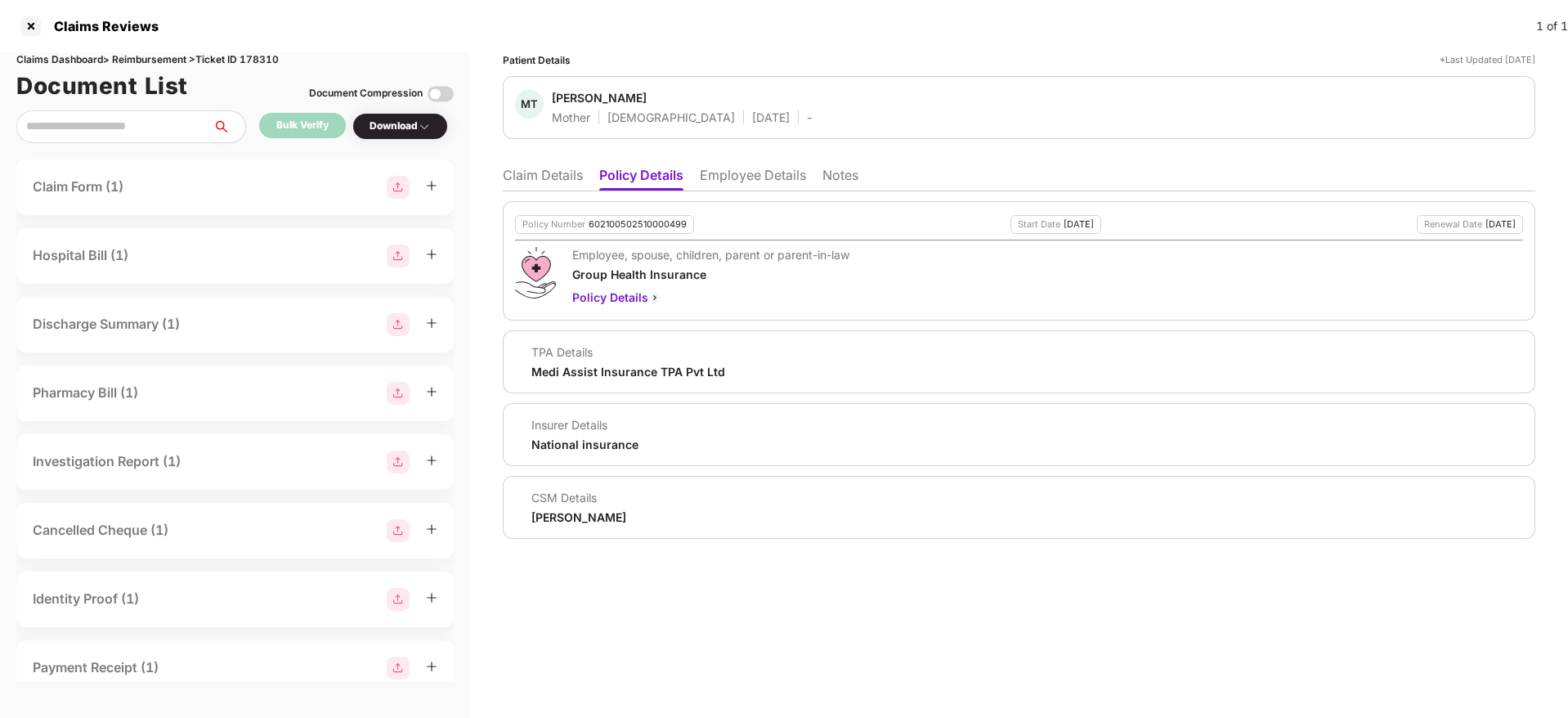
click at [568, 176] on li "Claim Details" at bounding box center [542, 178] width 80 height 24
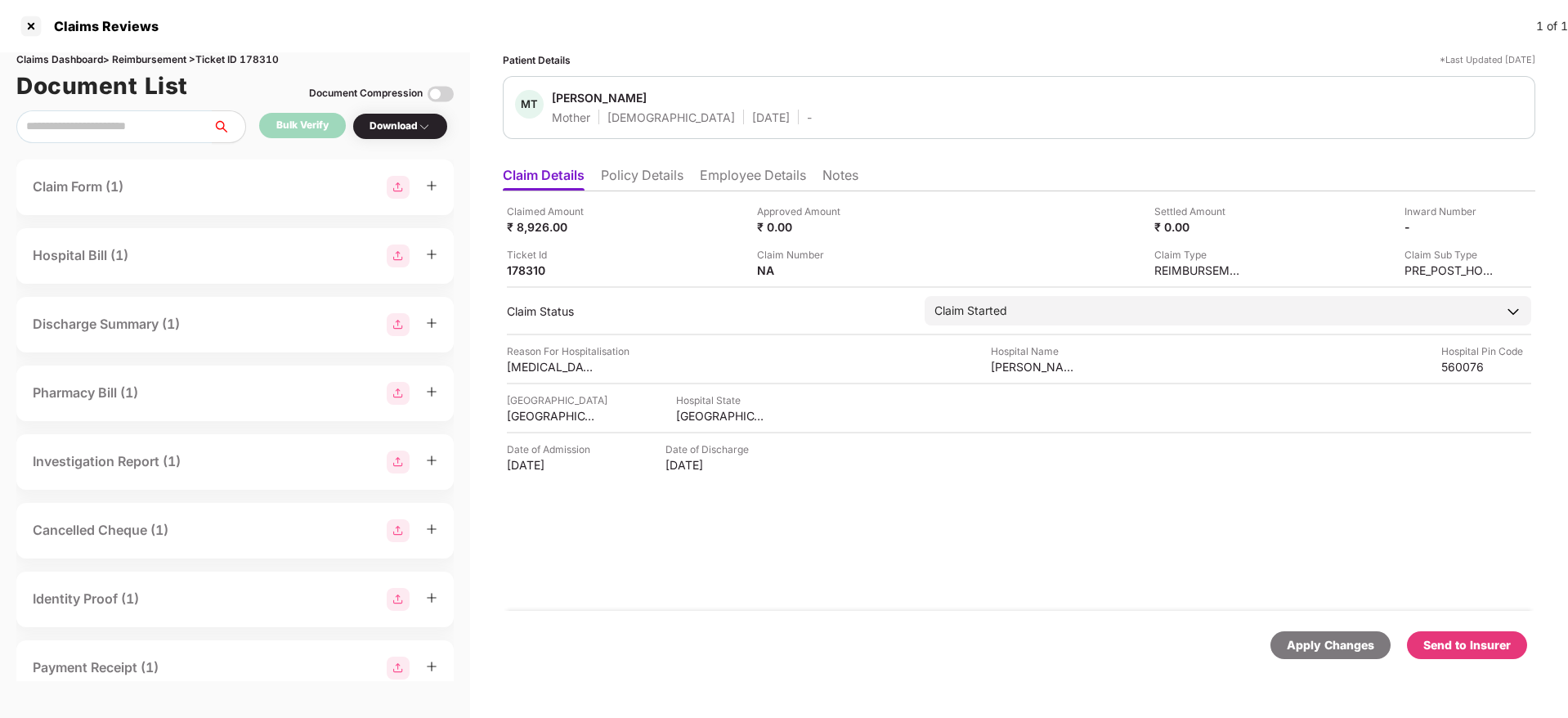
click at [721, 176] on li "Employee Details" at bounding box center [753, 178] width 106 height 24
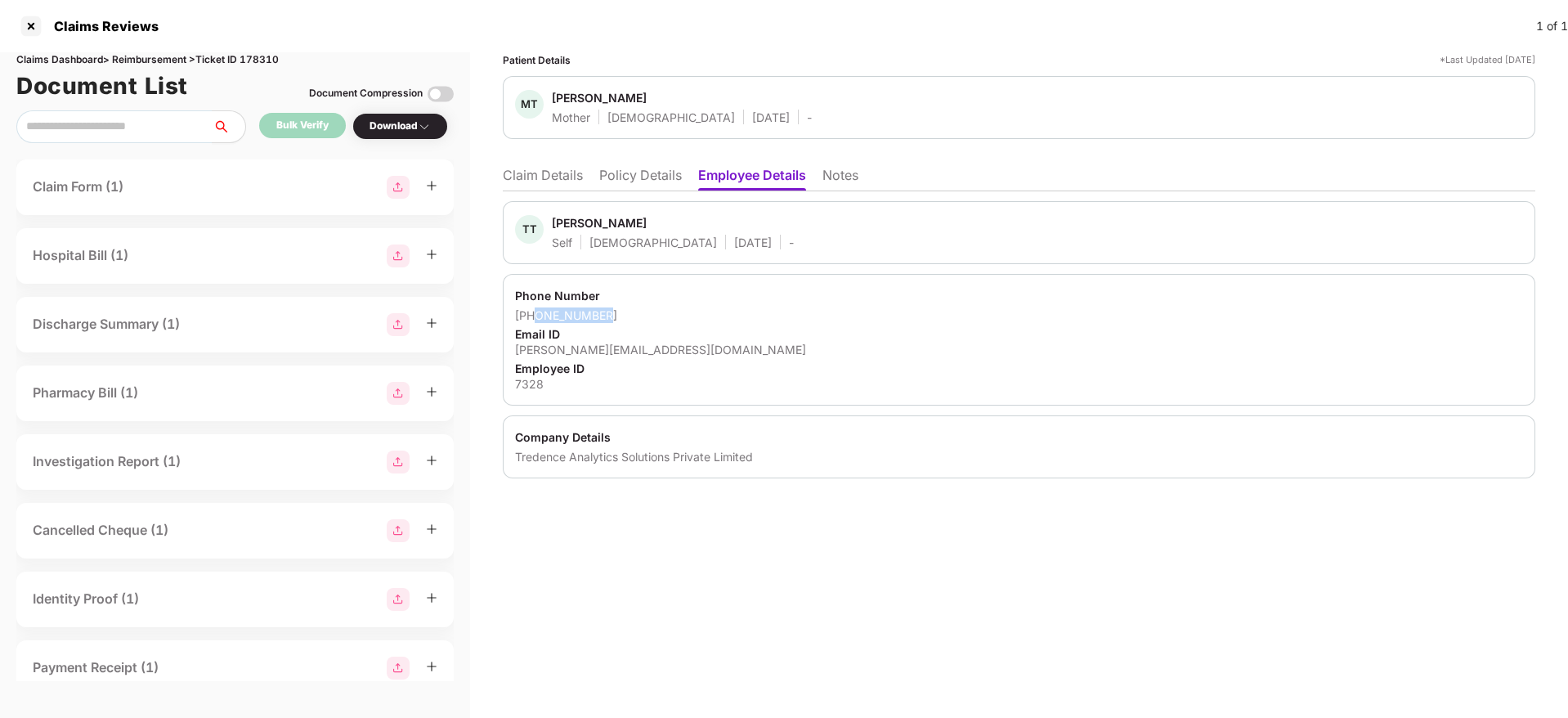
drag, startPoint x: 613, startPoint y: 314, endPoint x: 535, endPoint y: 313, distance: 78.0
click at [535, 313] on div "+919945631529" at bounding box center [1018, 315] width 1008 height 15
copy div "9945631529"
click at [532, 175] on li "Claim Details" at bounding box center [542, 178] width 80 height 24
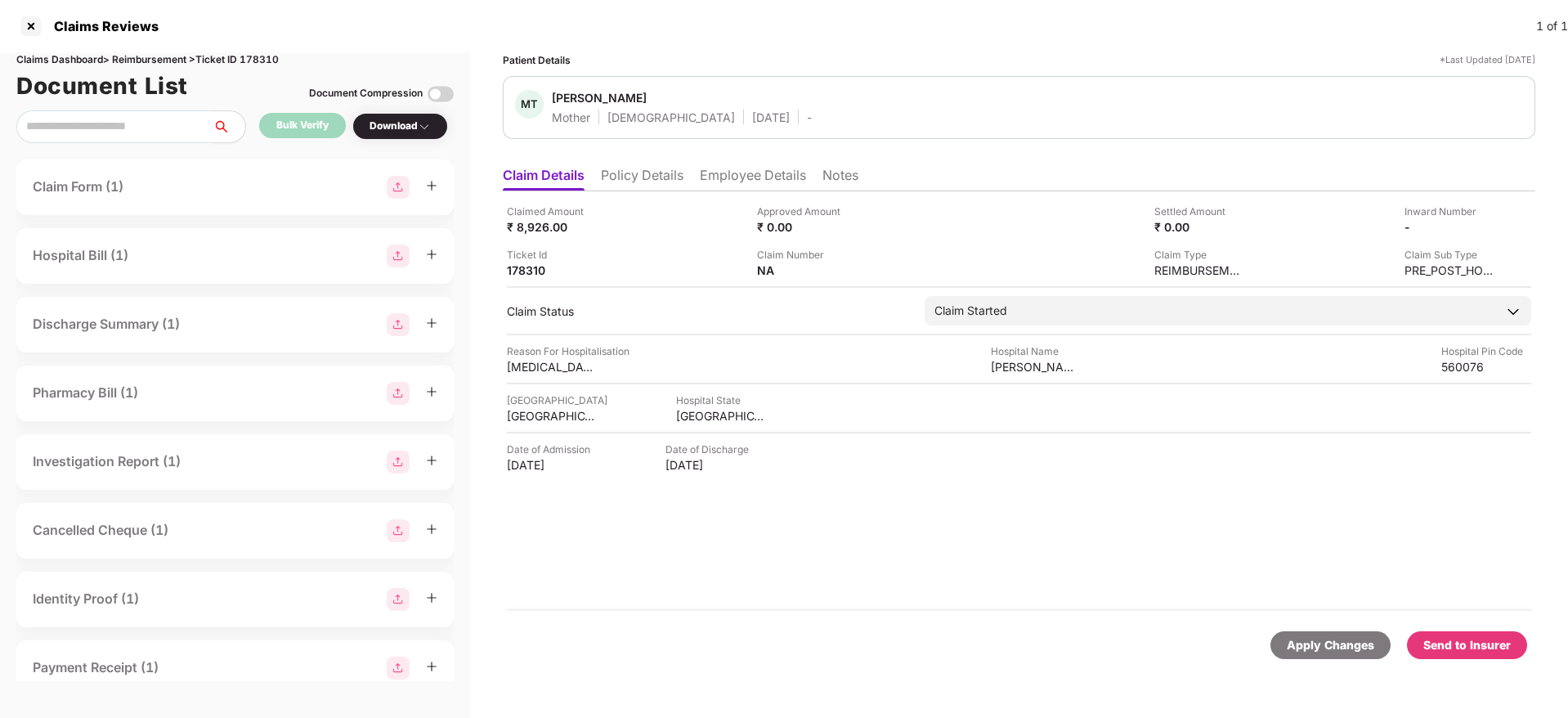
click at [716, 175] on li "Employee Details" at bounding box center [753, 178] width 106 height 24
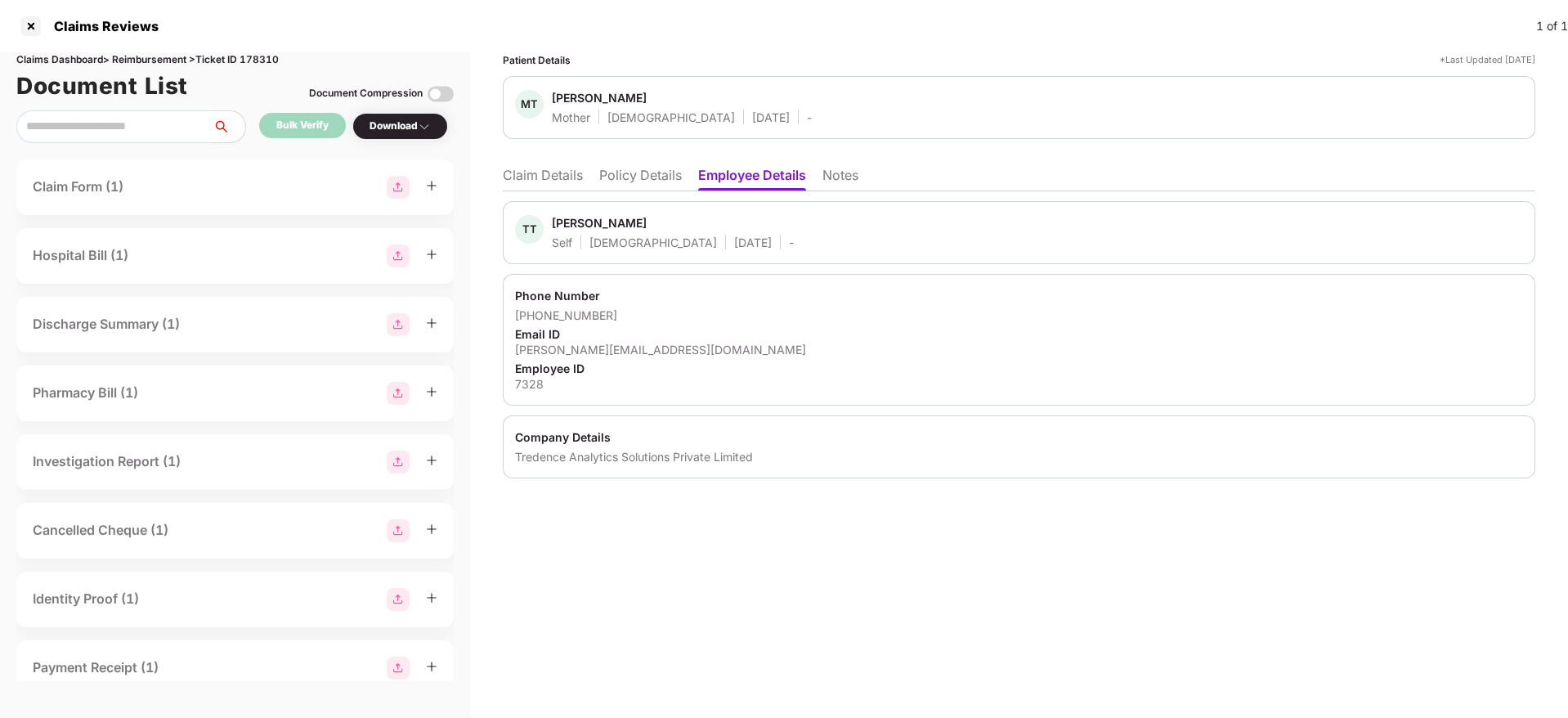
click at [622, 179] on li "Policy Details" at bounding box center [641, 178] width 83 height 24
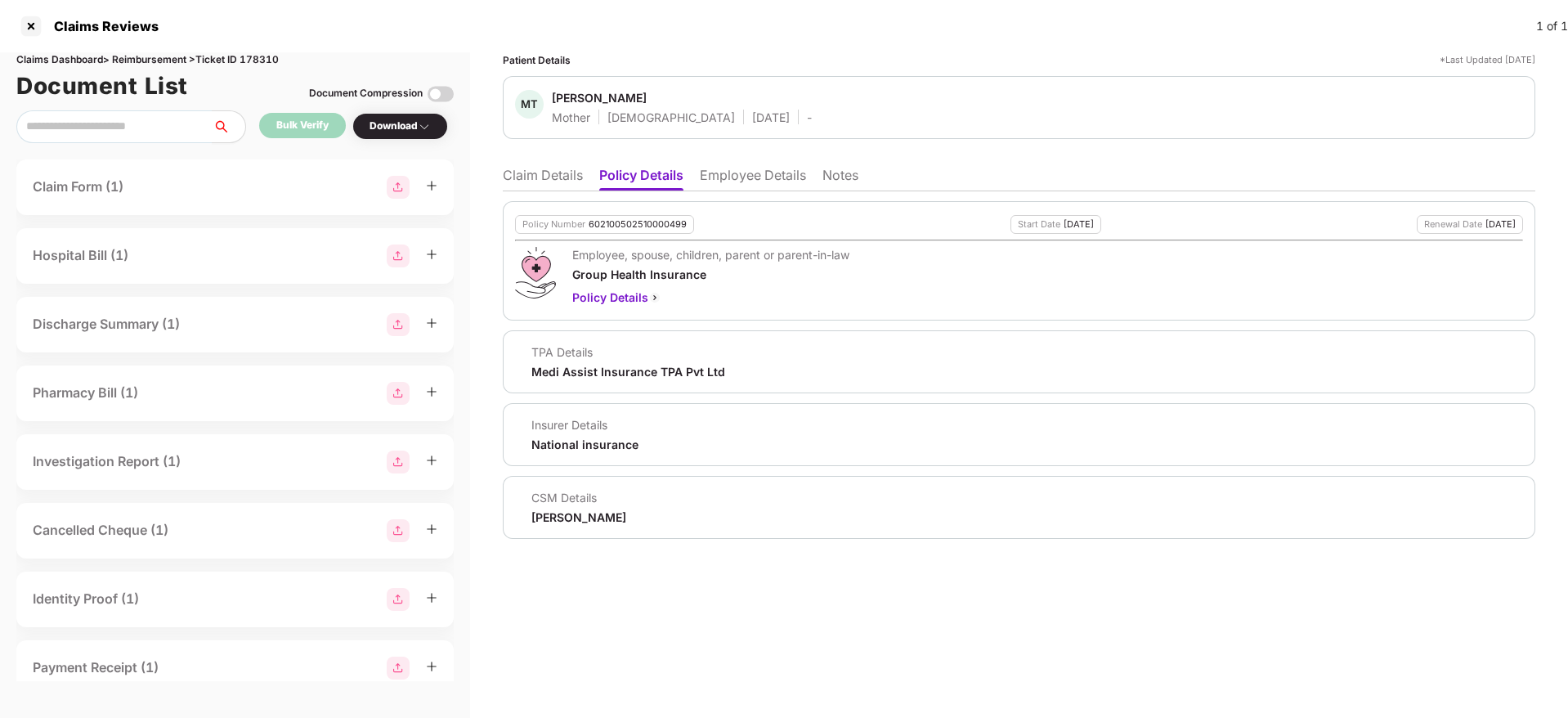
click at [567, 519] on div "Ronak Shashikant Majalkar" at bounding box center [578, 517] width 95 height 15
click at [567, 519] on div "[PERSON_NAME]" at bounding box center [578, 517] width 95 height 15
copy div "[PERSON_NAME]"
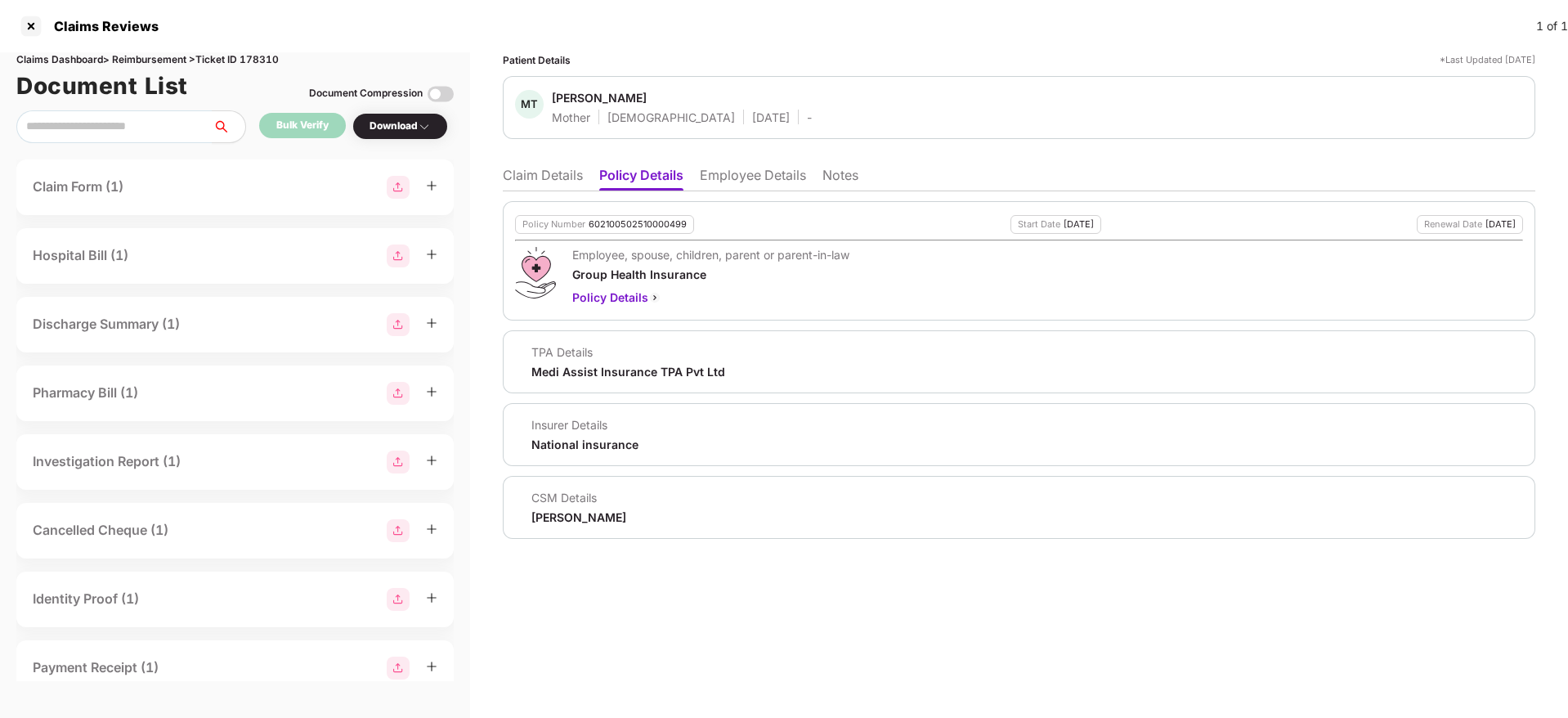
click at [564, 171] on li "Claim Details" at bounding box center [542, 178] width 80 height 24
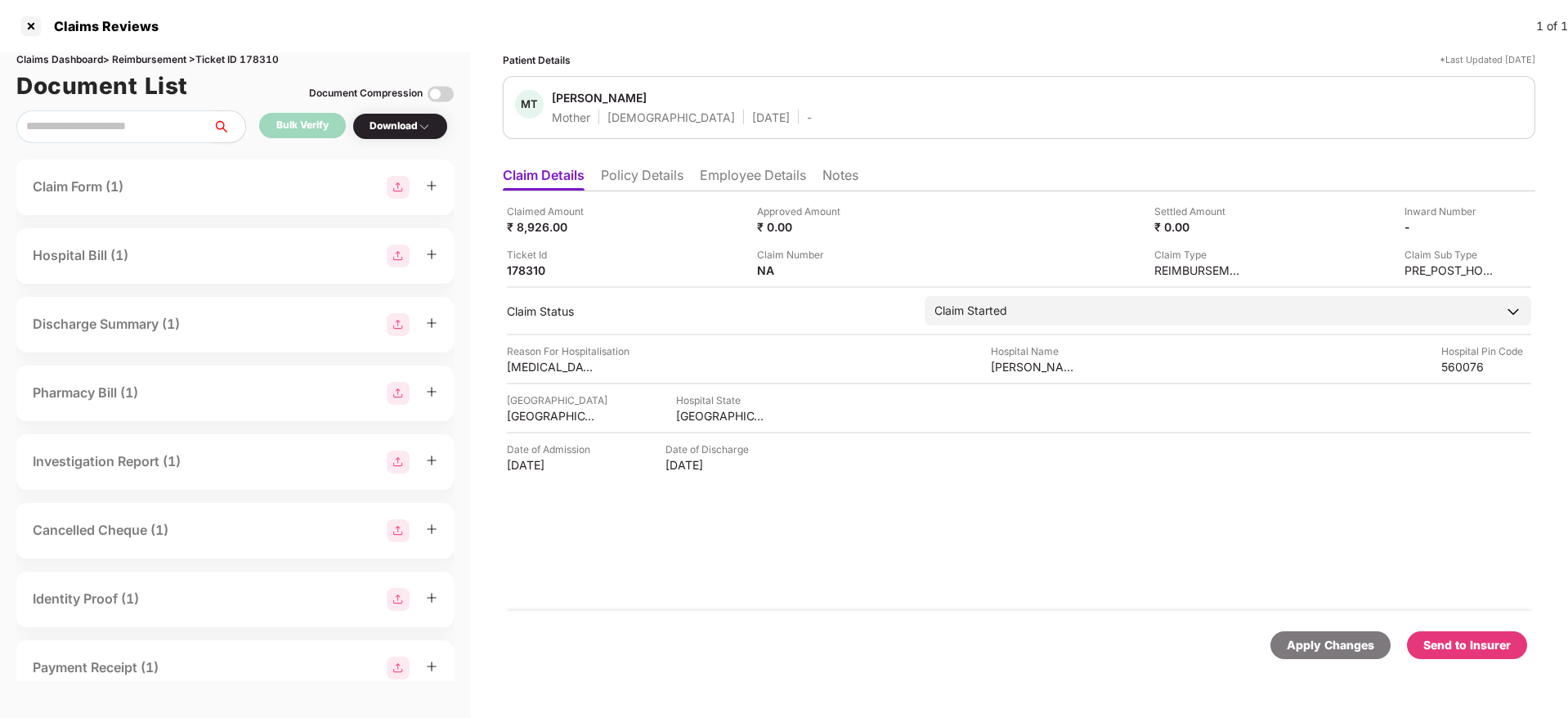
click at [755, 171] on li "Employee Details" at bounding box center [753, 178] width 106 height 24
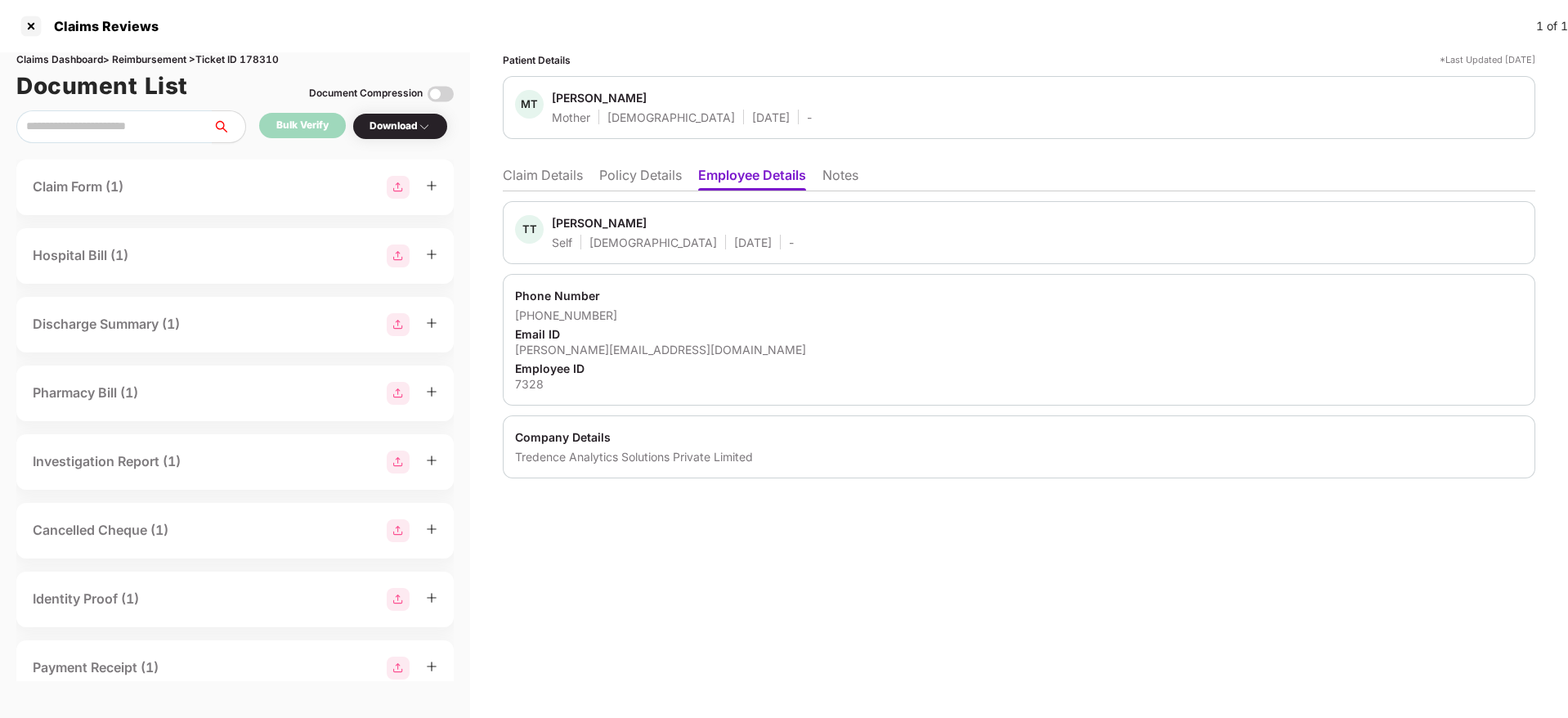
drag, startPoint x: 1346, startPoint y: 583, endPoint x: 1340, endPoint y: 564, distance: 19.9
click at [1346, 583] on div "Patient Details *Last Updated 25 Sep 2025 MT Maheshwari Thangaiah Mother Female…" at bounding box center [1018, 385] width 1098 height 666
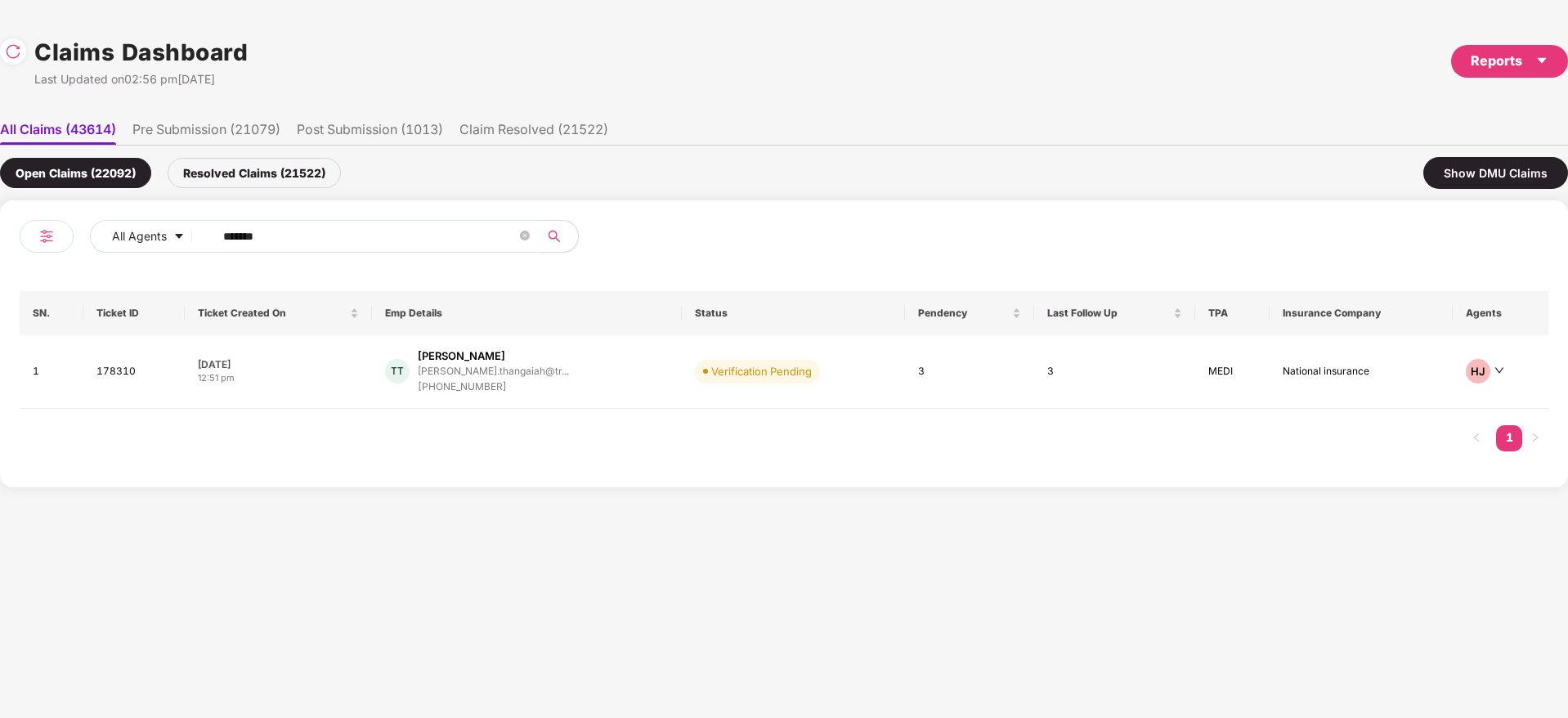
drag, startPoint x: 0, startPoint y: 254, endPoint x: 8, endPoint y: 269, distance: 17.0
click at [0, 269] on div "All Agents ****** SN. Ticket ID Ticket Created On Emp Details Status Pendency L…" at bounding box center [784, 344] width 1568 height 287
paste input "text"
type input "******"
click at [582, 392] on div "SS Shripati Sawant shripati.s@taplindia.i... +918888157385" at bounding box center [526, 372] width 280 height 46
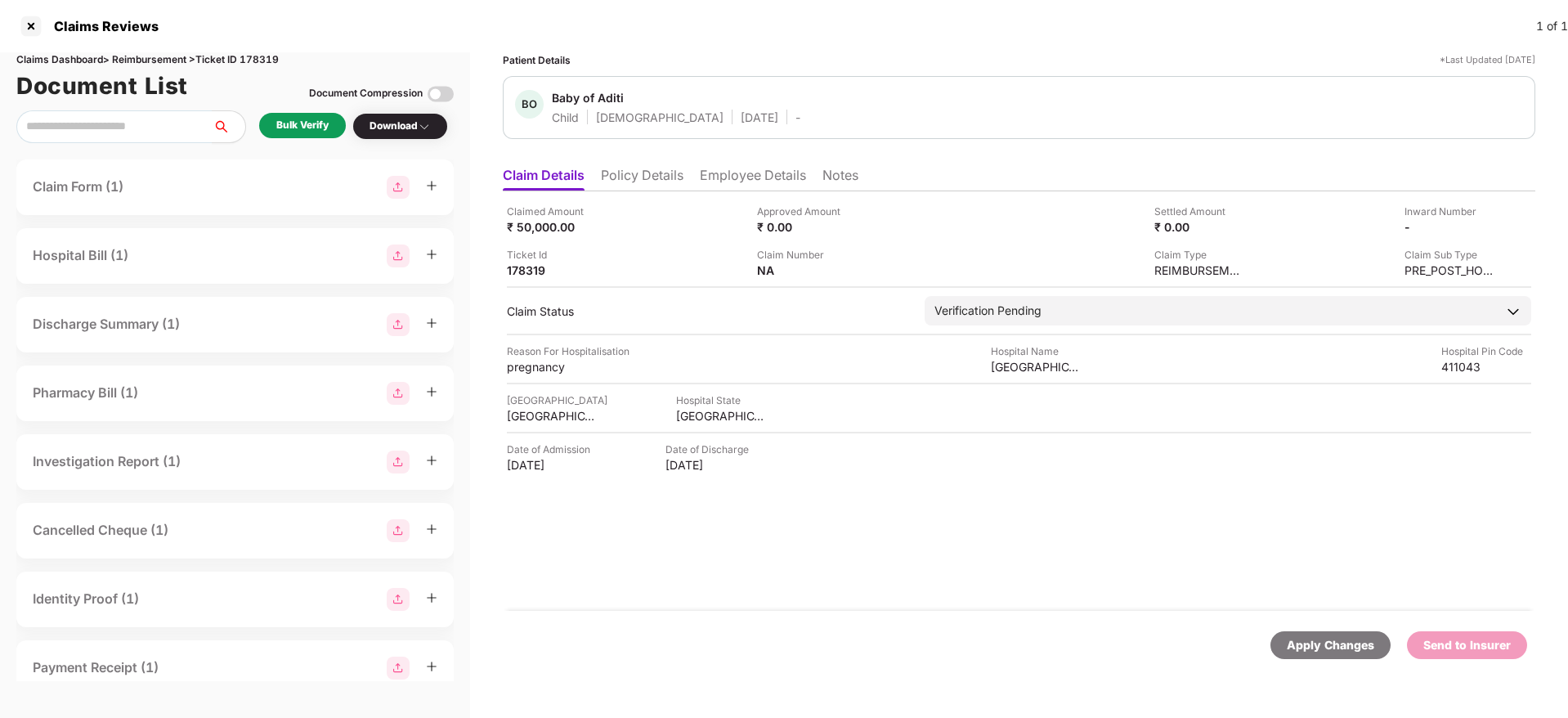
click at [655, 182] on li "Policy Details" at bounding box center [642, 178] width 83 height 24
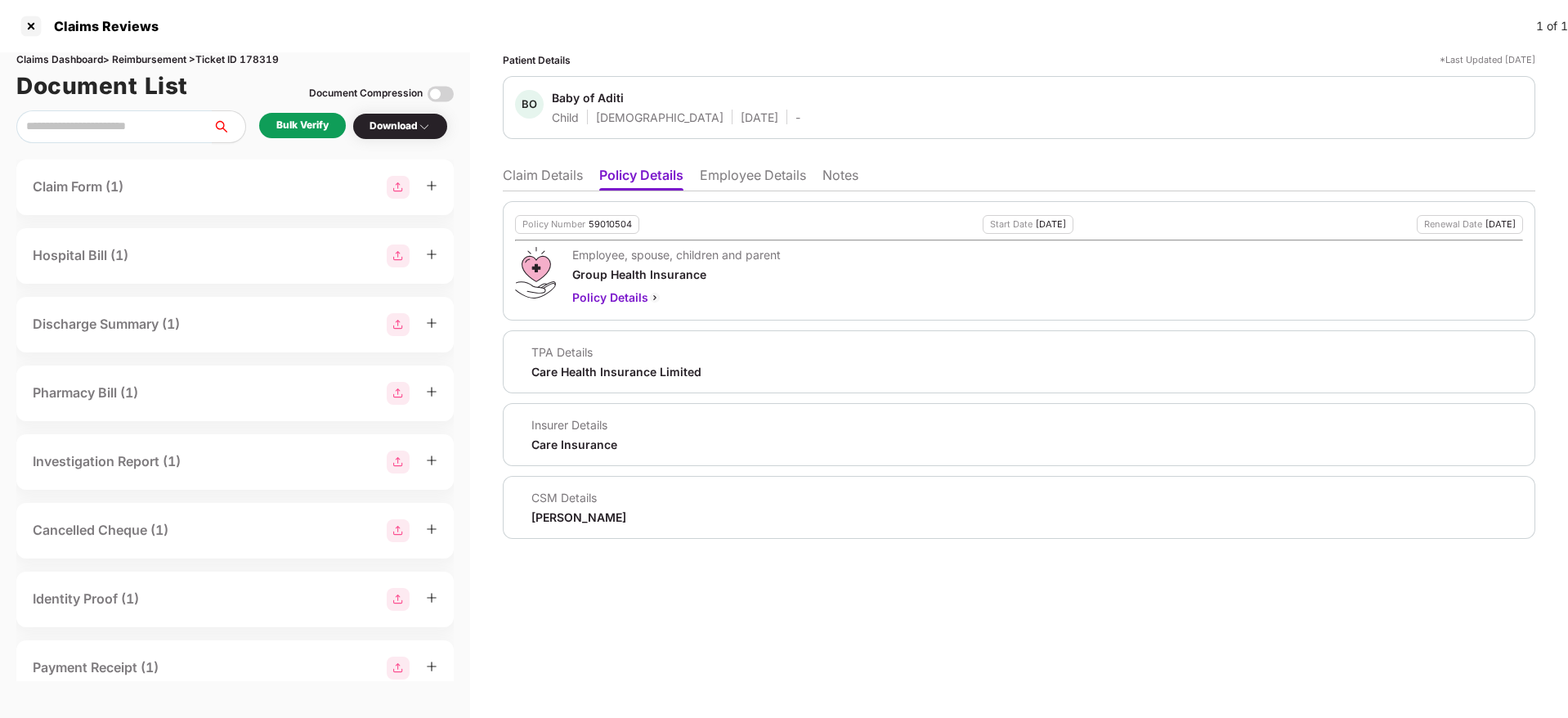
click at [556, 525] on div "CSM Details Preetam Thapa" at bounding box center [1018, 506] width 1033 height 63
copy div "Preetam Thapa"
click at [549, 162] on ul "Claim Details Policy Details Employee Details Notes" at bounding box center [1018, 175] width 1033 height 33
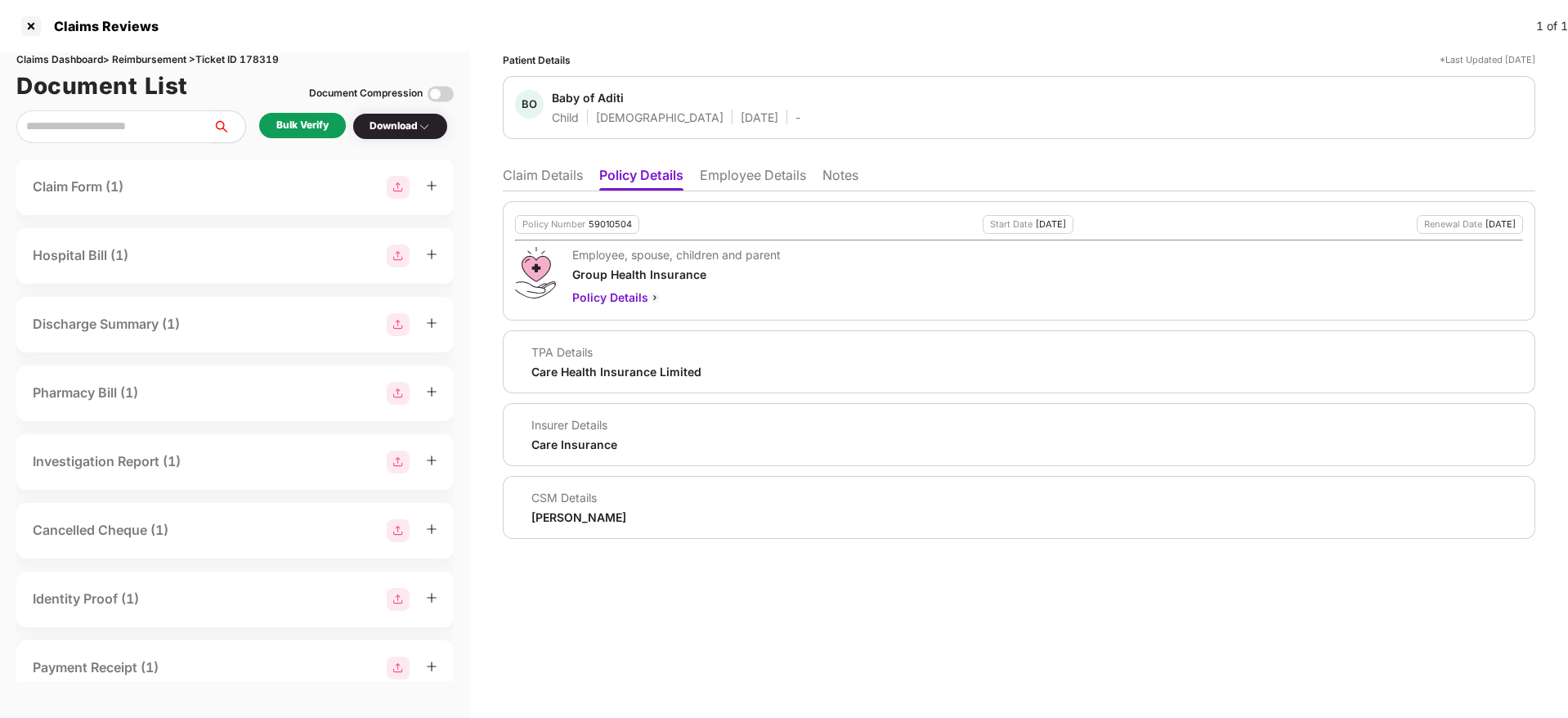
click at [551, 176] on li "Claim Details" at bounding box center [542, 178] width 80 height 24
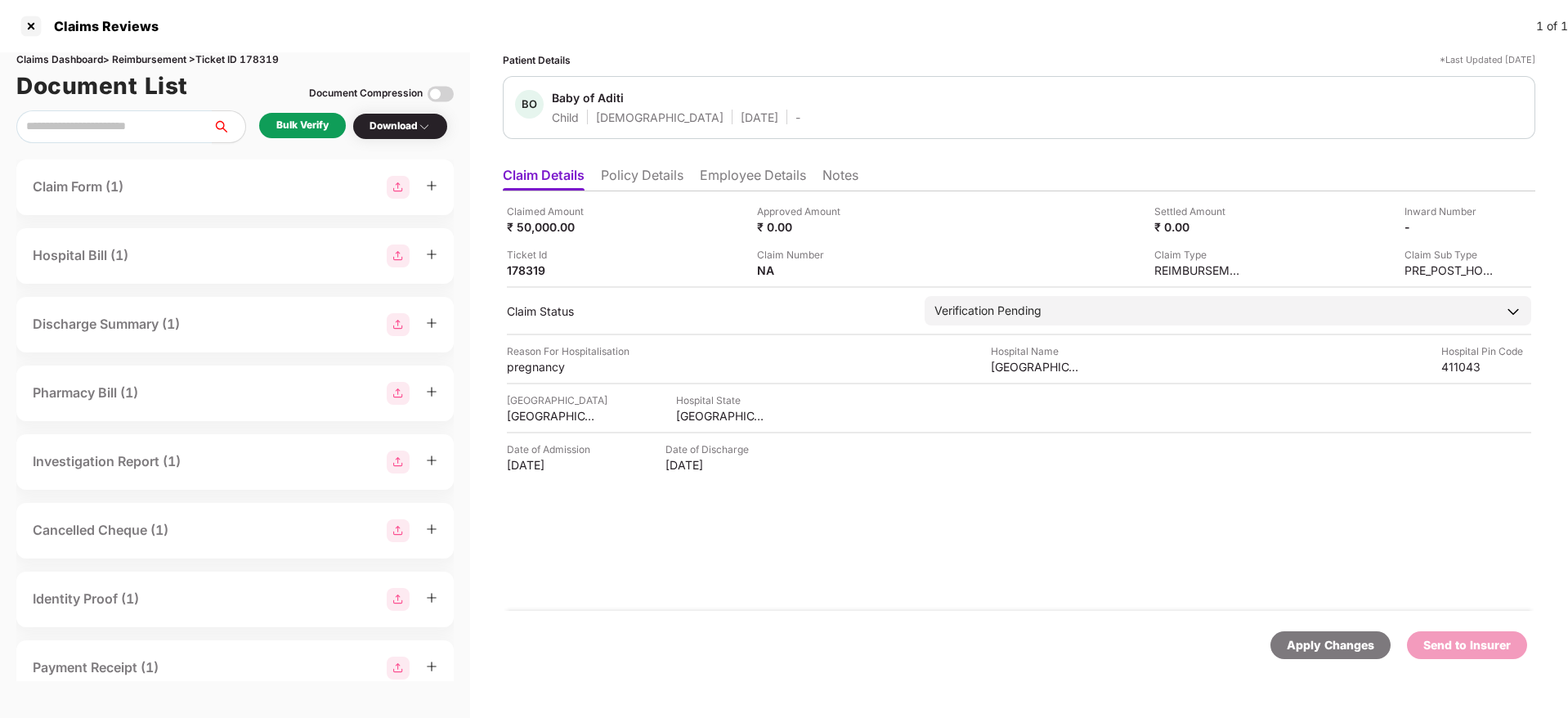
click at [775, 178] on li "Employee Details" at bounding box center [753, 178] width 106 height 24
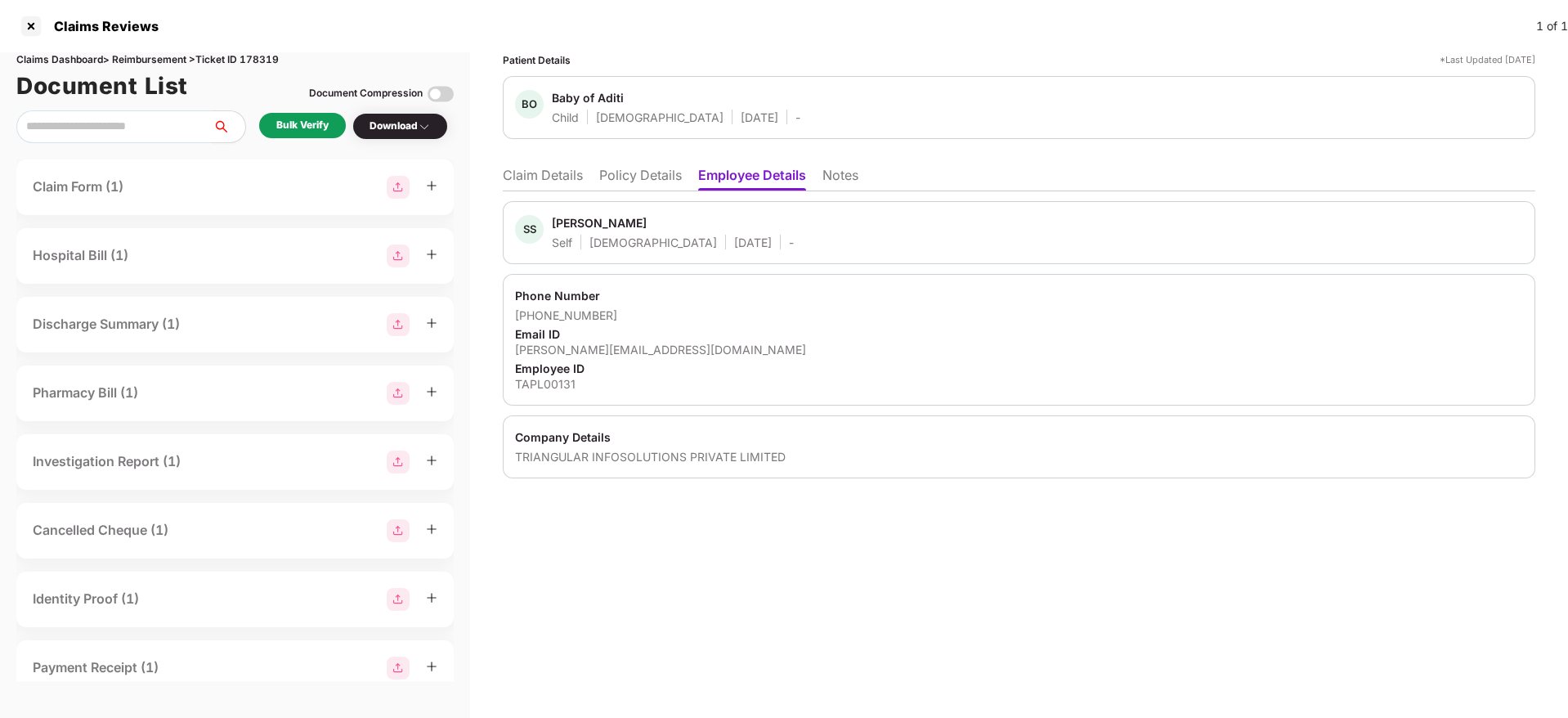
click at [1427, 444] on div "Company Details" at bounding box center [1018, 437] width 1008 height 15
click at [566, 178] on li "Claim Details" at bounding box center [542, 178] width 80 height 24
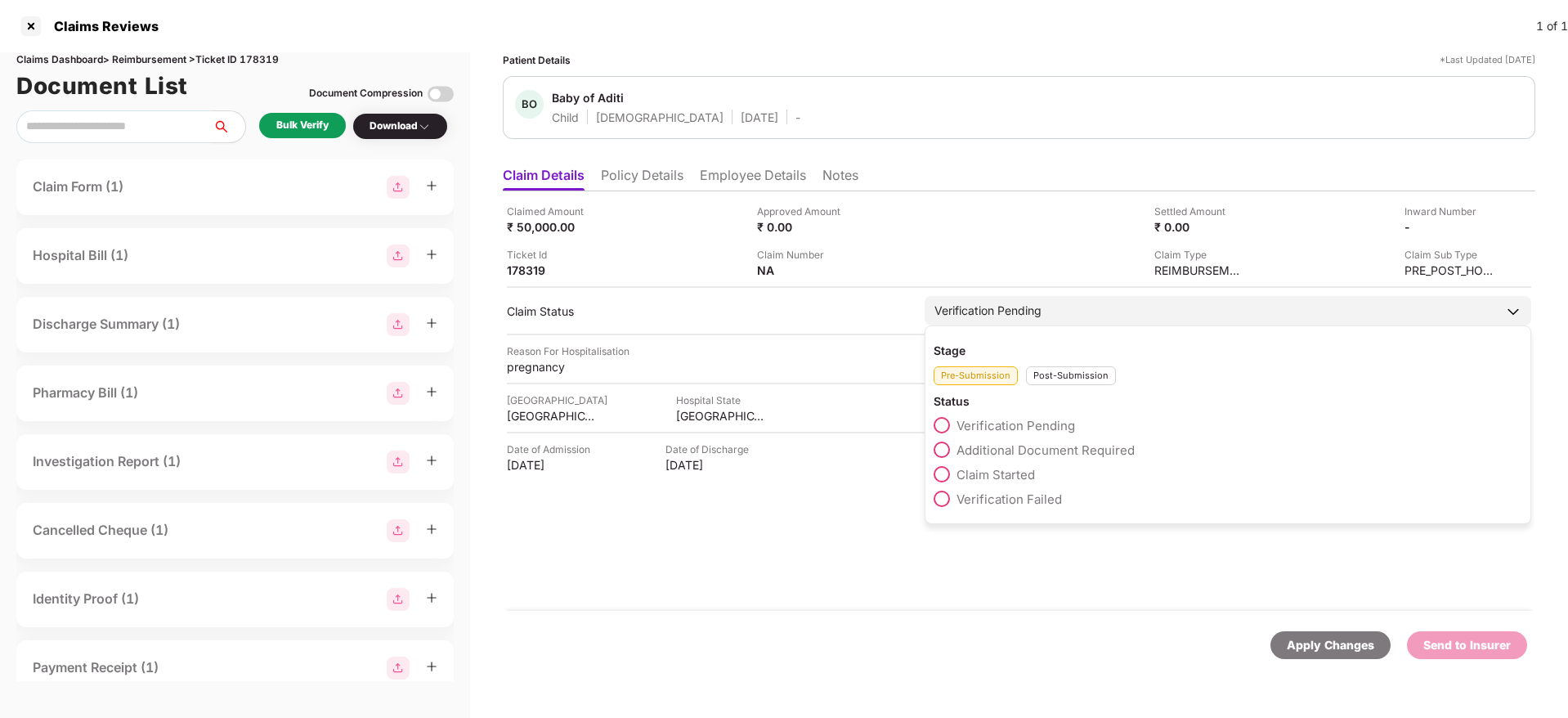
click at [1019, 470] on span "Claim Started" at bounding box center [996, 474] width 79 height 15
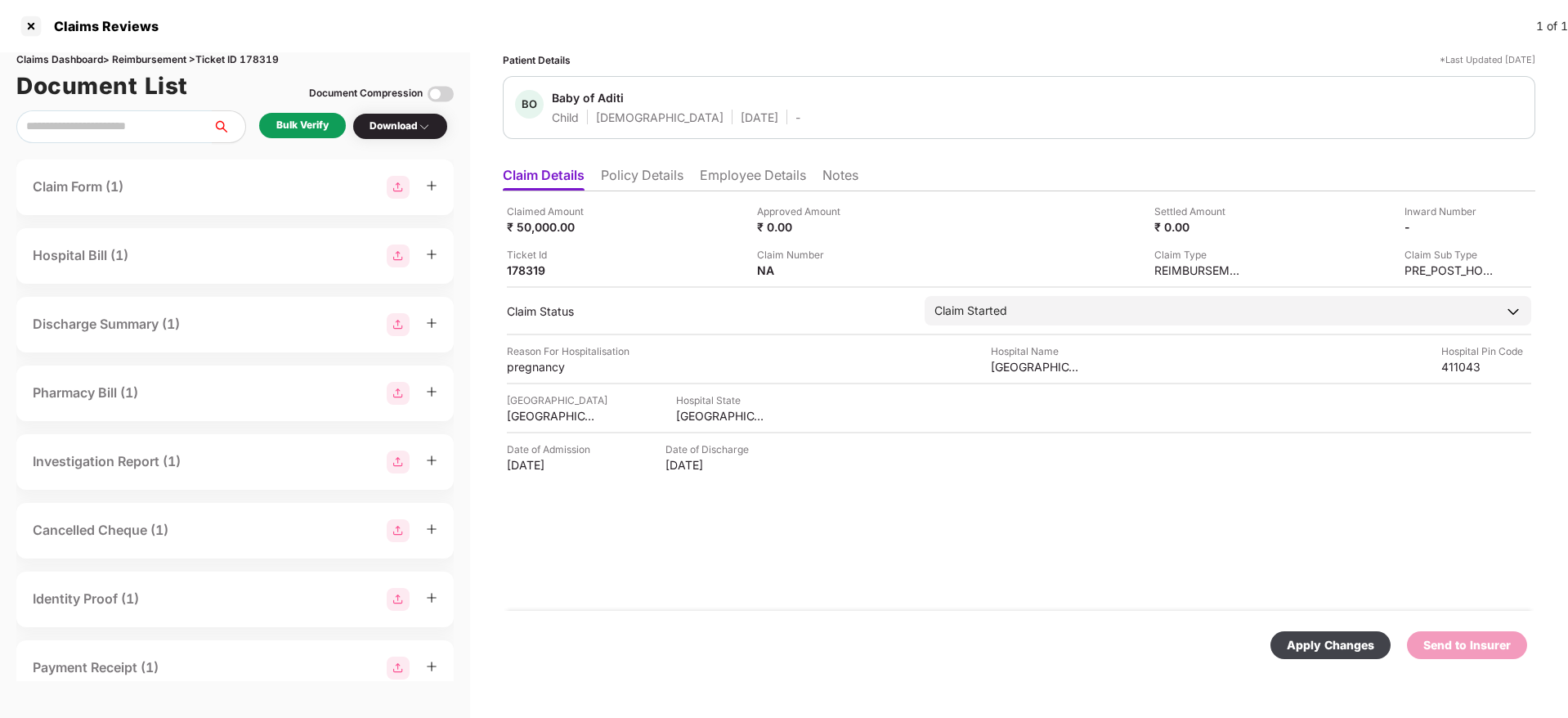
click at [1313, 649] on div "Apply Changes" at bounding box center [1330, 645] width 88 height 18
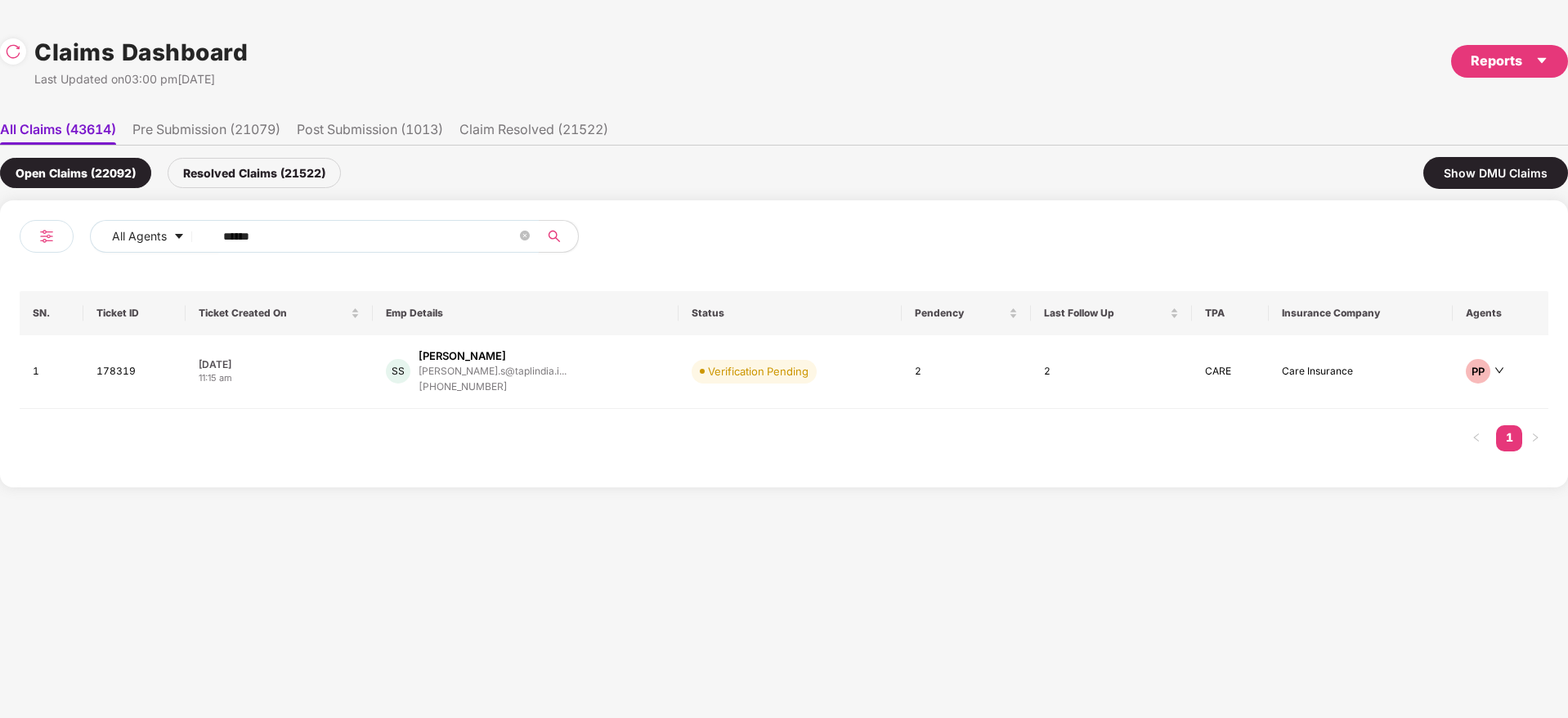
drag, startPoint x: 285, startPoint y: 234, endPoint x: 111, endPoint y: 280, distance: 180.0
click at [3, 295] on div "All Agents ****** SN. Ticket ID Ticket Created On Emp Details Status Pendency L…" at bounding box center [784, 344] width 1568 height 287
paste input "text"
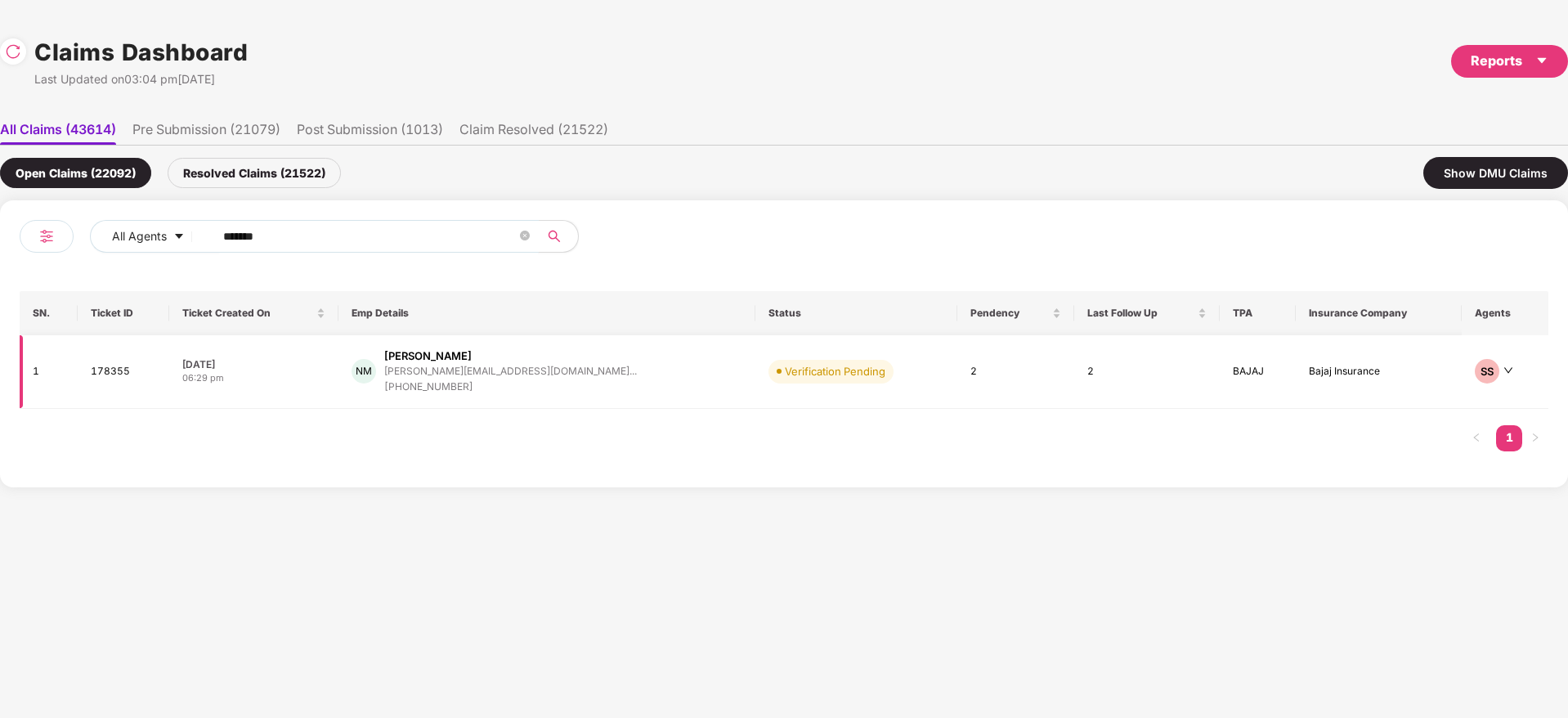
type input "******"
click at [595, 376] on div "NM Nihal Nazir Mulla nihal.mulla@centiro.co... +919175025579" at bounding box center [546, 372] width 390 height 46
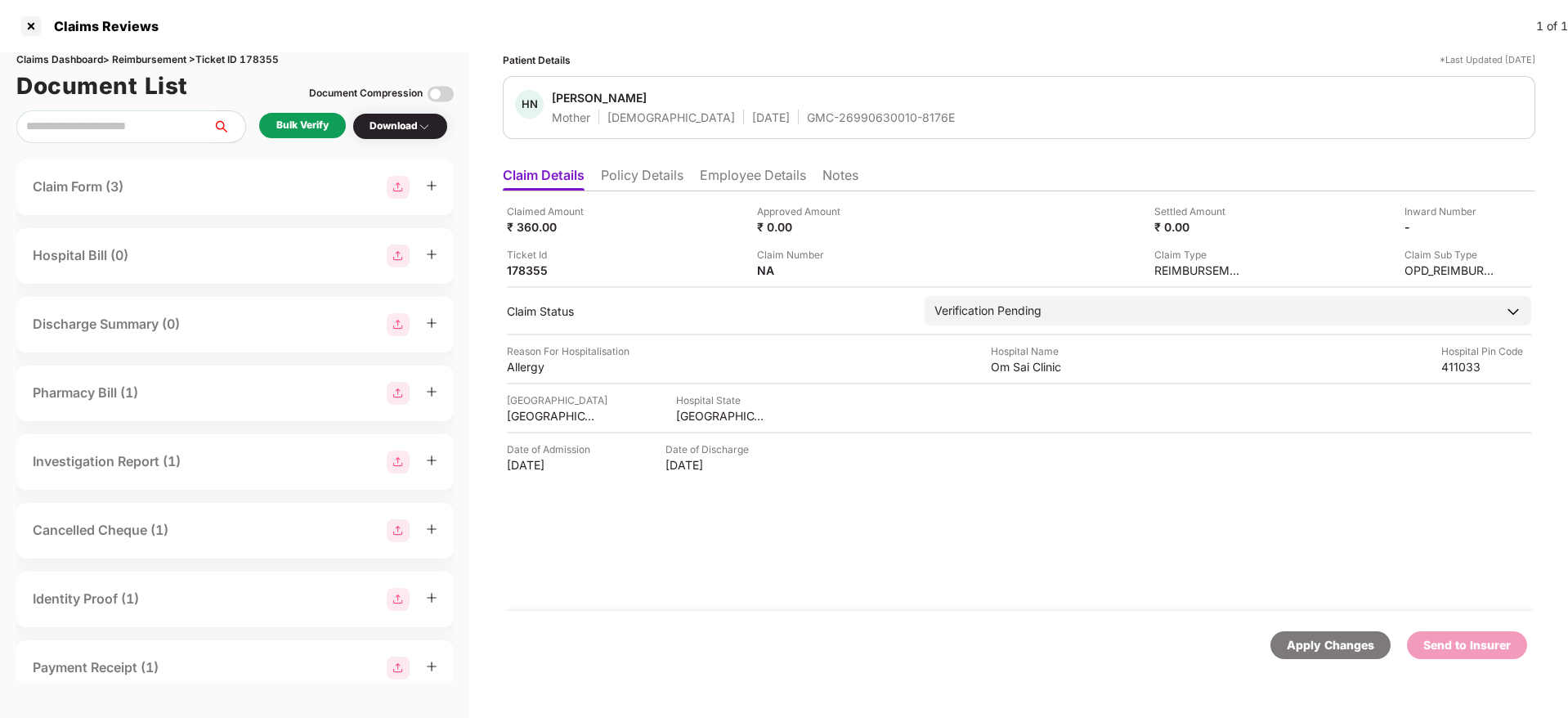
click at [807, 113] on div "GMC-26990630010-8176E" at bounding box center [881, 117] width 148 height 15
copy div "GMC-26990630010-8176E"
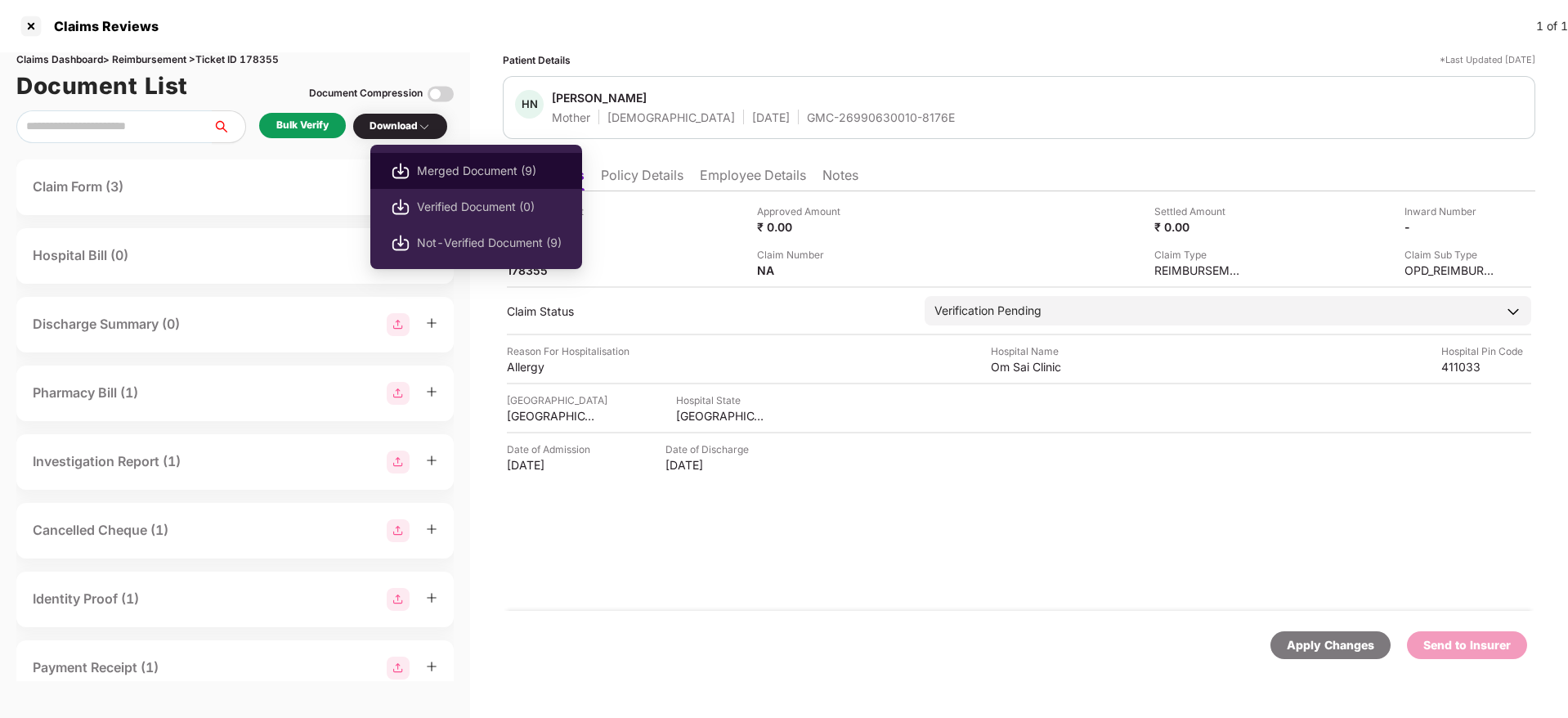
click at [492, 171] on span "Merged Document (9)" at bounding box center [489, 170] width 144 height 18
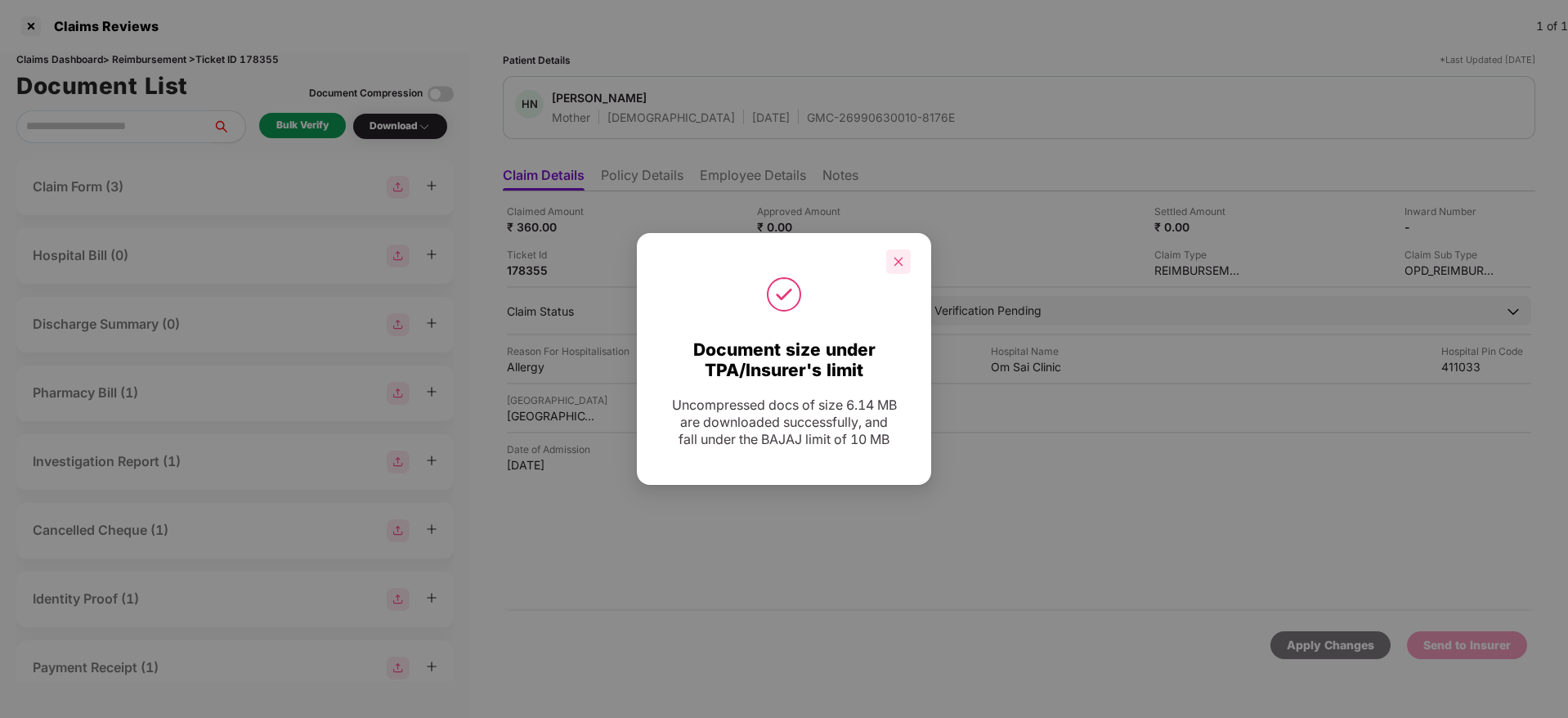
click at [899, 260] on icon "close" at bounding box center [898, 261] width 9 height 9
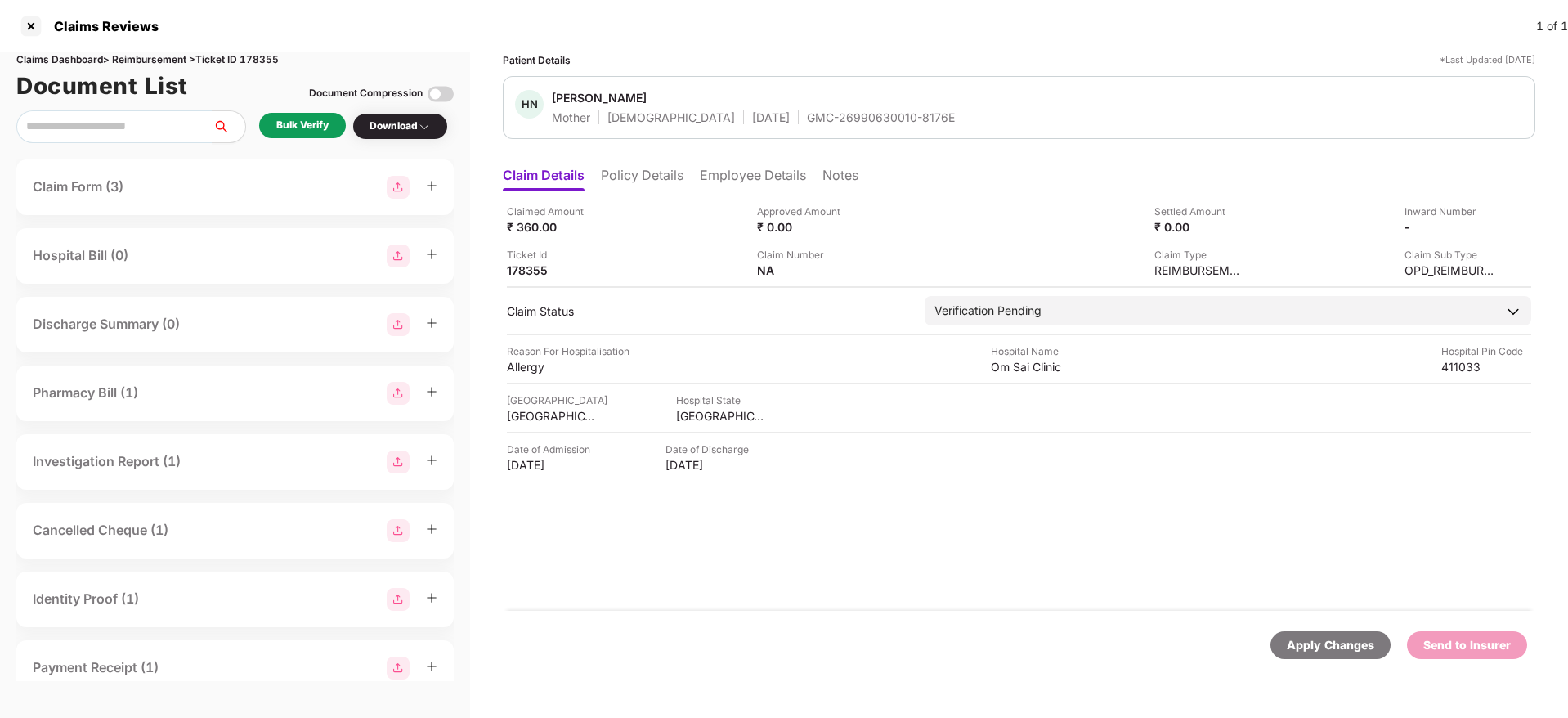
click at [807, 110] on div "GMC-26990630010-8176E" at bounding box center [881, 117] width 148 height 15
copy div "GMC-26990630010-8176E"
click at [704, 416] on div "MAHARASHTRA" at bounding box center [721, 416] width 90 height 15
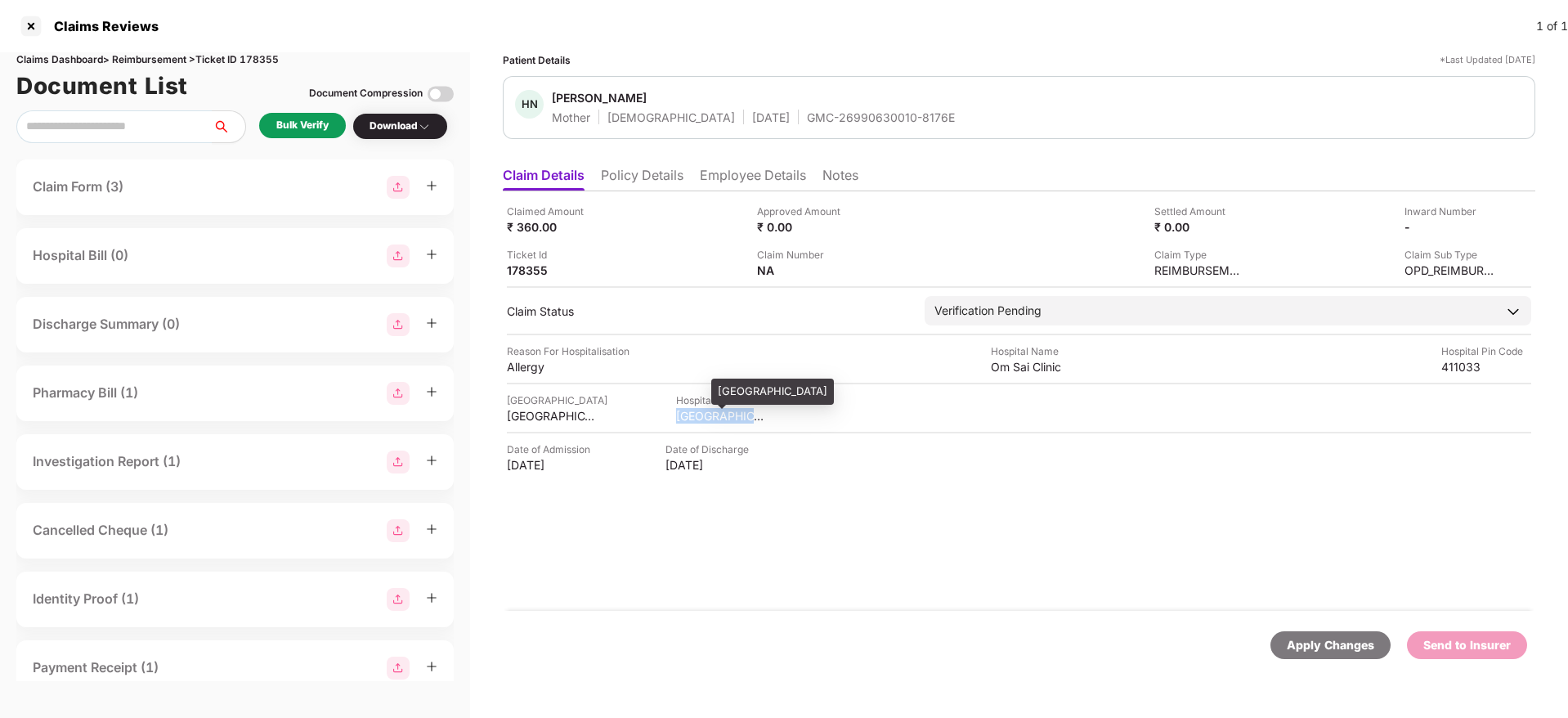
click at [704, 416] on div "MAHARASHTRA" at bounding box center [721, 416] width 90 height 15
copy div "MAHARASHTRA"
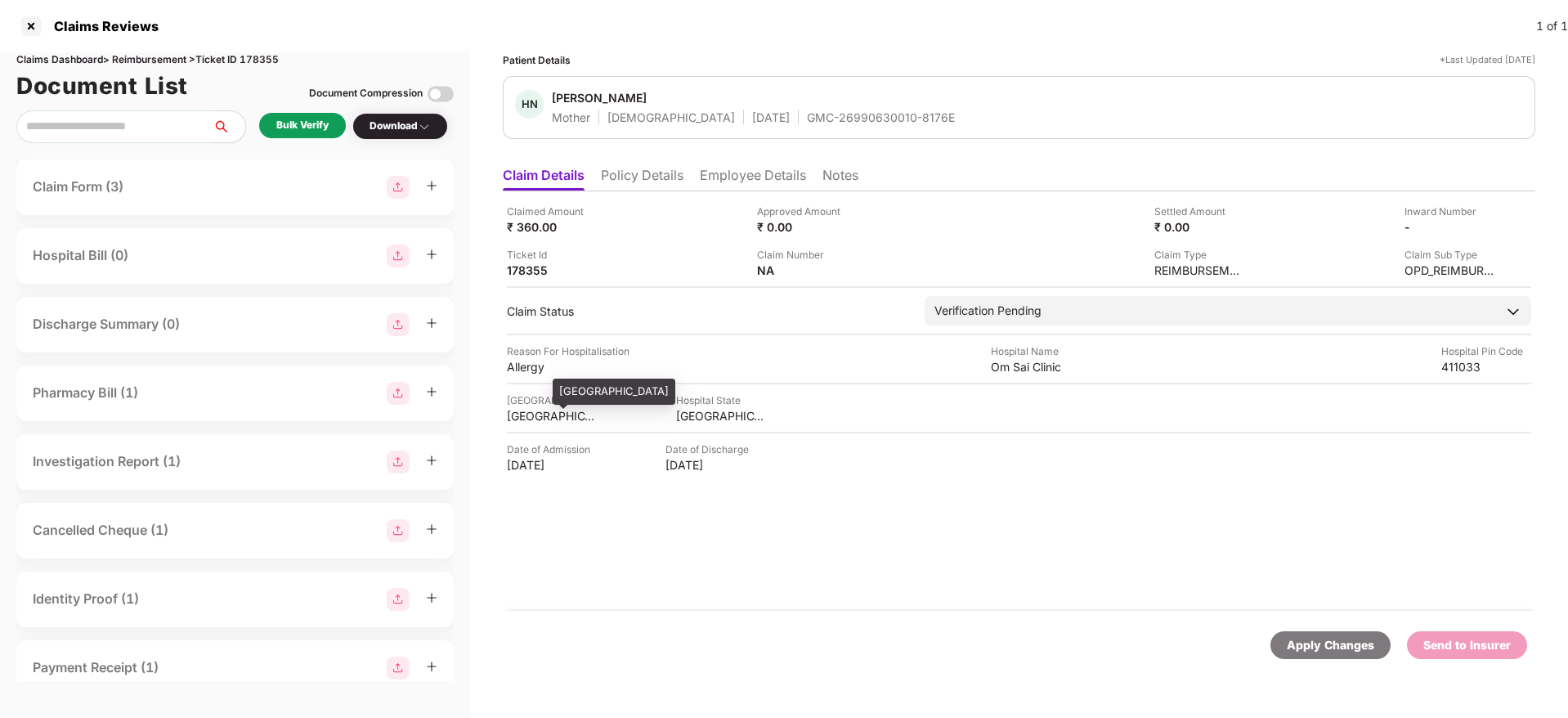
click at [527, 415] on div "PUNE" at bounding box center [552, 416] width 90 height 15
copy div "PUNE"
click at [991, 364] on div "Om Sai Clinic" at bounding box center [1036, 367] width 90 height 15
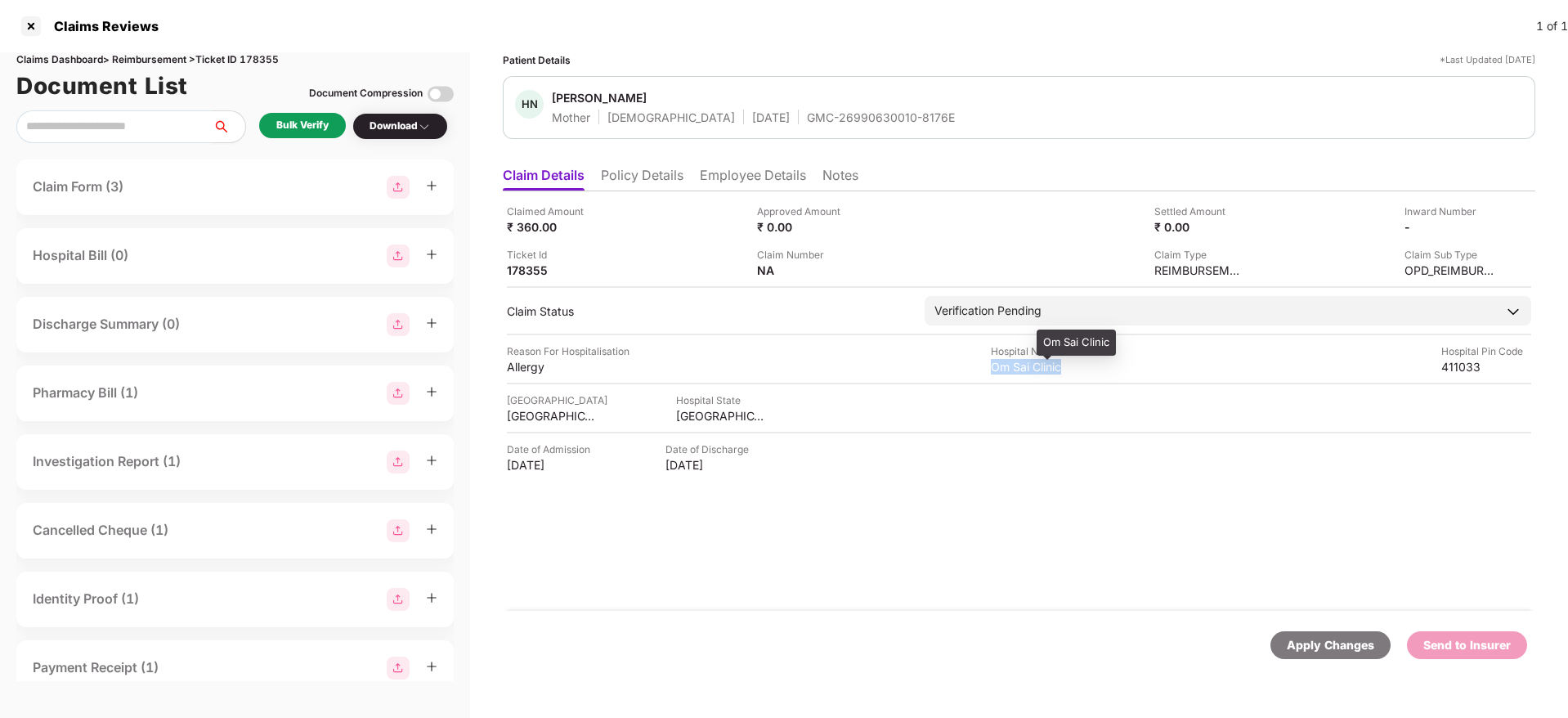
click at [991, 364] on div "Om Sai Clinic" at bounding box center [1036, 367] width 90 height 15
copy div "Om Sai Clinic"
click at [525, 371] on div "Allergy" at bounding box center [552, 367] width 90 height 15
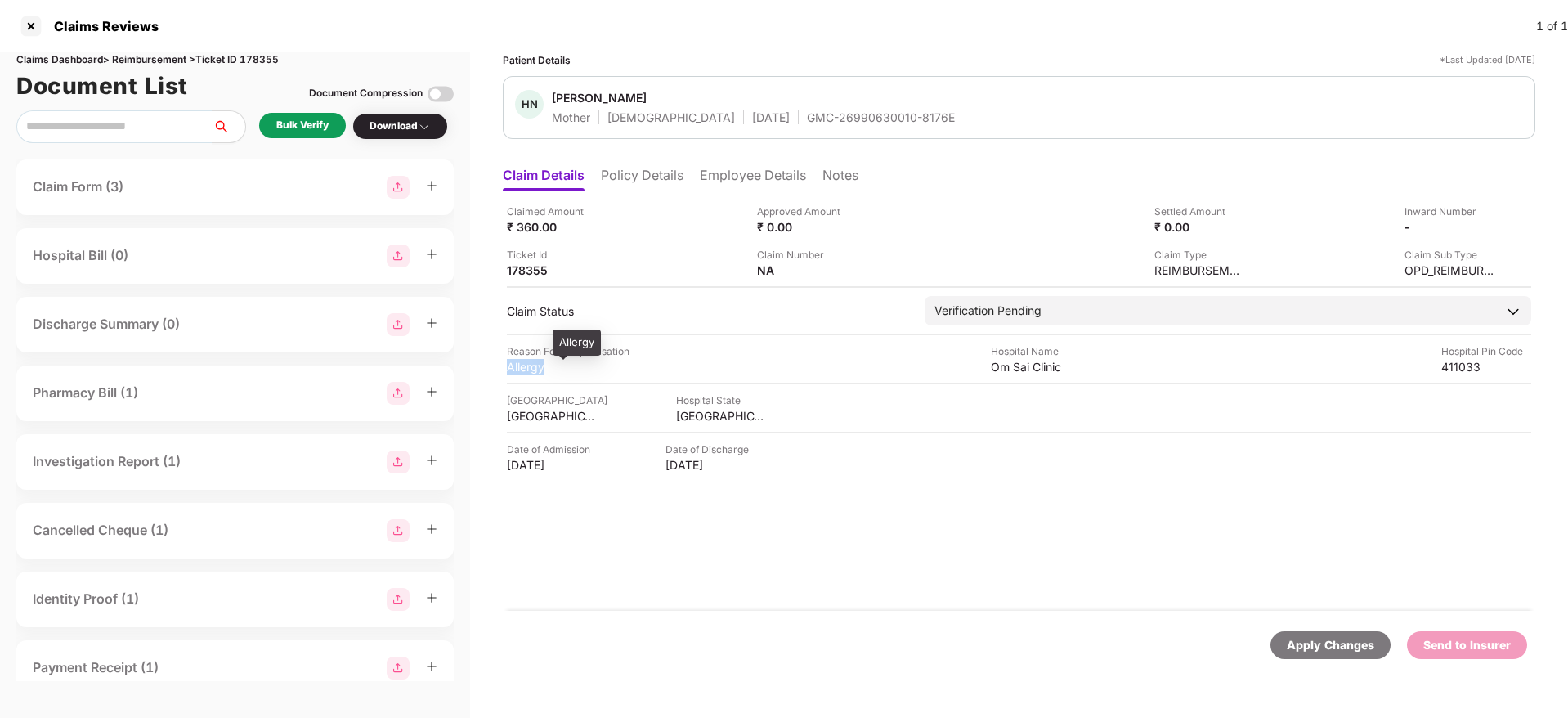
copy div "Allergy"
click at [763, 176] on li "Employee Details" at bounding box center [753, 178] width 106 height 24
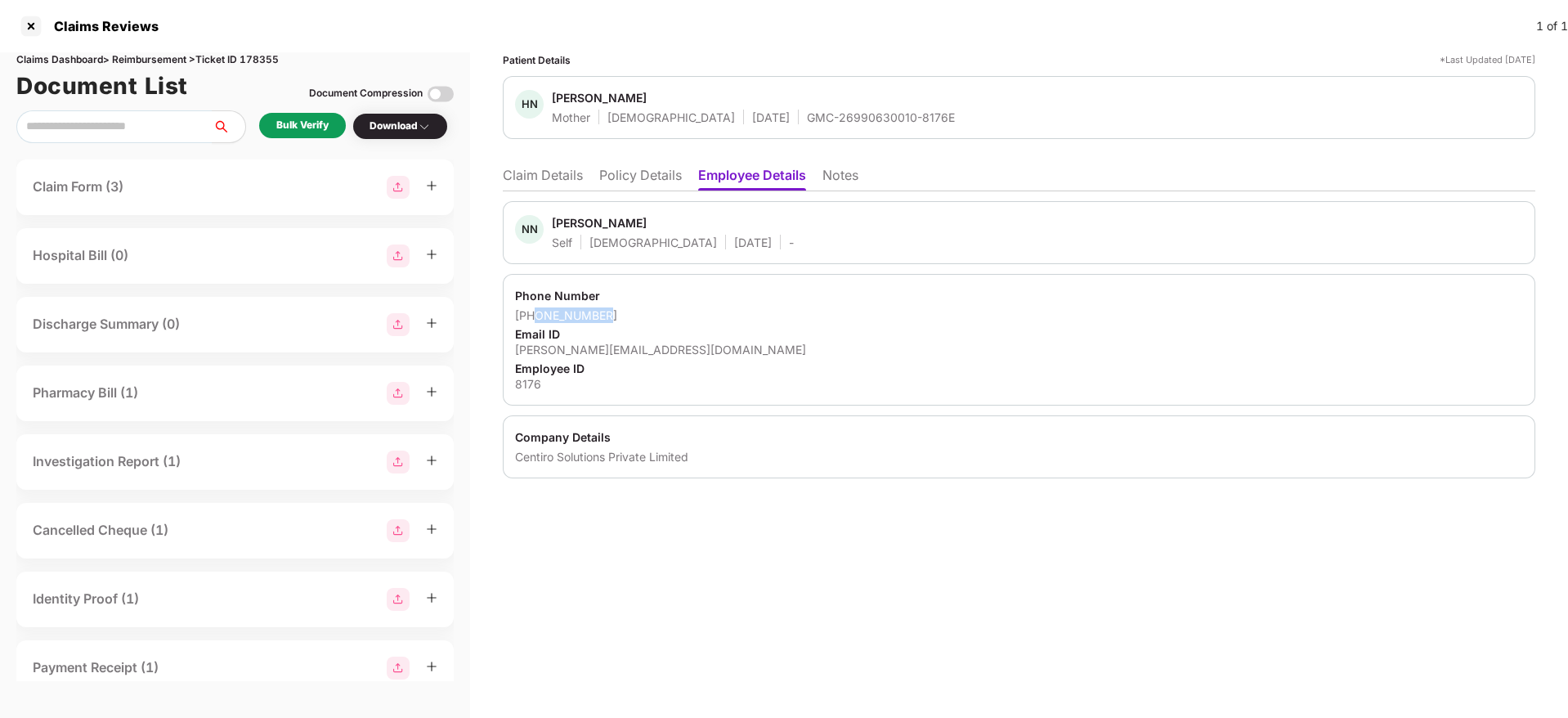
drag, startPoint x: 612, startPoint y: 318, endPoint x: 535, endPoint y: 318, distance: 77.0
click at [535, 318] on div "+919175025579" at bounding box center [1018, 315] width 1008 height 15
copy div "9175025579"
click at [585, 351] on div "nihal.mulla@centiro.com" at bounding box center [1018, 349] width 1008 height 15
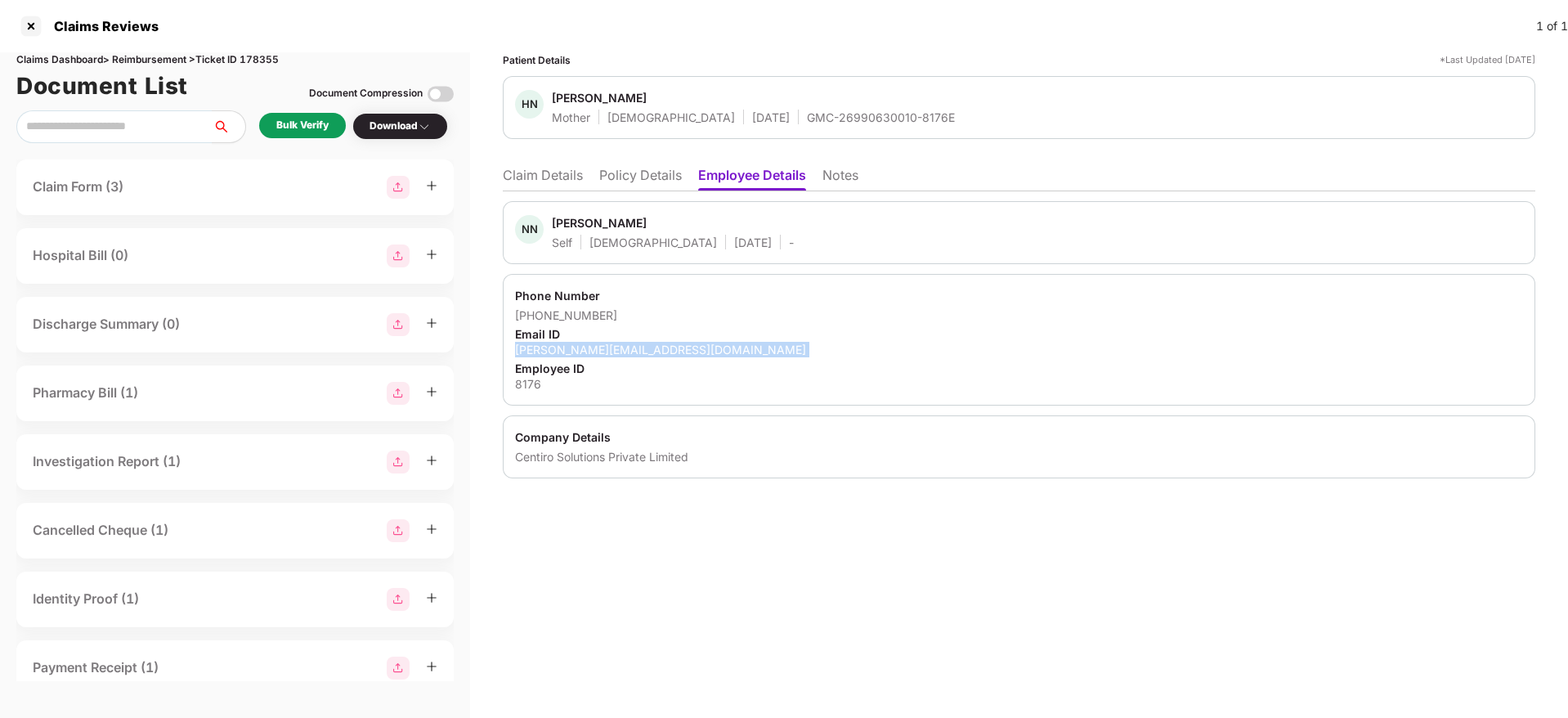
click at [585, 351] on div "nihal.mulla@centiro.com" at bounding box center [1018, 349] width 1008 height 15
click at [571, 177] on li "Claim Details" at bounding box center [542, 178] width 80 height 24
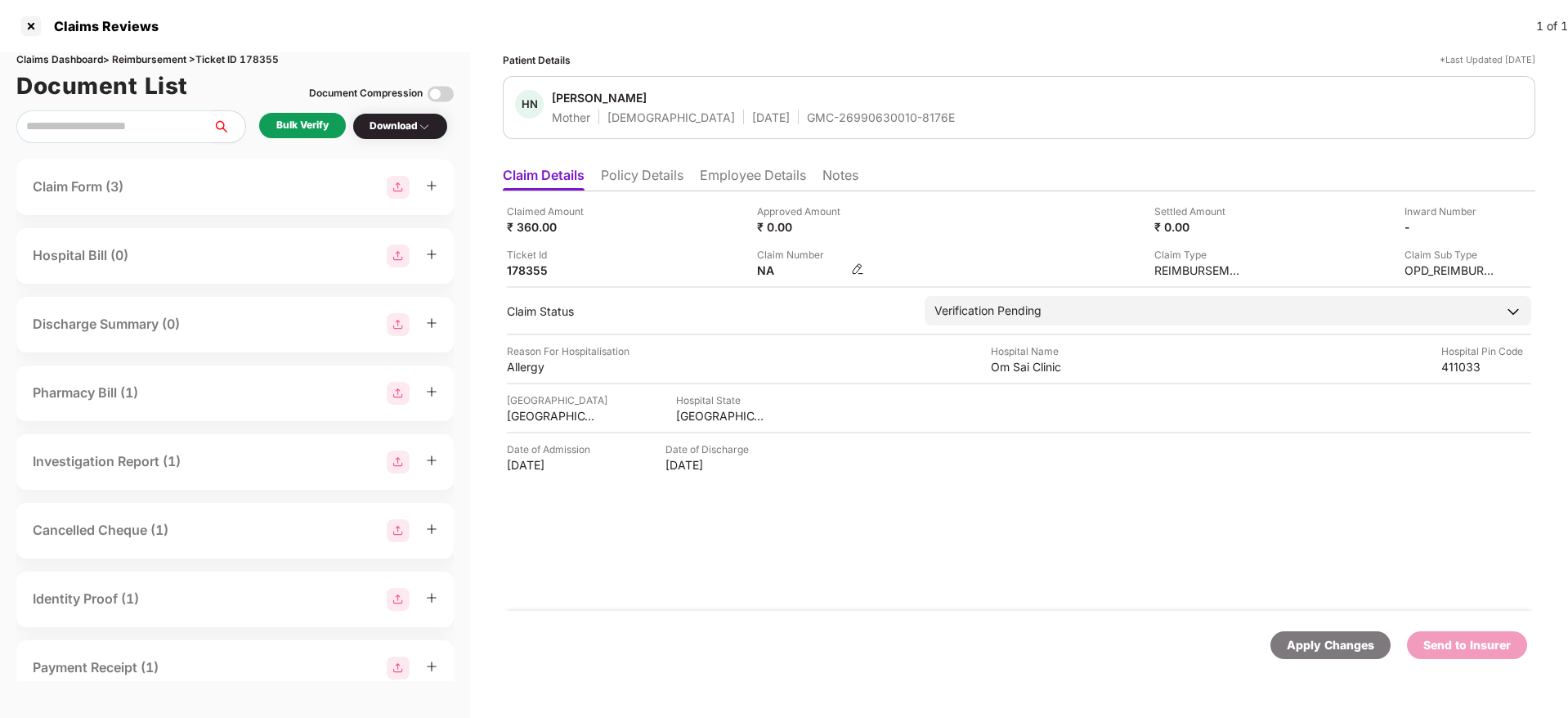
click at [853, 269] on img at bounding box center [858, 269] width 13 height 13
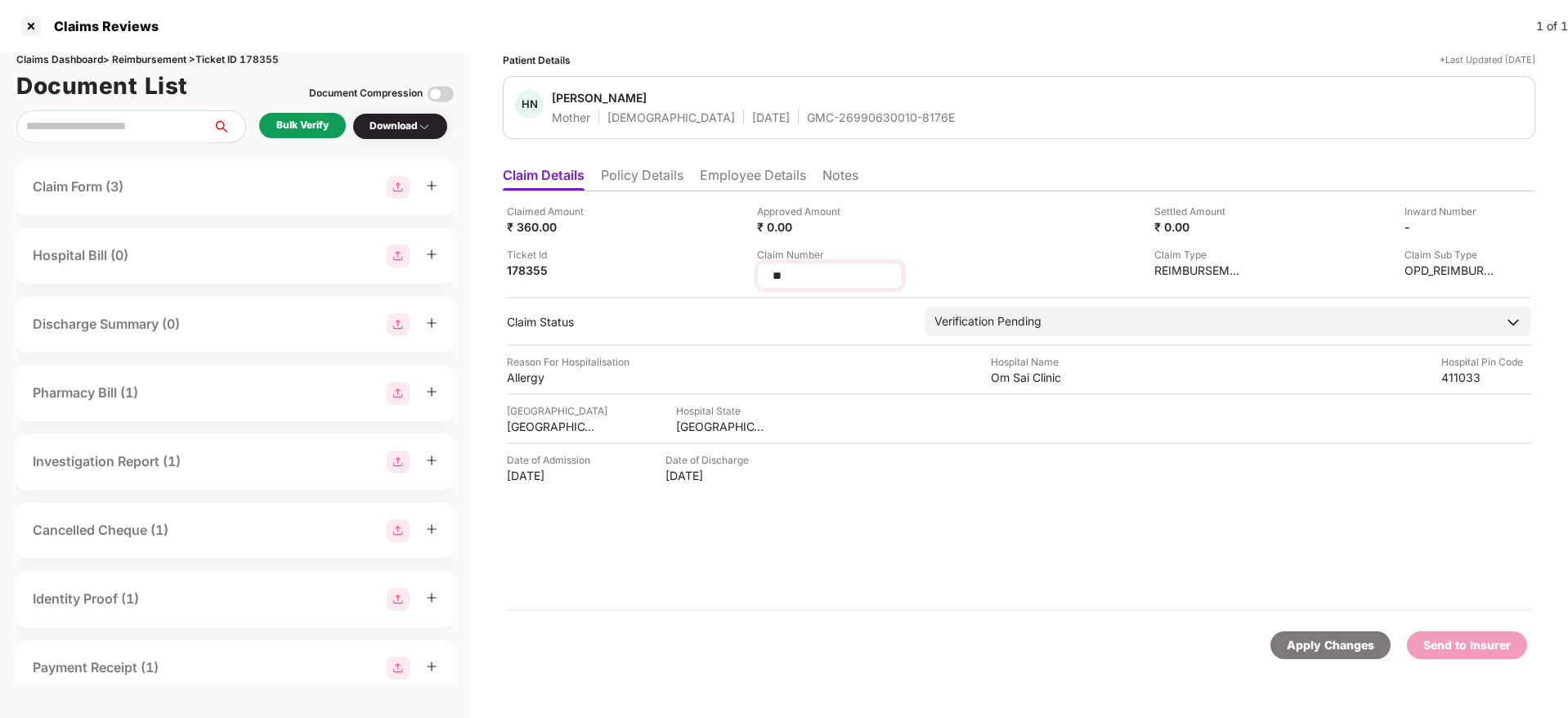
type input "*"
type input "**********"
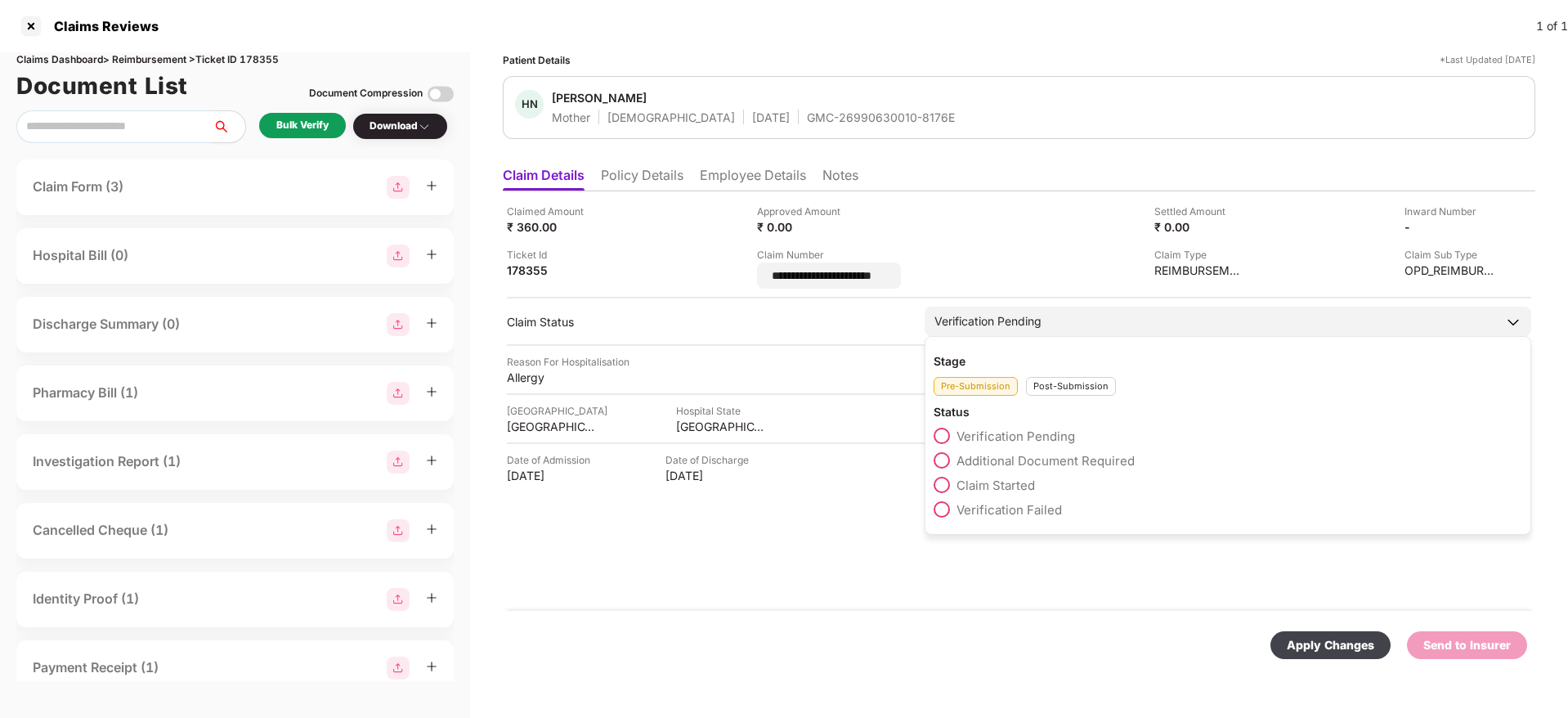
click at [1067, 385] on div "Stage Pre-Submission Post-Submission Status Verification Pending Additional Doc…" at bounding box center [1228, 435] width 606 height 198
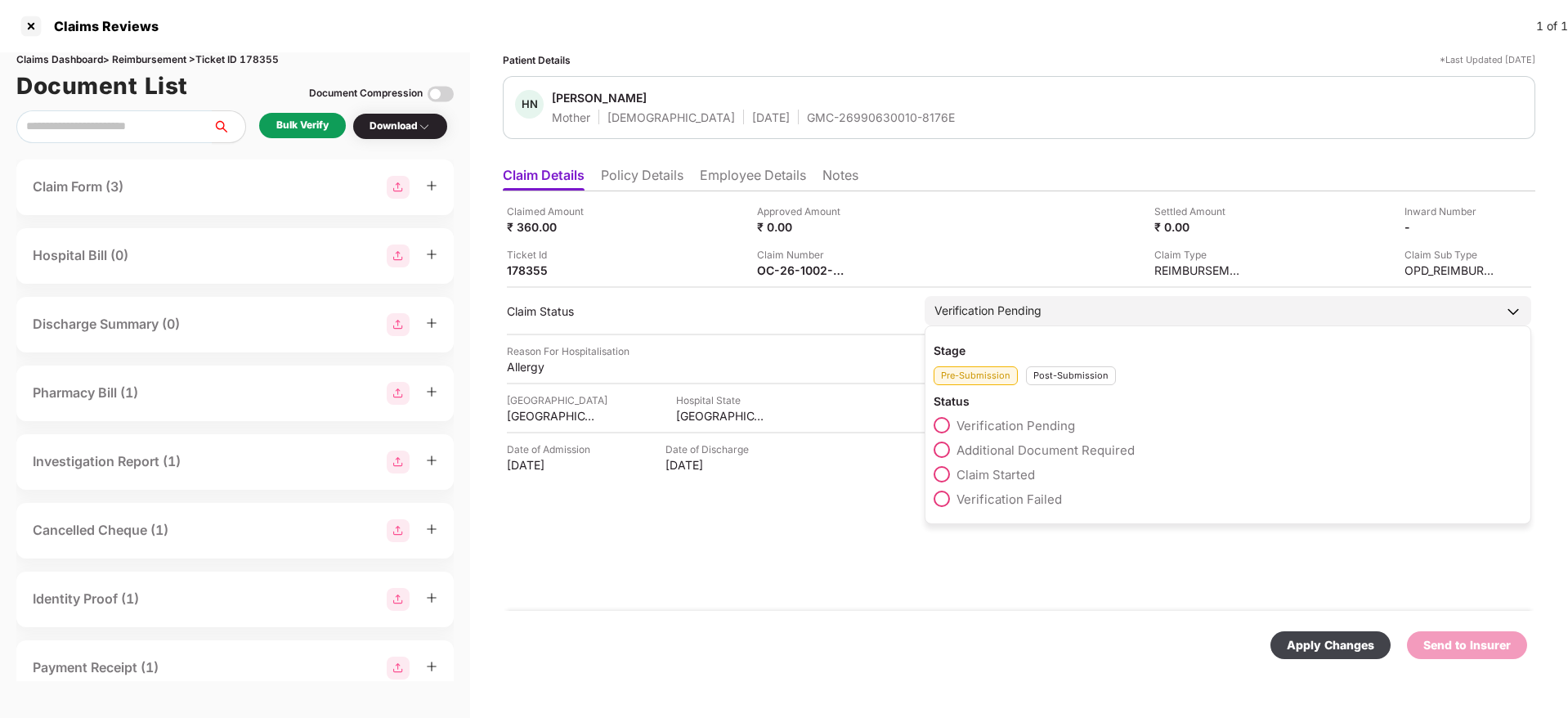
click at [1063, 378] on div "Post-Submission" at bounding box center [1070, 376] width 90 height 19
click at [1053, 449] on span "Claim Under Process" at bounding box center [1018, 450] width 123 height 15
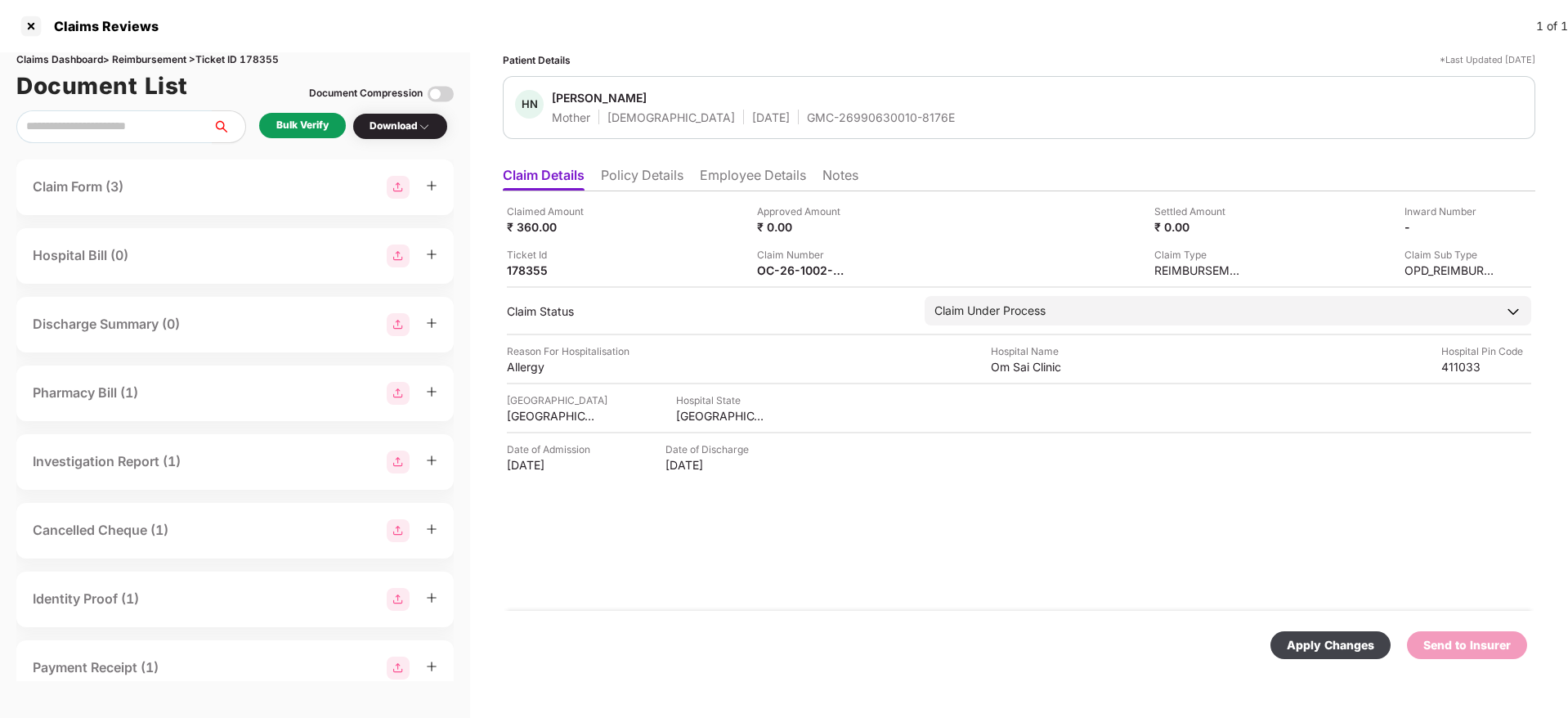
click at [1303, 636] on div "Apply Changes" at bounding box center [1330, 645] width 88 height 18
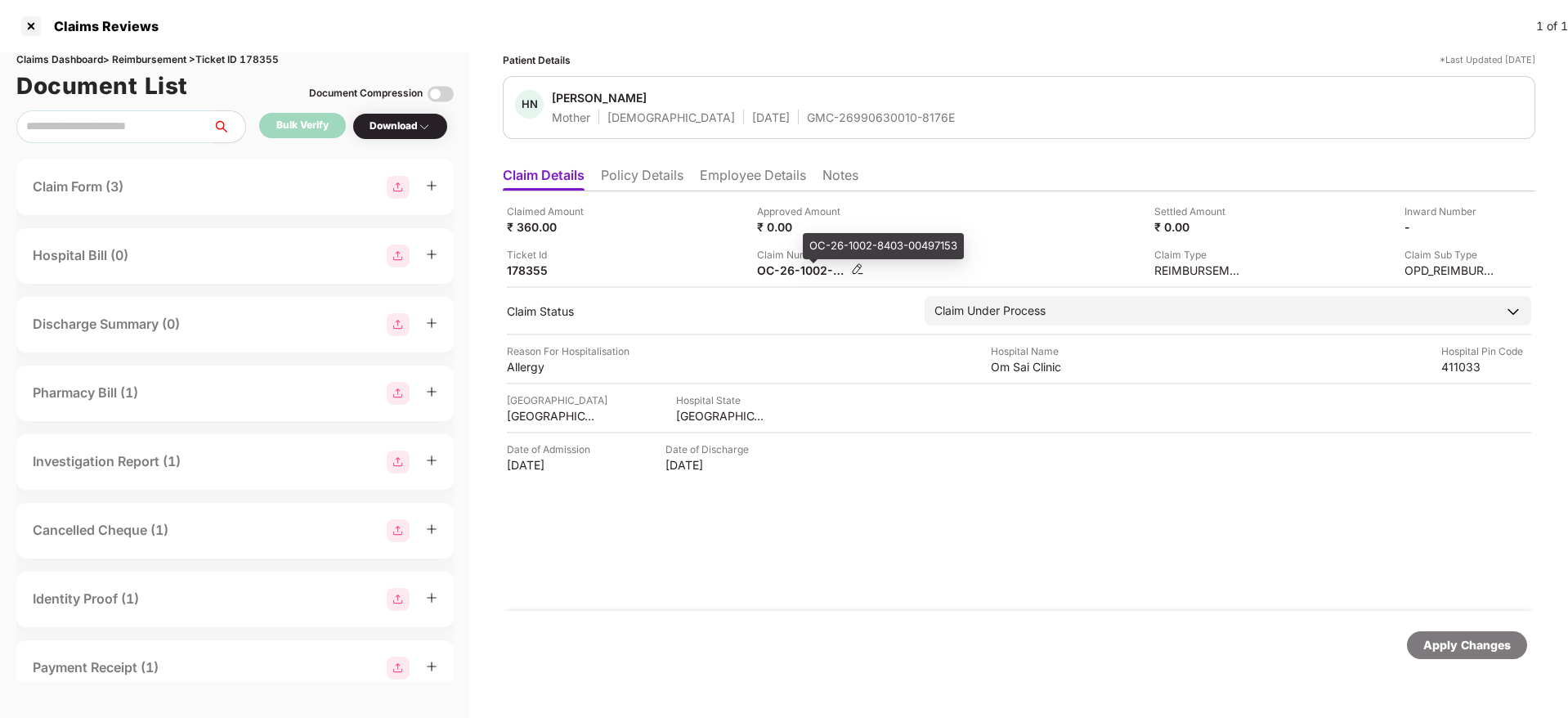
click at [796, 272] on div "OC-26-1002-8403-00497153" at bounding box center [802, 270] width 90 height 15
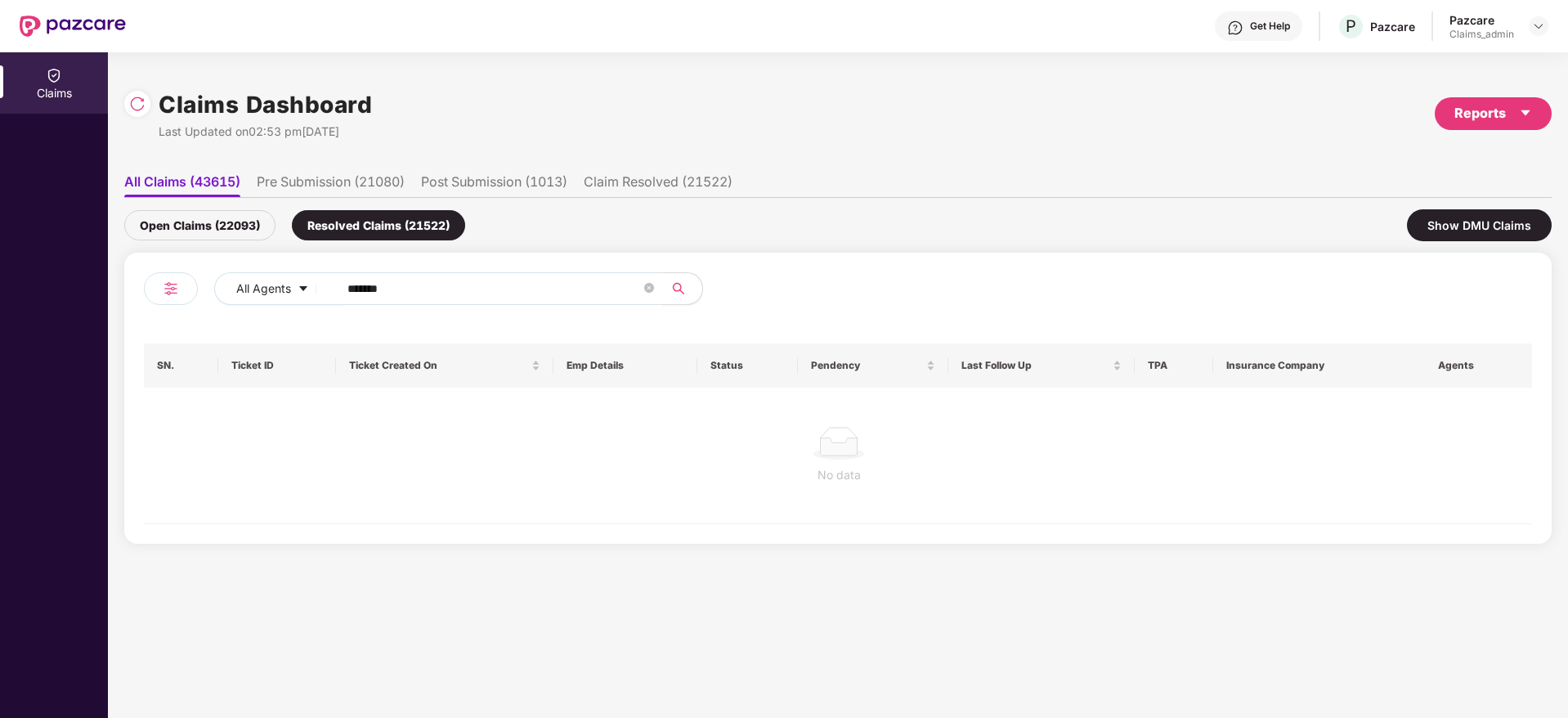
click at [238, 218] on div "Open Claims (22093)" at bounding box center [199, 224] width 151 height 30
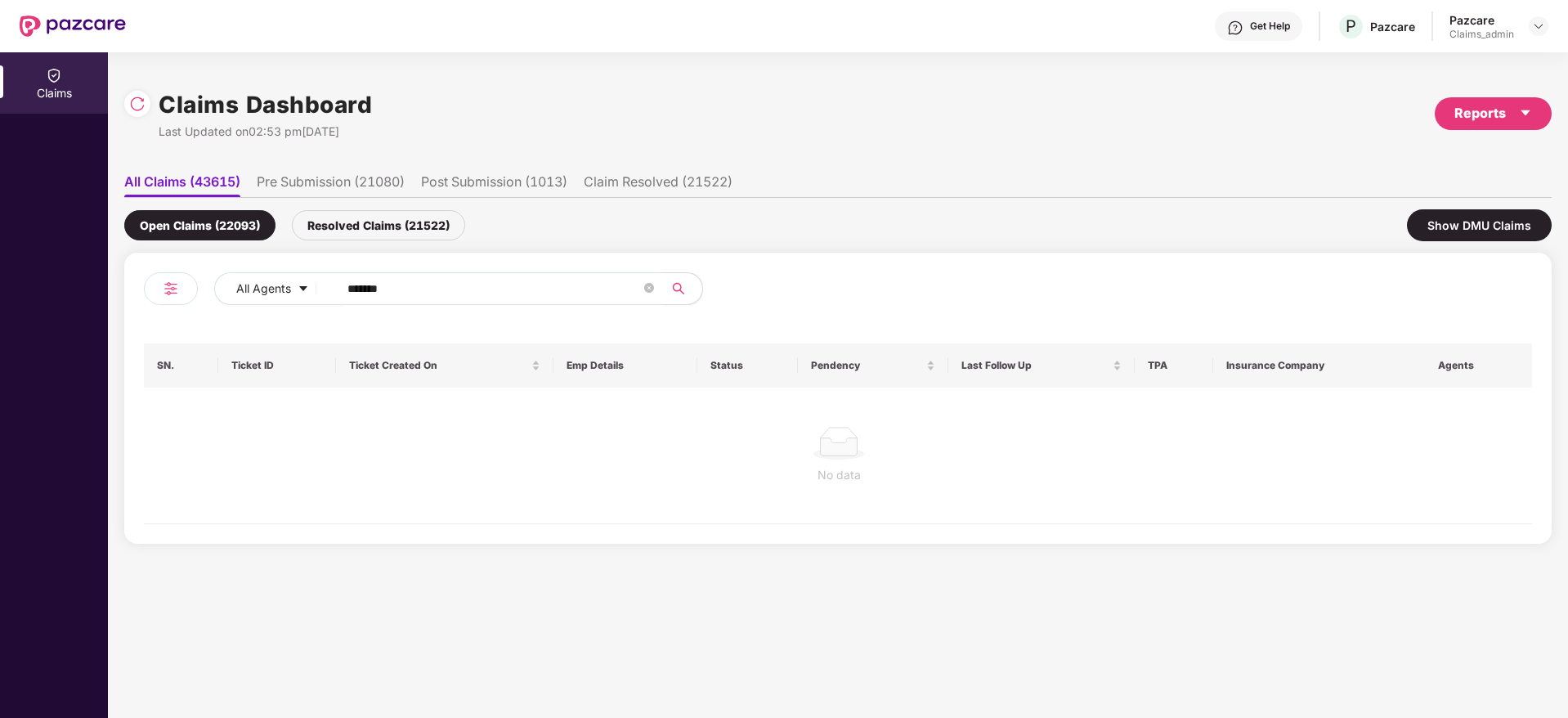
click at [355, 183] on li "Pre Submission (21080)" at bounding box center [331, 185] width 148 height 24
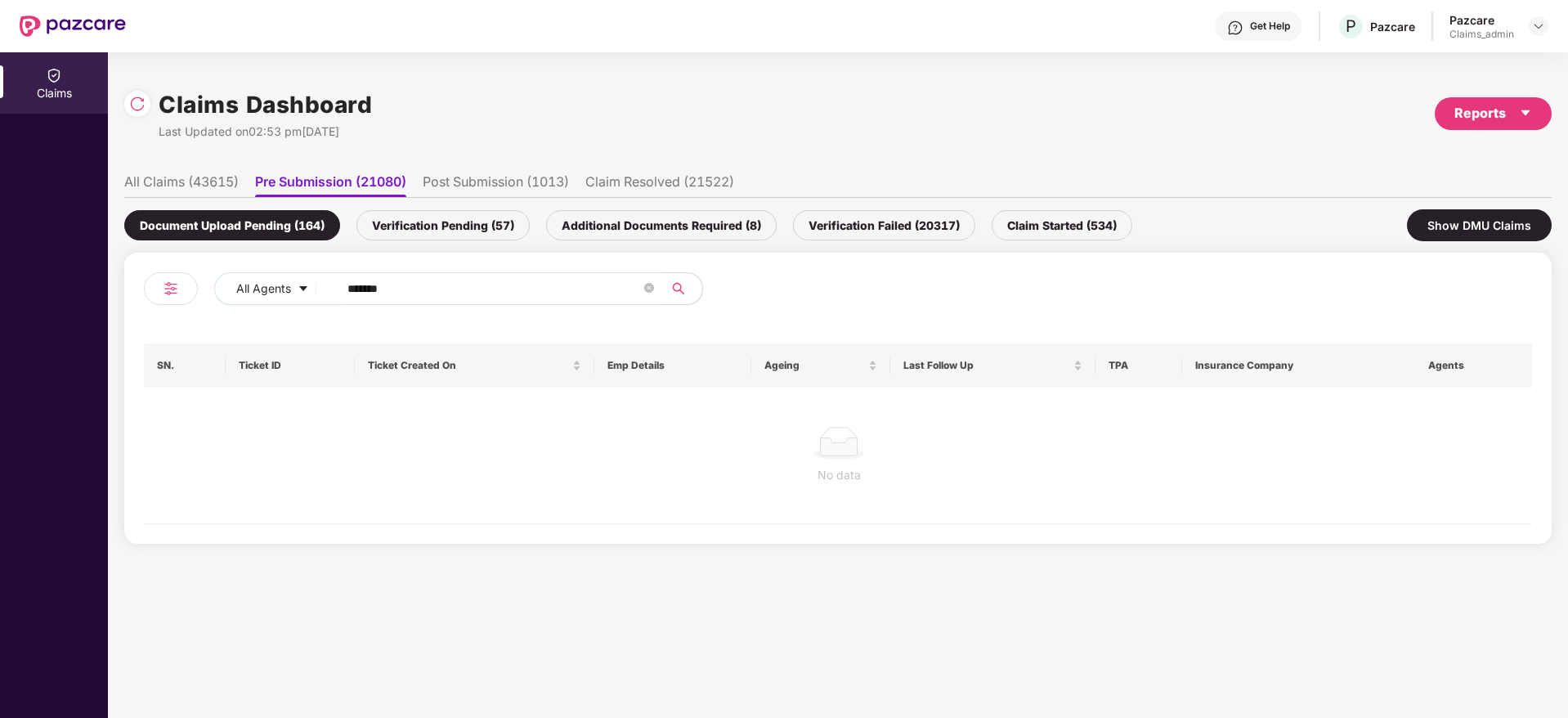
click at [459, 221] on div "Verification Pending (57)" at bounding box center [443, 224] width 173 height 30
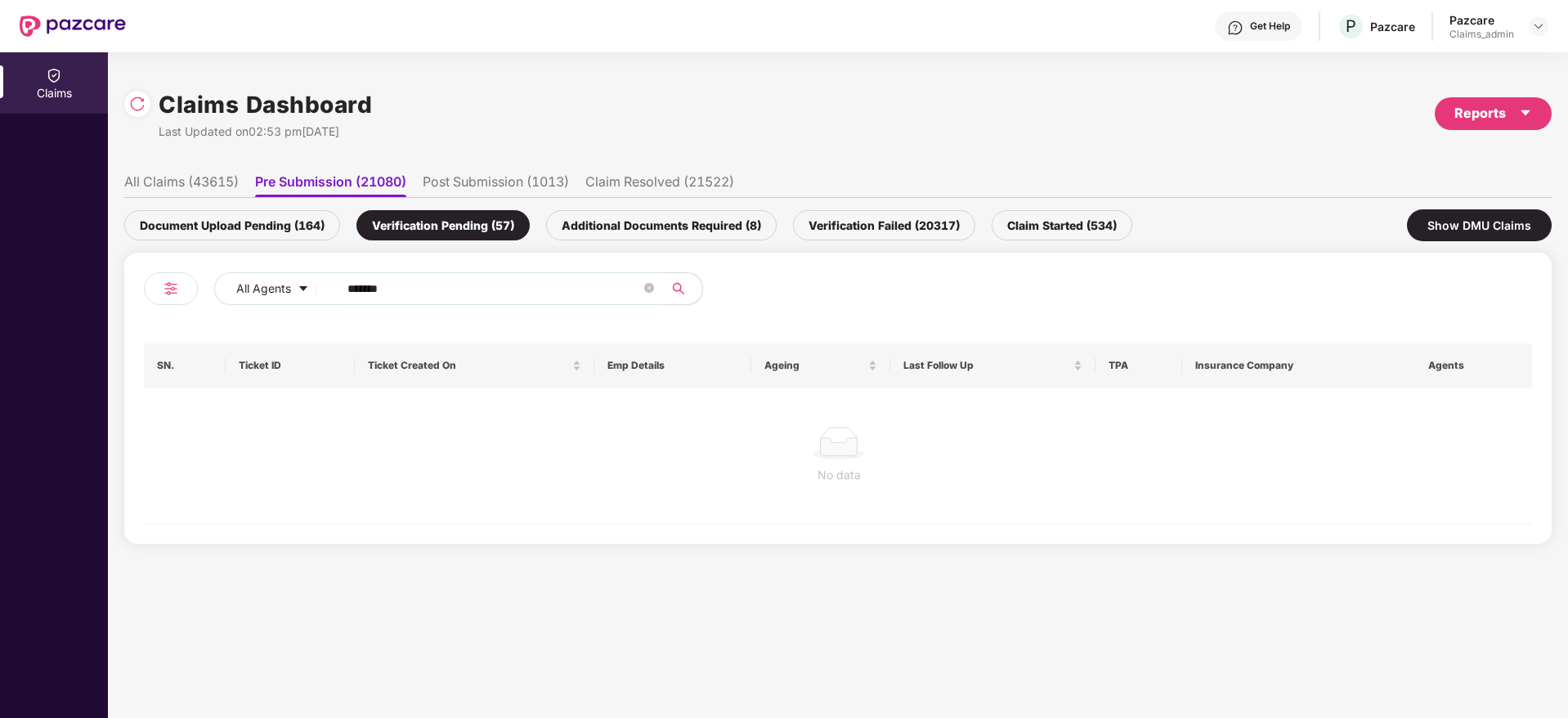
click at [427, 292] on input "******" at bounding box center [494, 288] width 294 height 24
drag, startPoint x: 459, startPoint y: 287, endPoint x: 274, endPoint y: 287, distance: 185.0
click at [251, 290] on div "All Agents ******" at bounding box center [631, 289] width 834 height 33
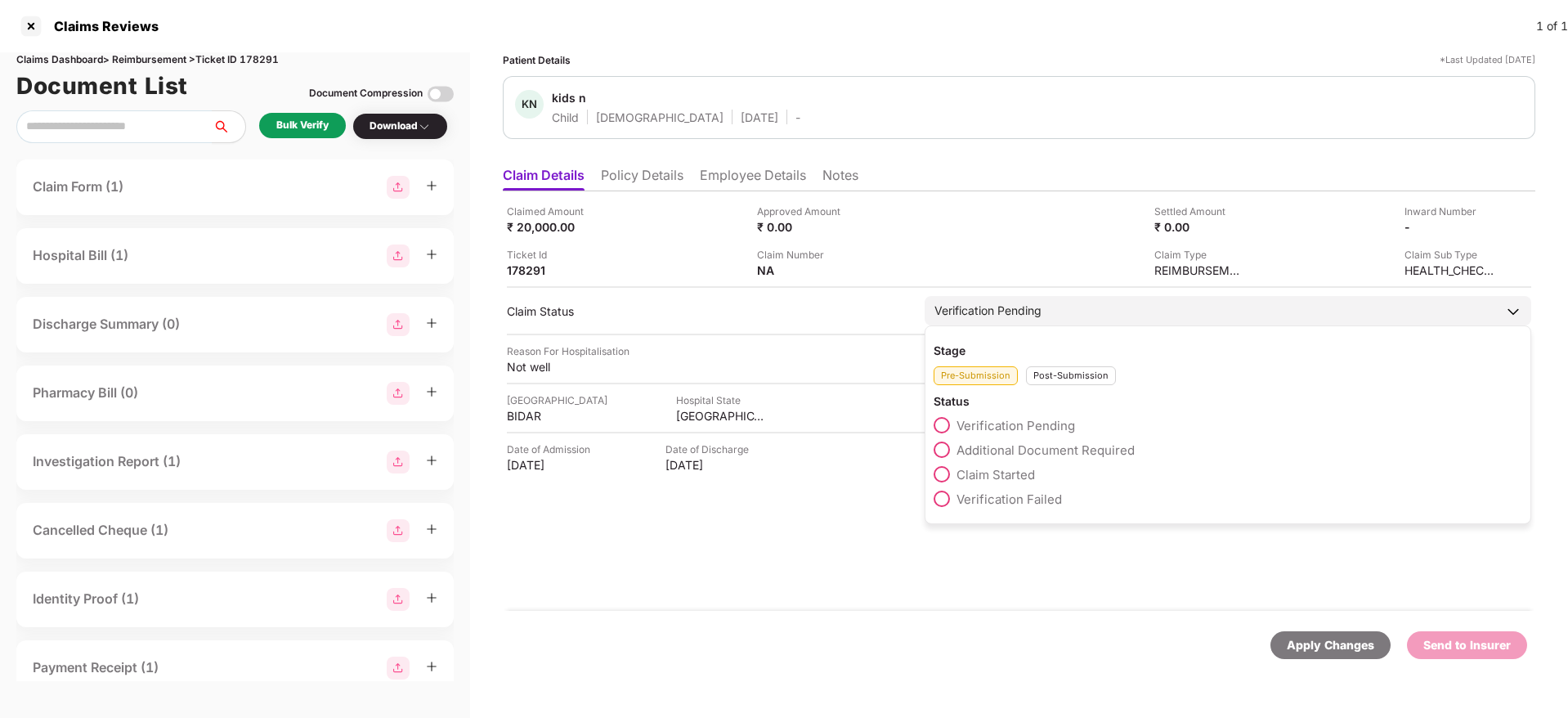
click at [1024, 307] on div "Verification Pending" at bounding box center [988, 310] width 107 height 18
click at [1053, 372] on div "Post-Submission" at bounding box center [1070, 376] width 90 height 19
click at [1027, 548] on span "Claim Closed" at bounding box center [995, 549] width 77 height 15
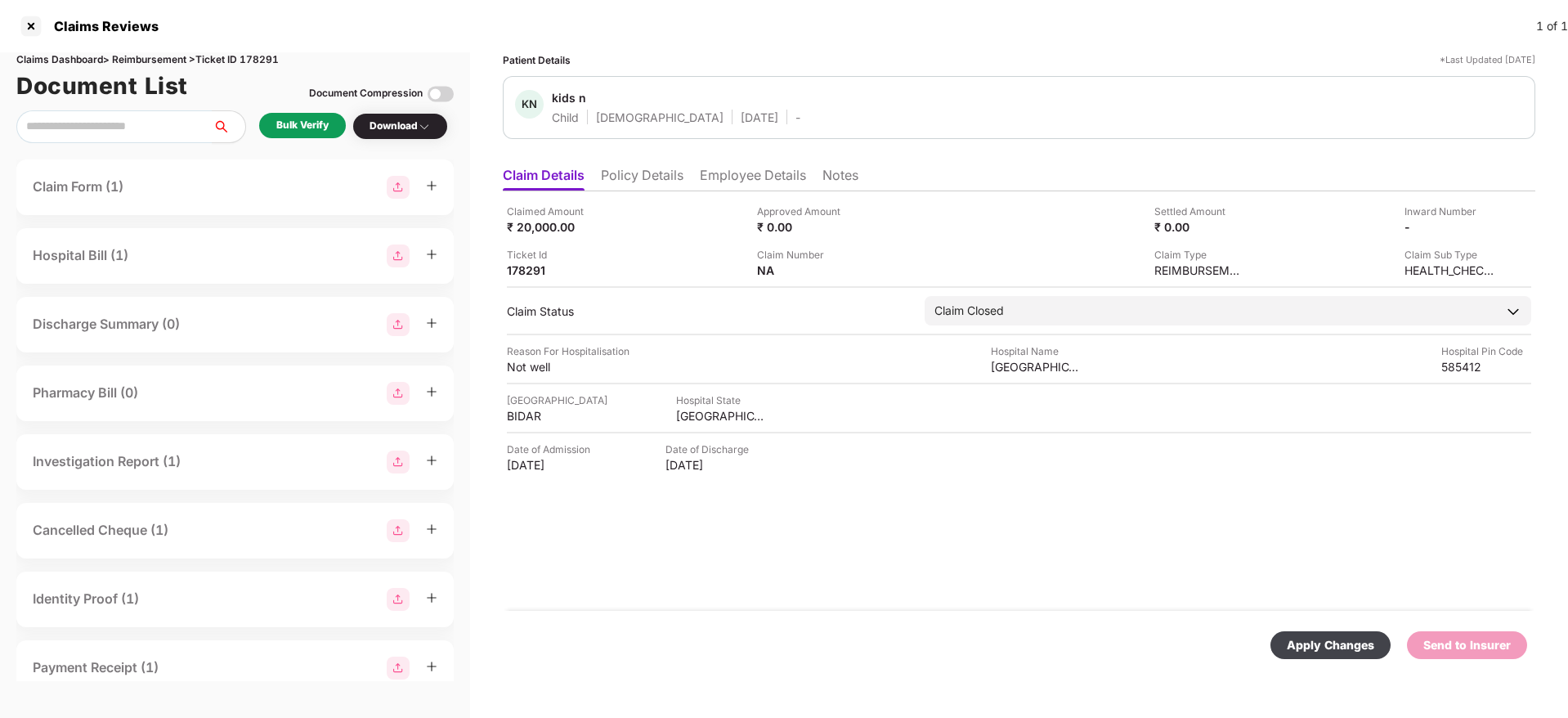
click at [1365, 638] on div "Apply Changes" at bounding box center [1330, 645] width 88 height 18
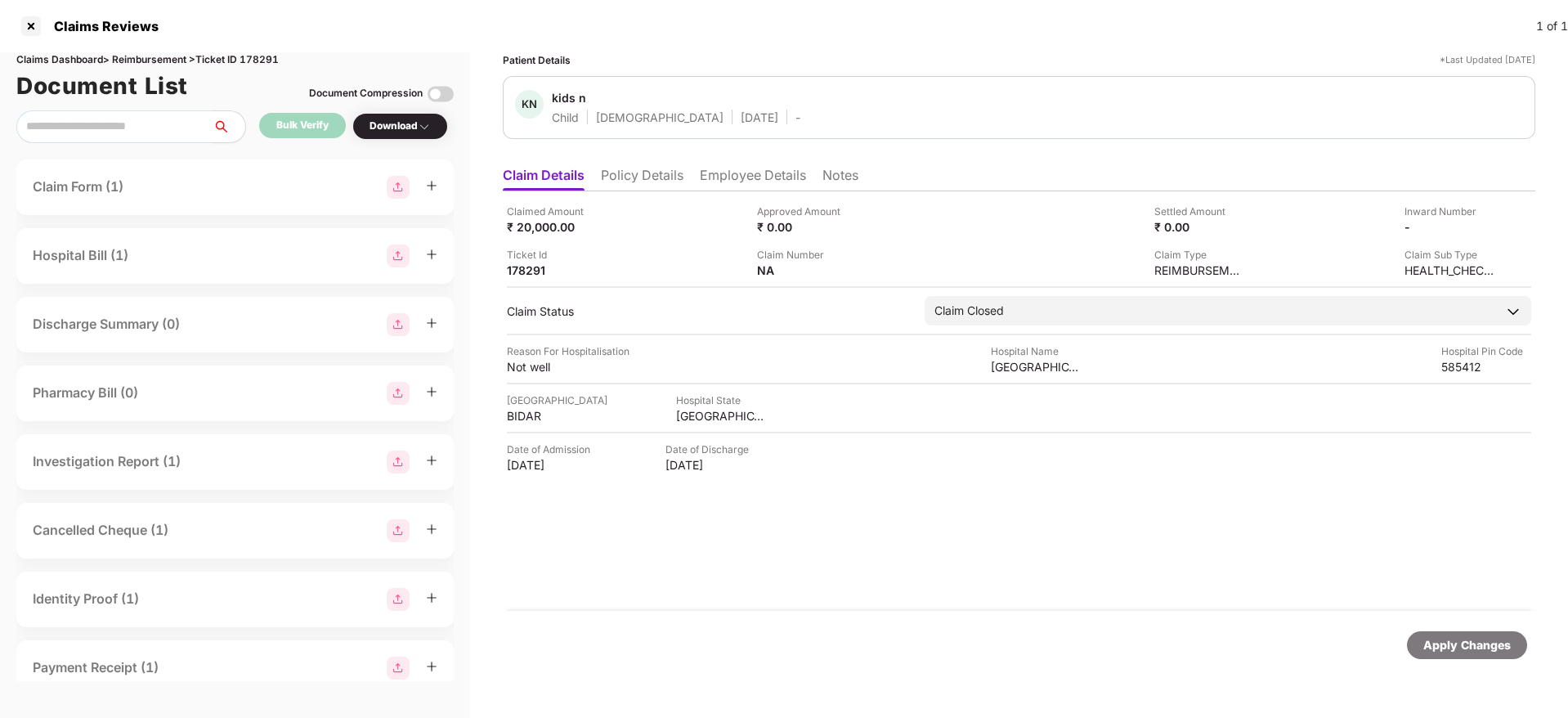
click at [659, 183] on li "Policy Details" at bounding box center [642, 178] width 83 height 24
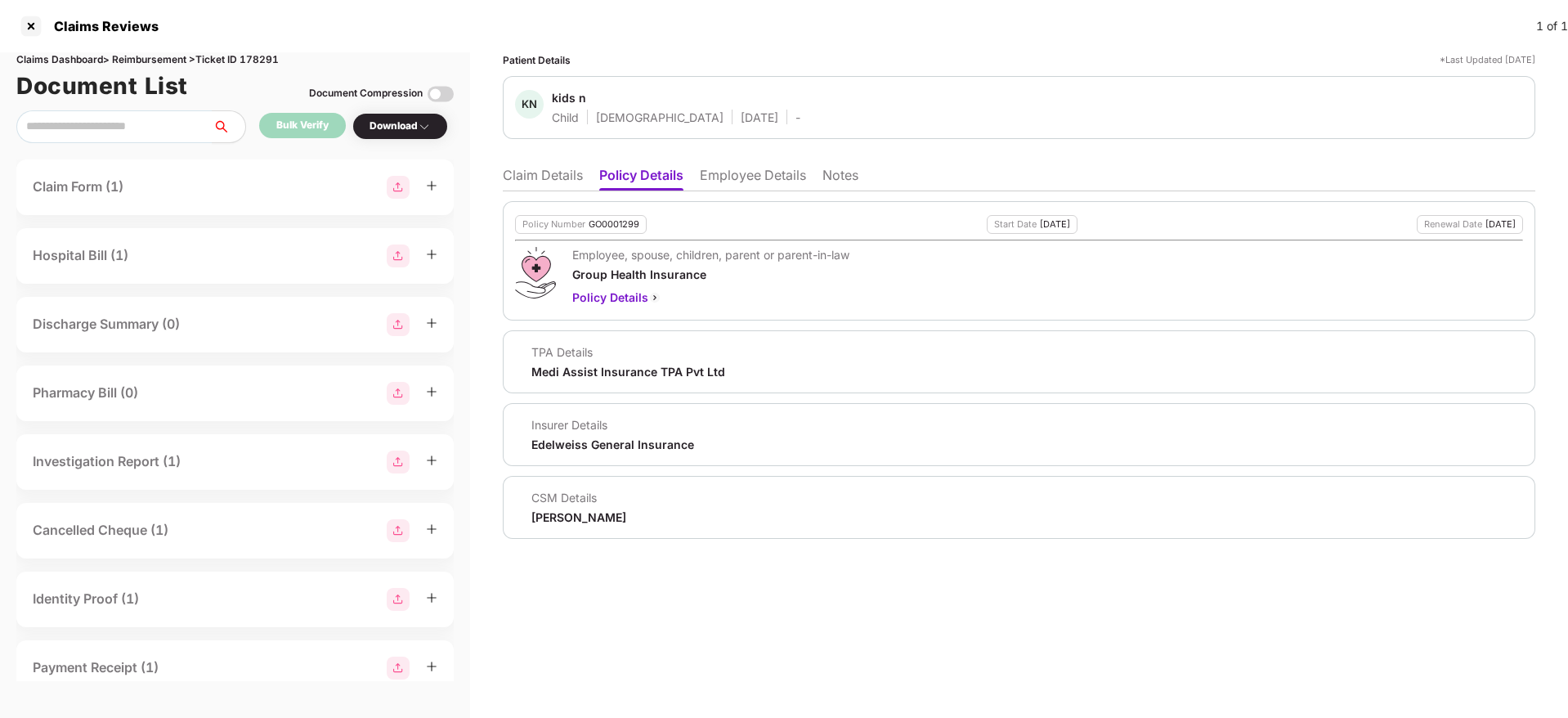
click at [758, 177] on li "Employee Details" at bounding box center [753, 178] width 106 height 24
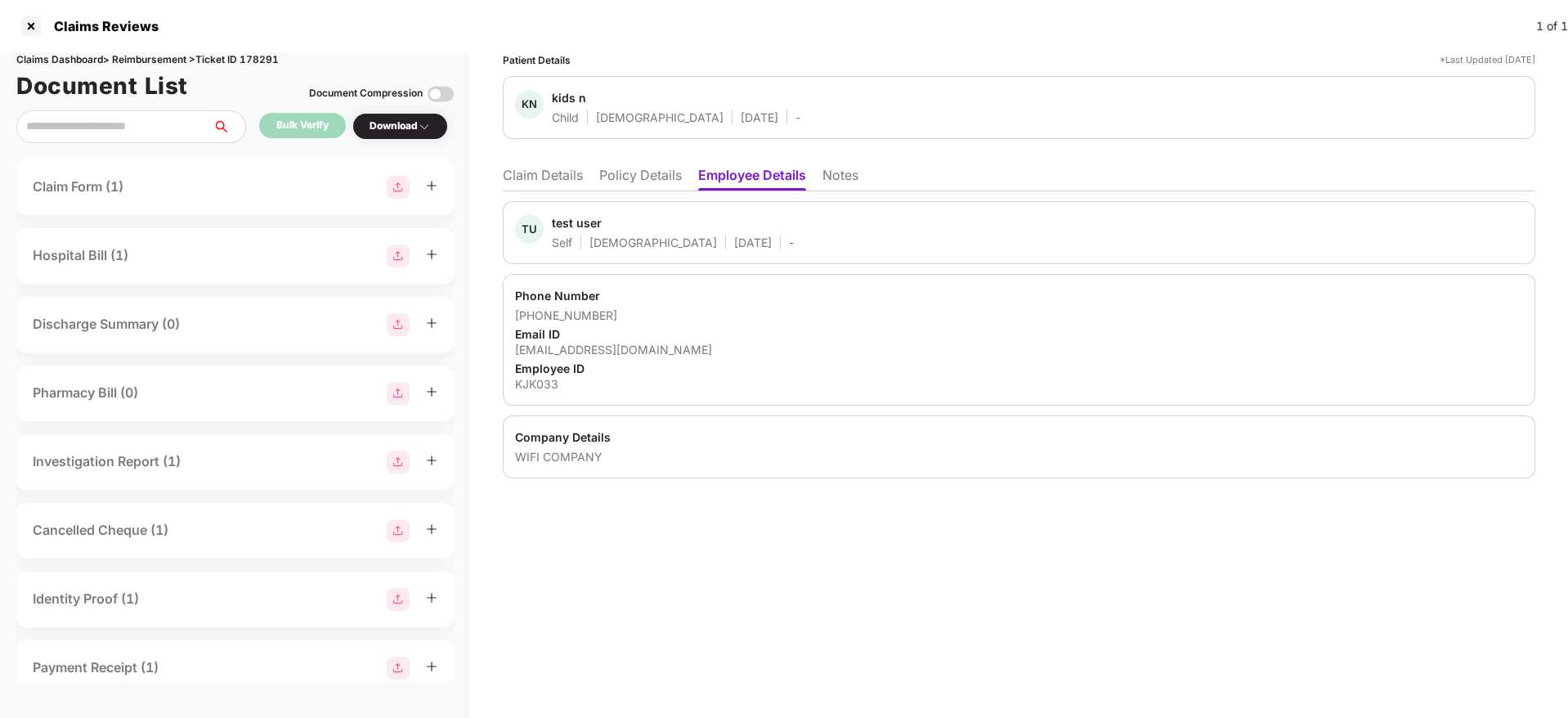
click at [649, 180] on li "Policy Details" at bounding box center [641, 178] width 83 height 24
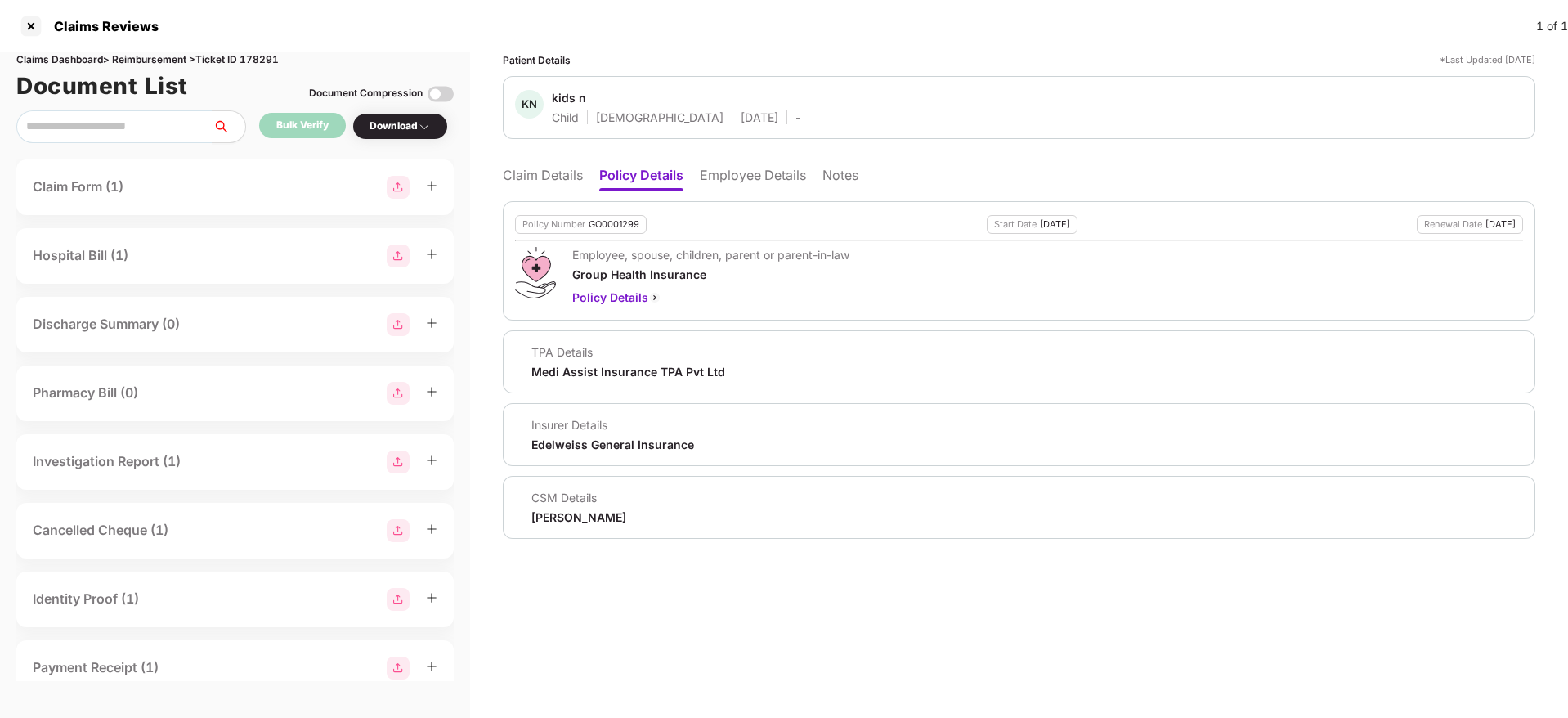
click at [546, 171] on li "Claim Details" at bounding box center [542, 178] width 80 height 24
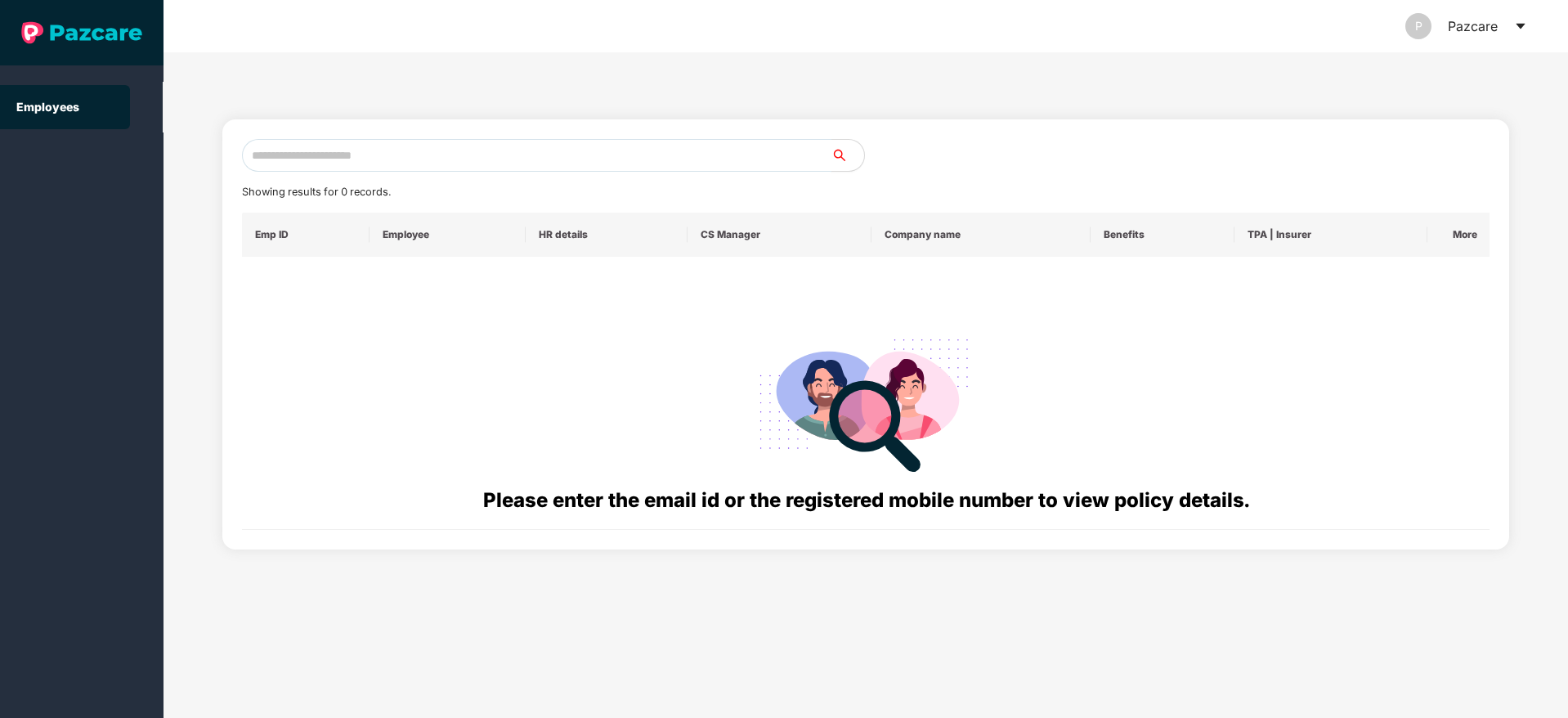
click at [493, 164] on input "text" at bounding box center [536, 155] width 590 height 33
paste input "**********"
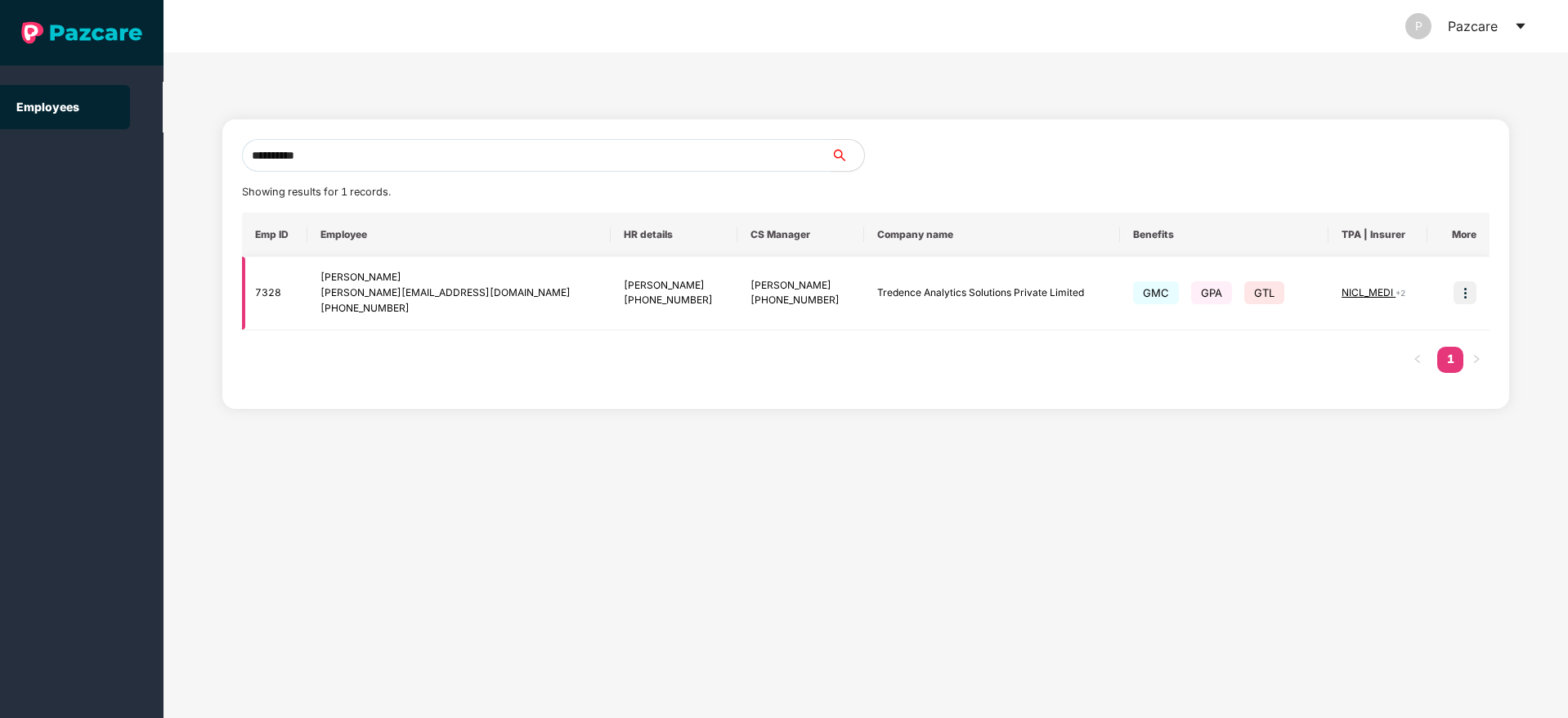
type input "**********"
click at [1468, 289] on img at bounding box center [1465, 293] width 23 height 23
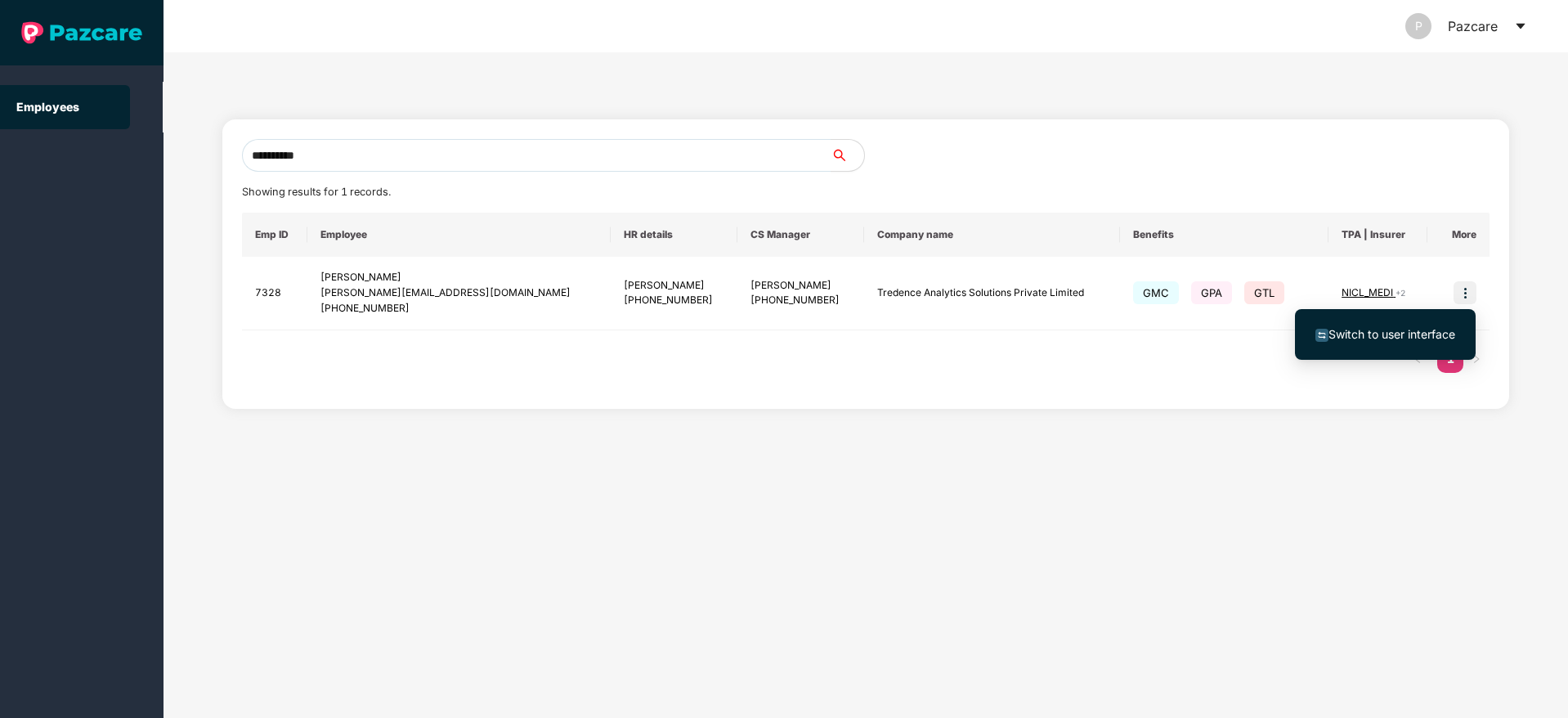
click at [1372, 334] on span "Switch to user interface" at bounding box center [1392, 334] width 127 height 13
